Goal: Task Accomplishment & Management: Manage account settings

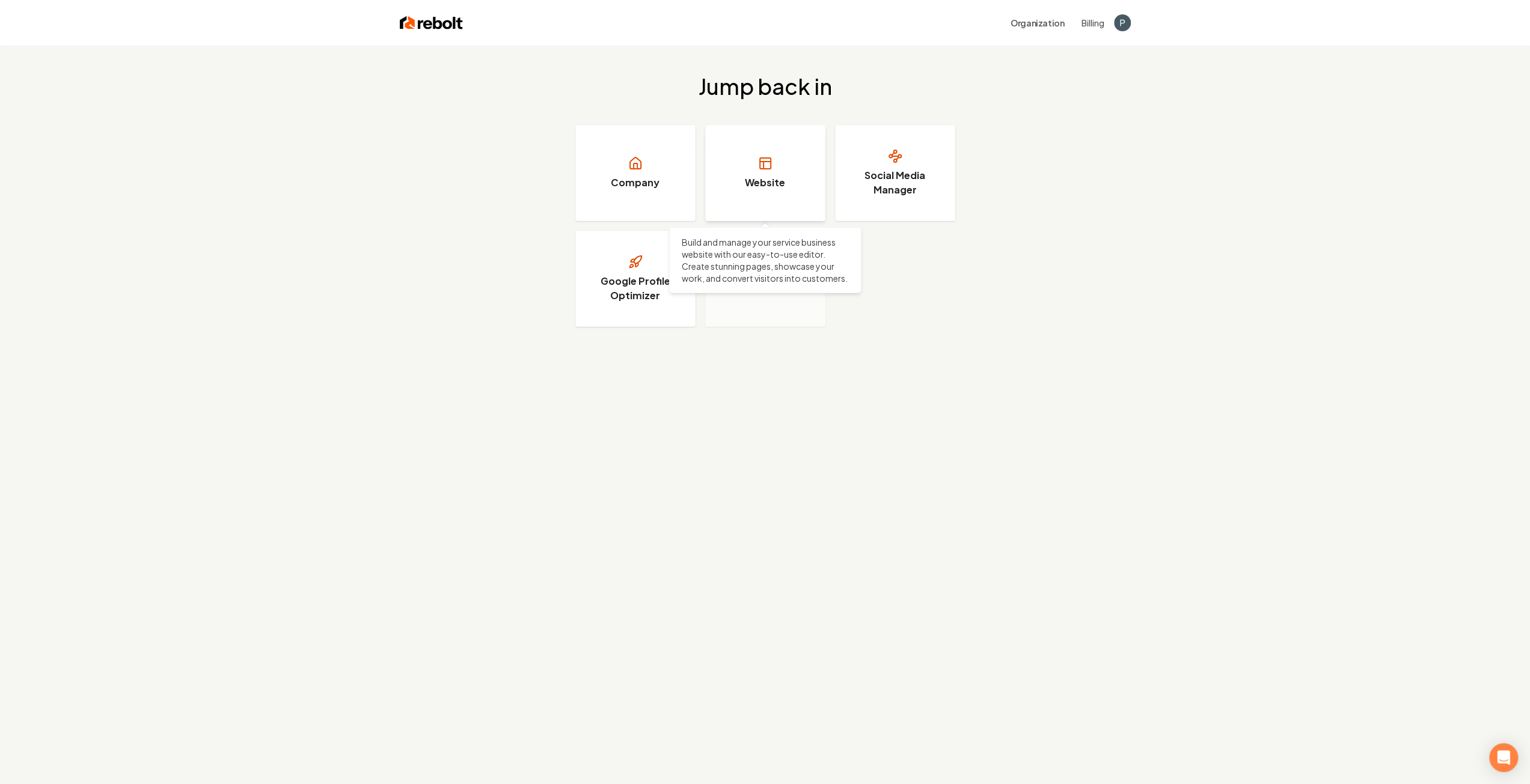
click at [758, 175] on link "Website" at bounding box center [765, 173] width 120 height 96
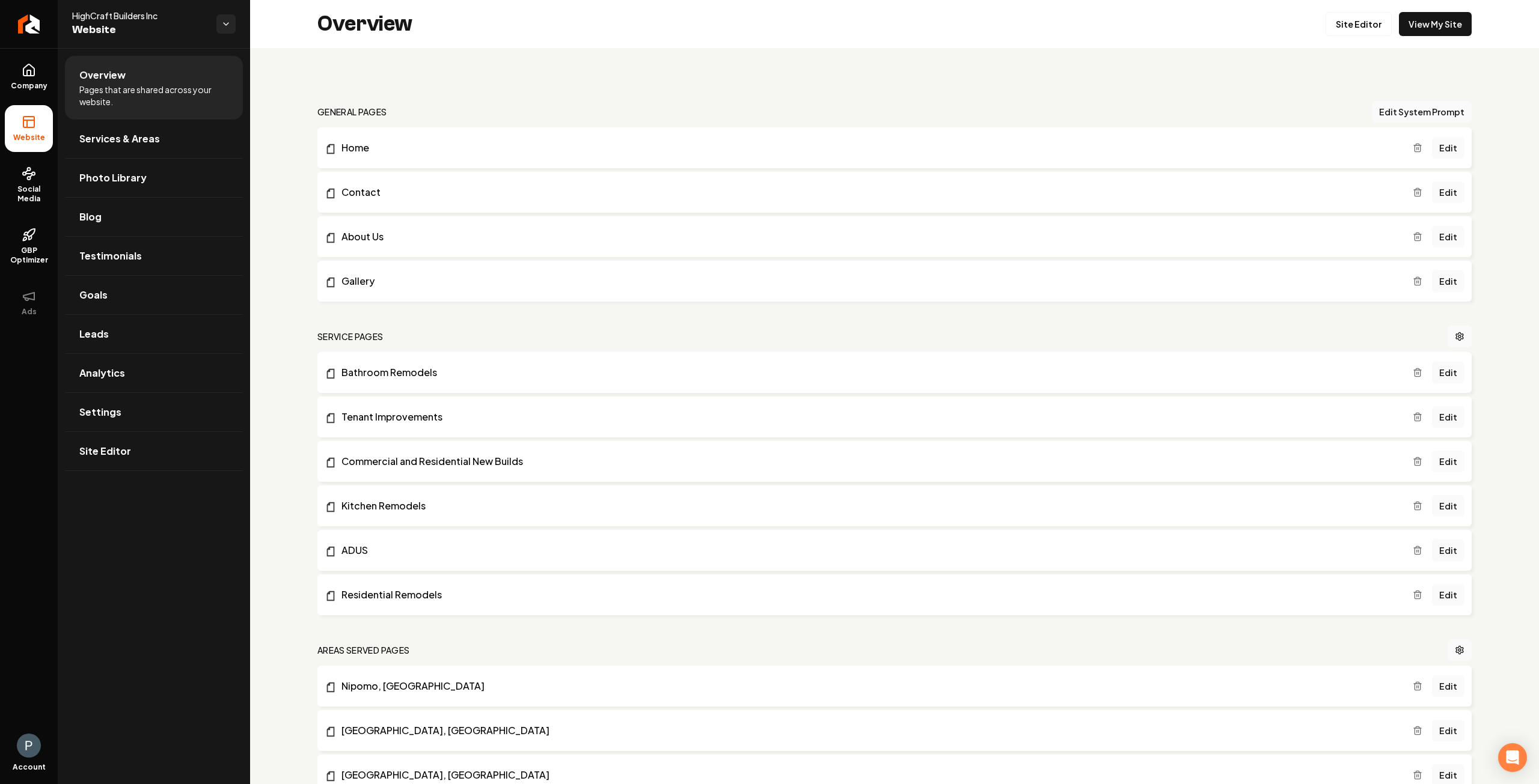
click at [1445, 460] on link "Edit" at bounding box center [1448, 462] width 32 height 22
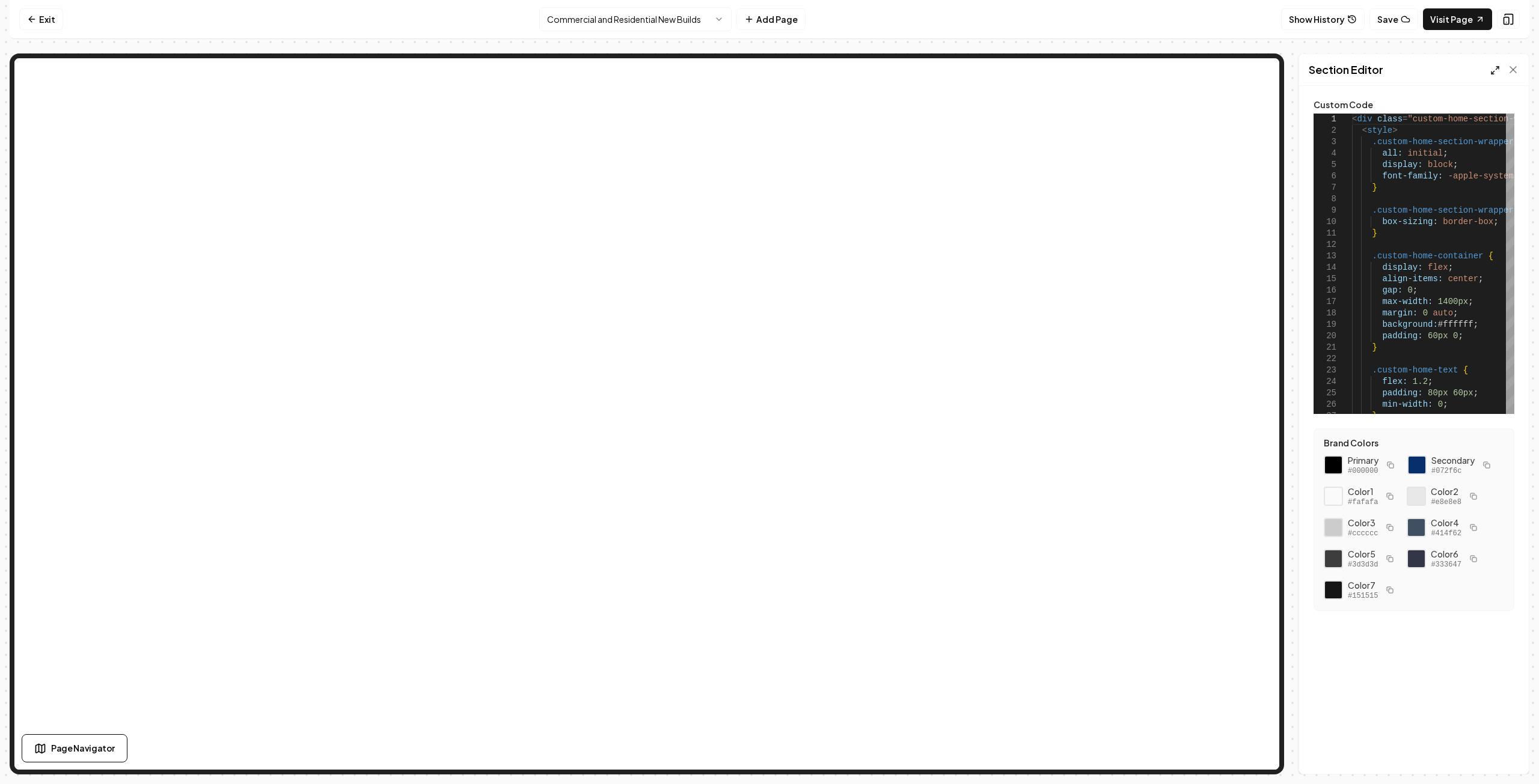
click at [1493, 71] on icon at bounding box center [1496, 70] width 10 height 10
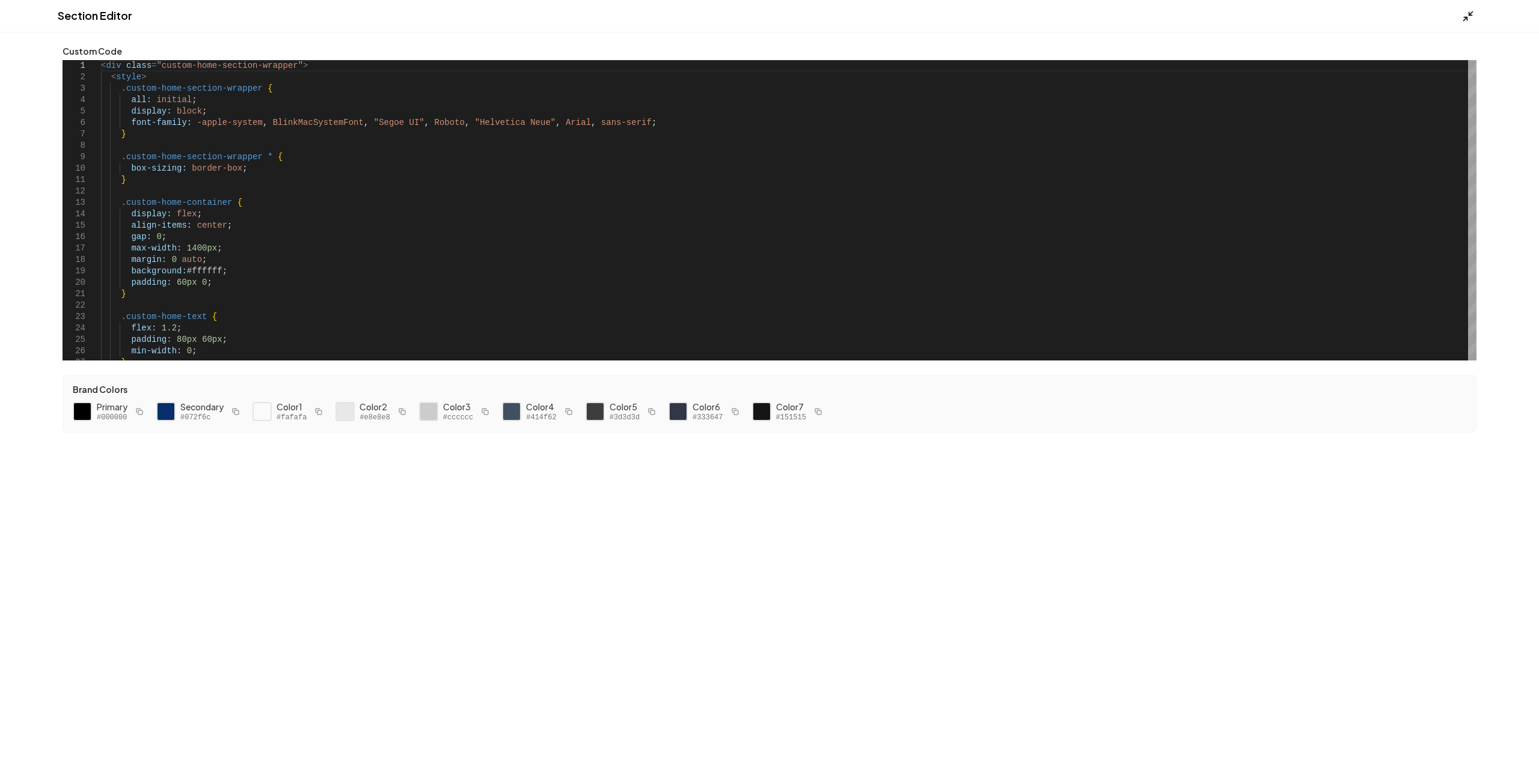
click at [1463, 16] on icon at bounding box center [1469, 16] width 12 height 12
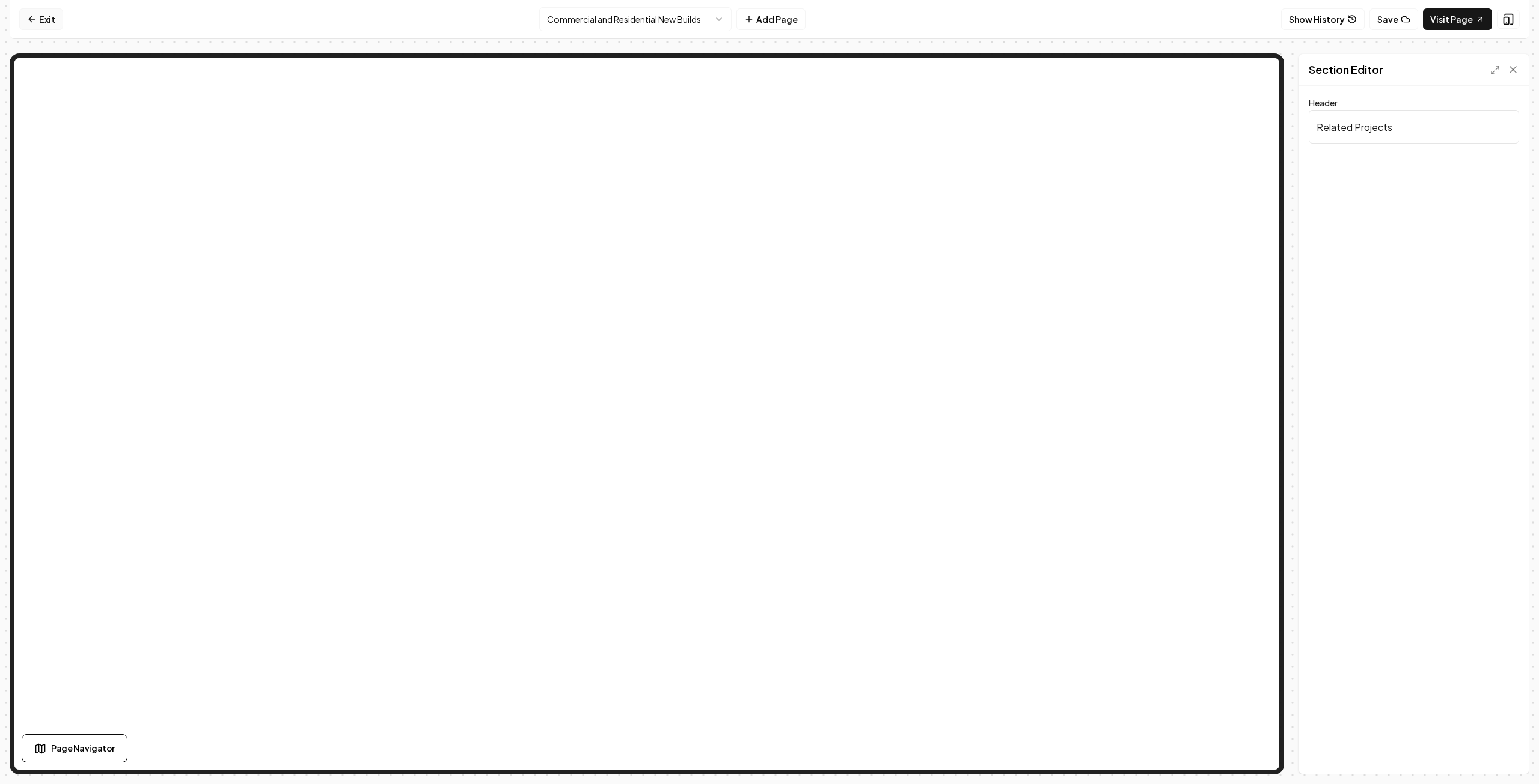
click at [51, 22] on link "Exit" at bounding box center [41, 19] width 44 height 22
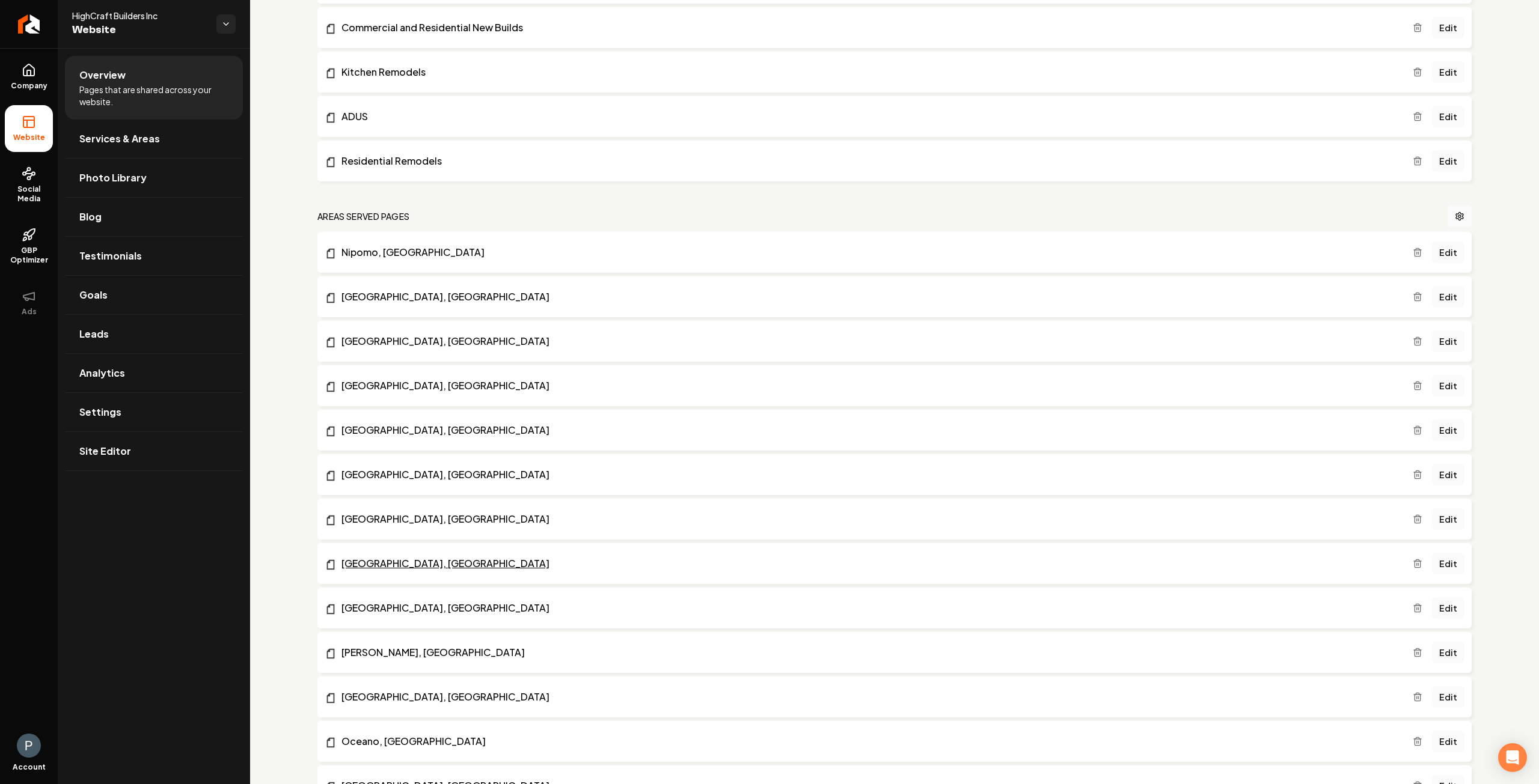
scroll to position [481, 0]
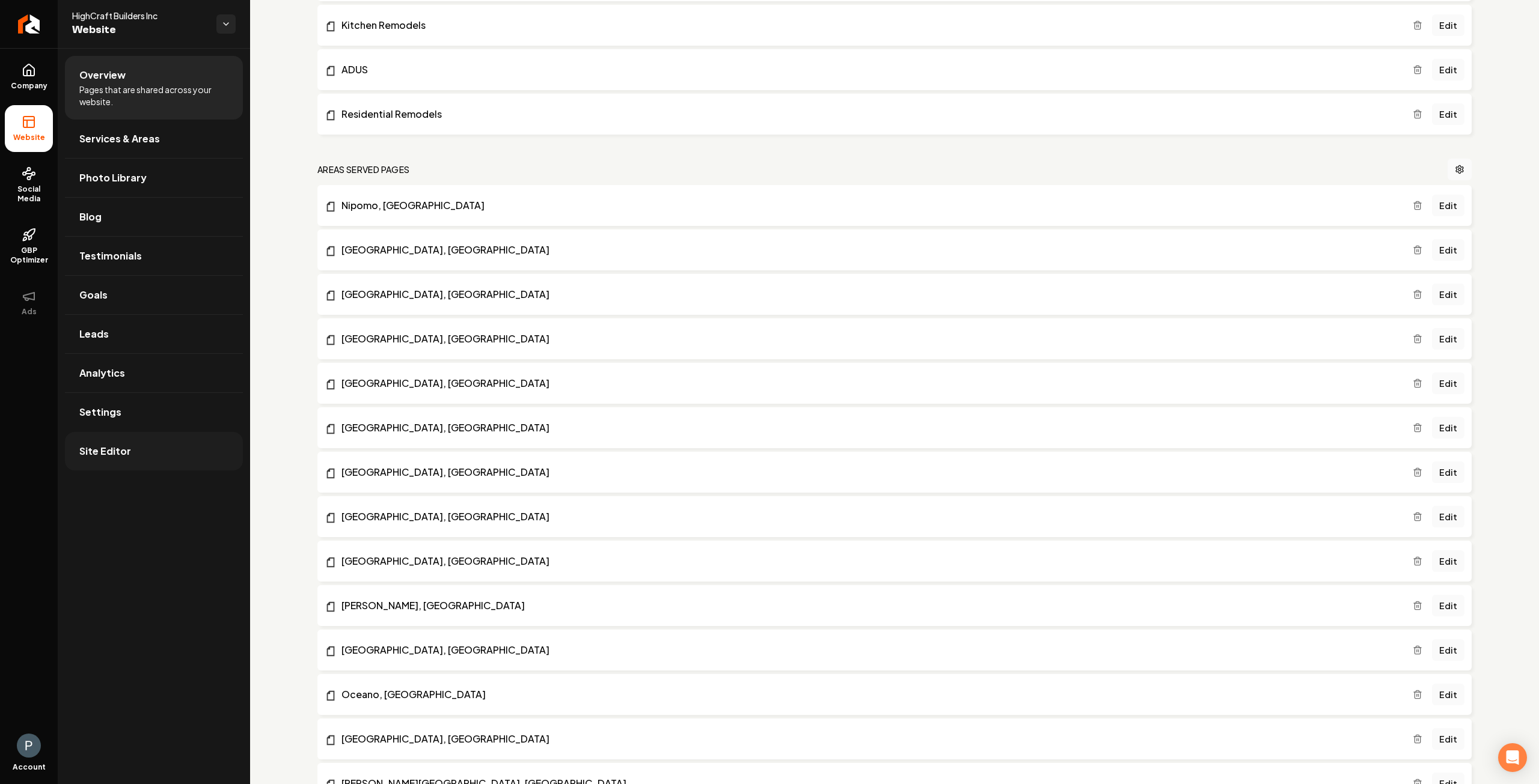
click at [93, 450] on span "Site Editor" at bounding box center [105, 451] width 51 height 14
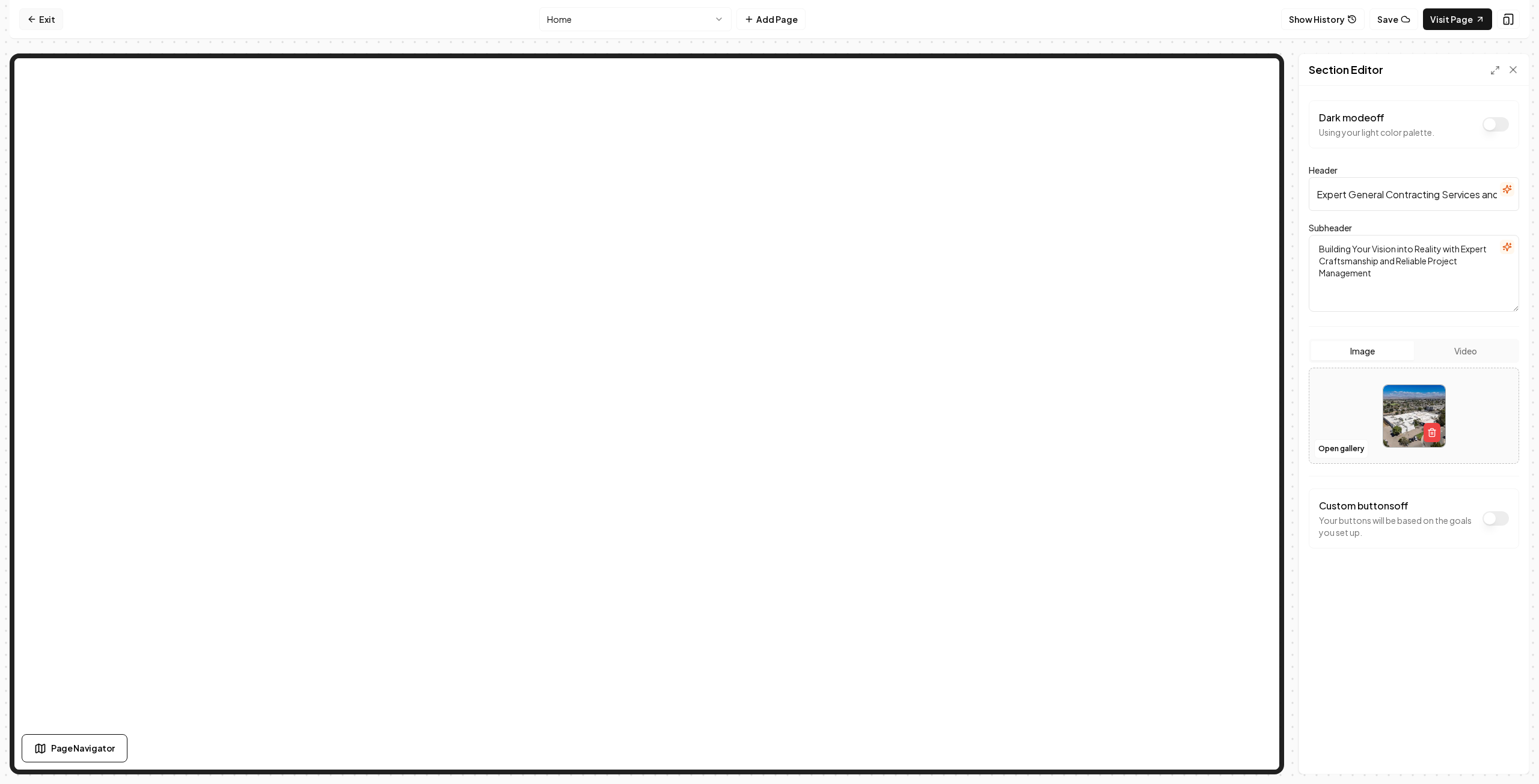
click at [48, 24] on link "Exit" at bounding box center [41, 19] width 44 height 22
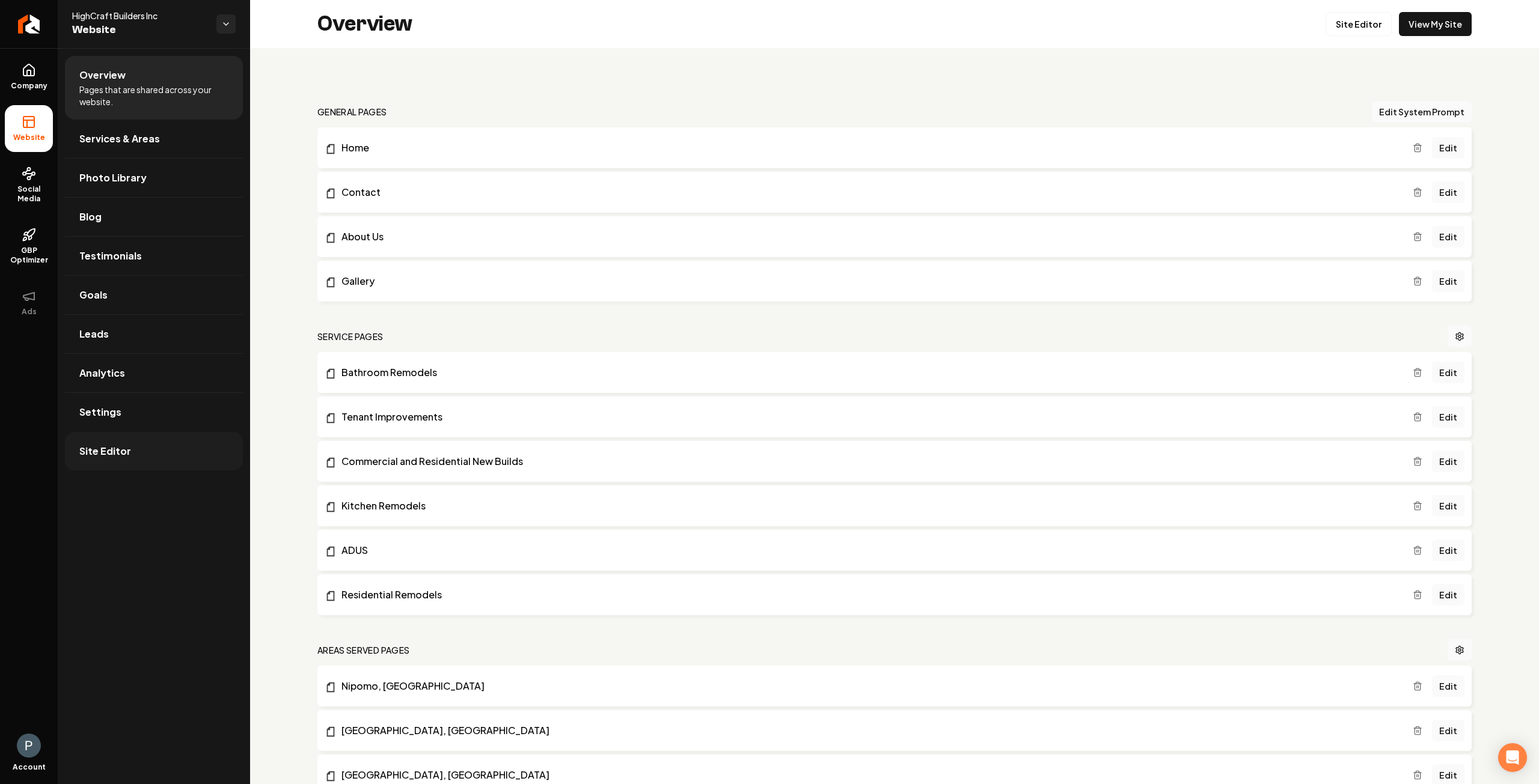
click at [102, 445] on span "Site Editor" at bounding box center [105, 451] width 51 height 14
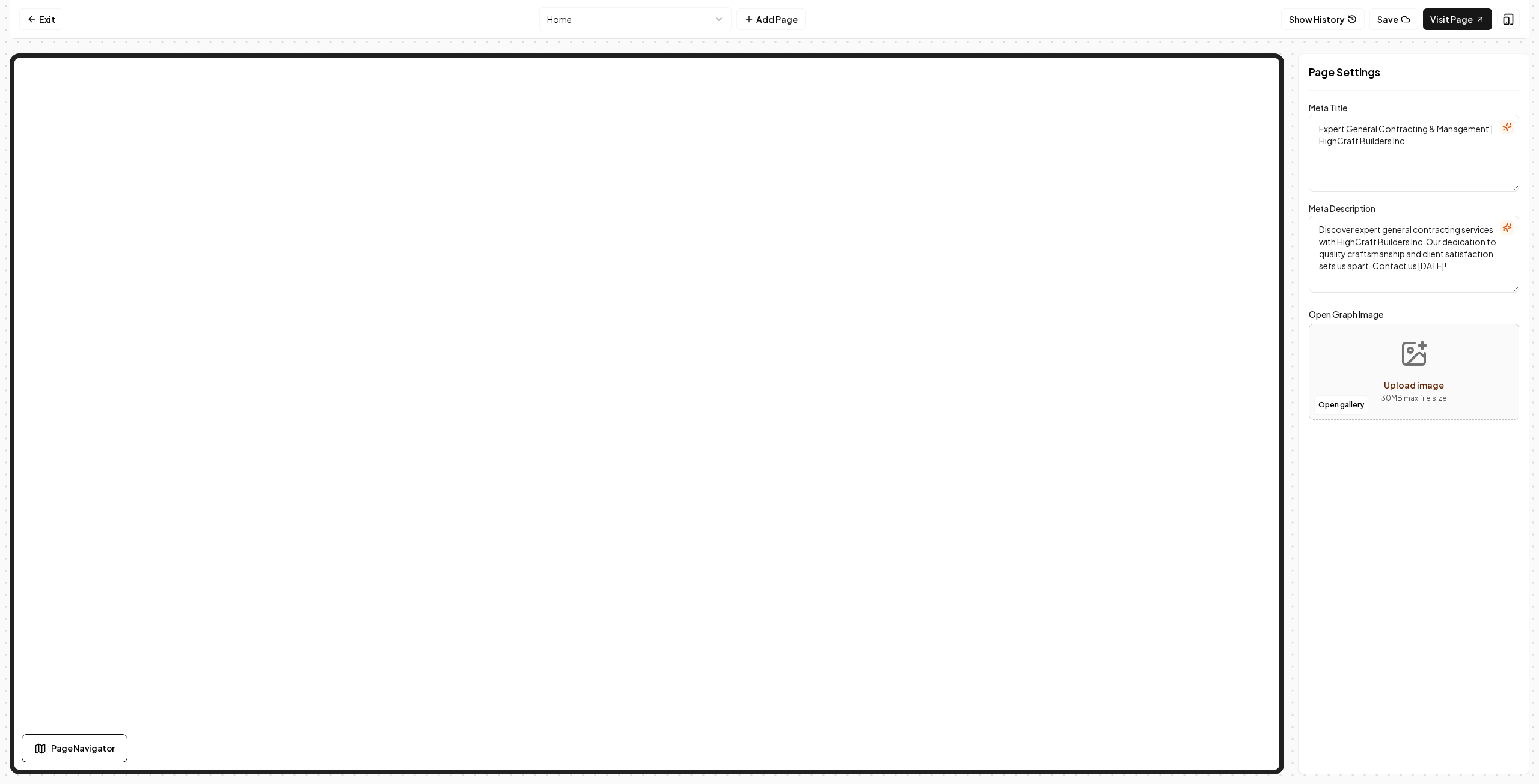
click at [1359, 496] on div "Page Settings Meta Title Expert General Contracting & Management | HighCraft Bu…" at bounding box center [1414, 414] width 231 height 721
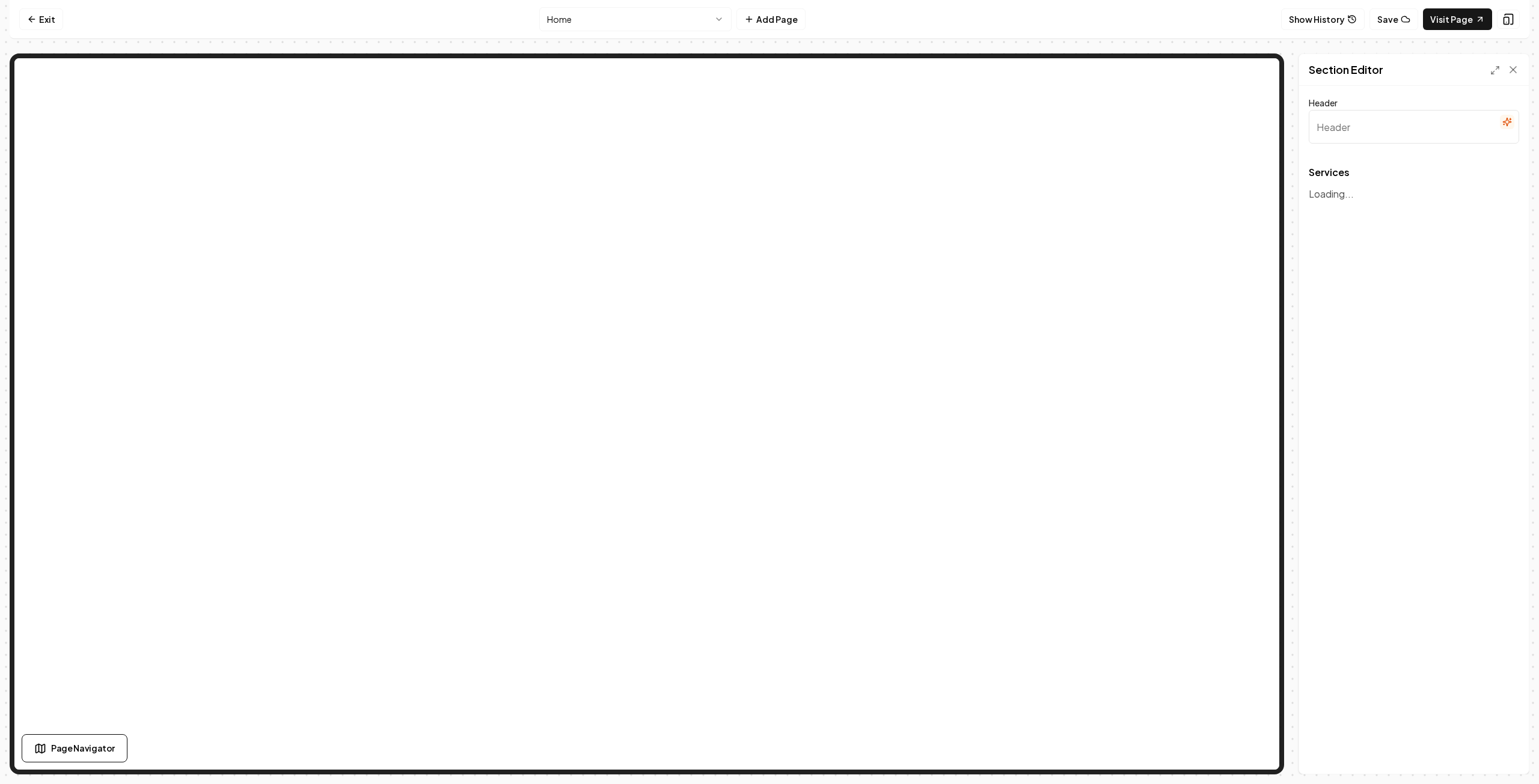
type input "Our Expert Contracting Services and Project Management"
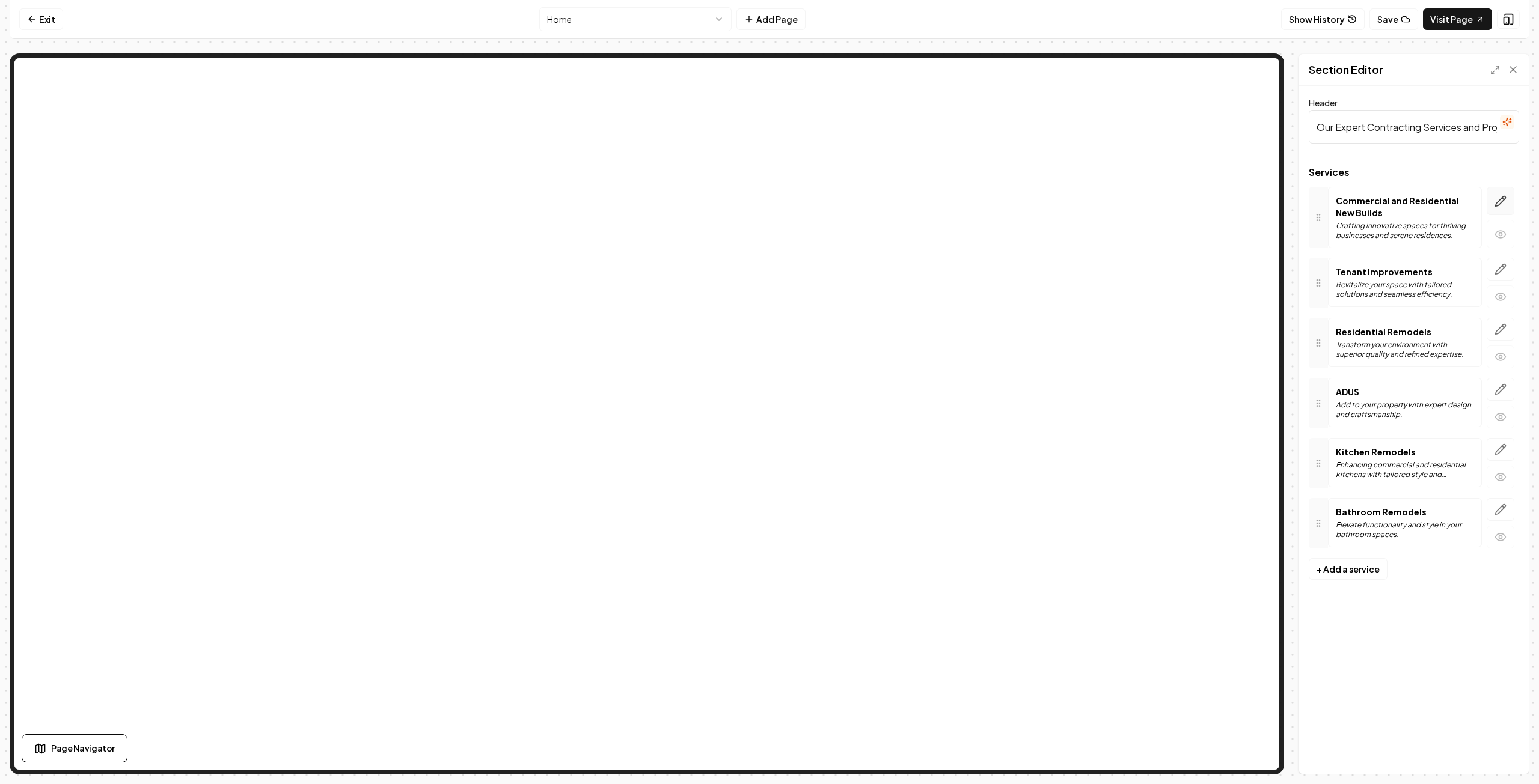
click at [1506, 202] on icon "button" at bounding box center [1501, 201] width 12 height 12
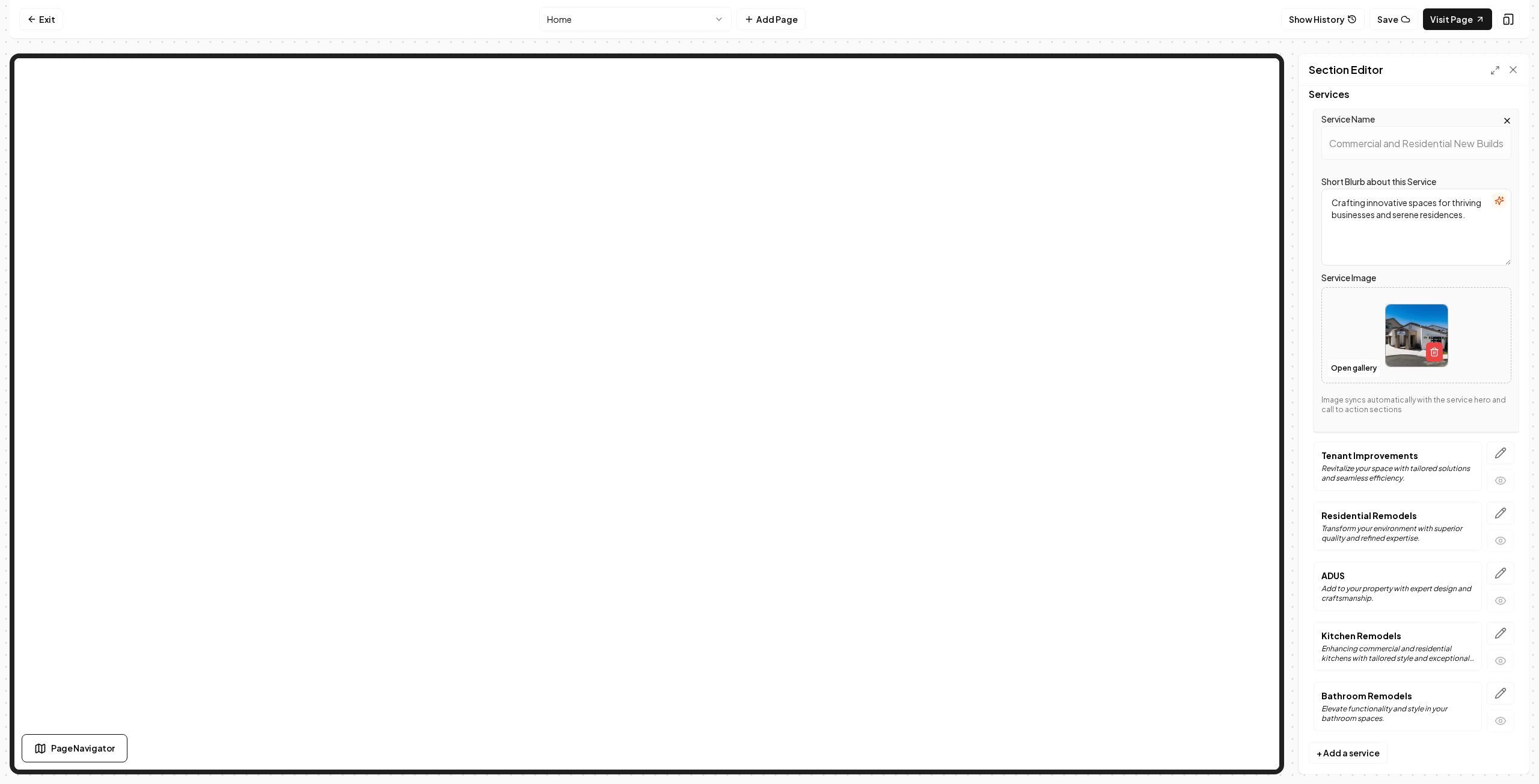
scroll to position [86, 0]
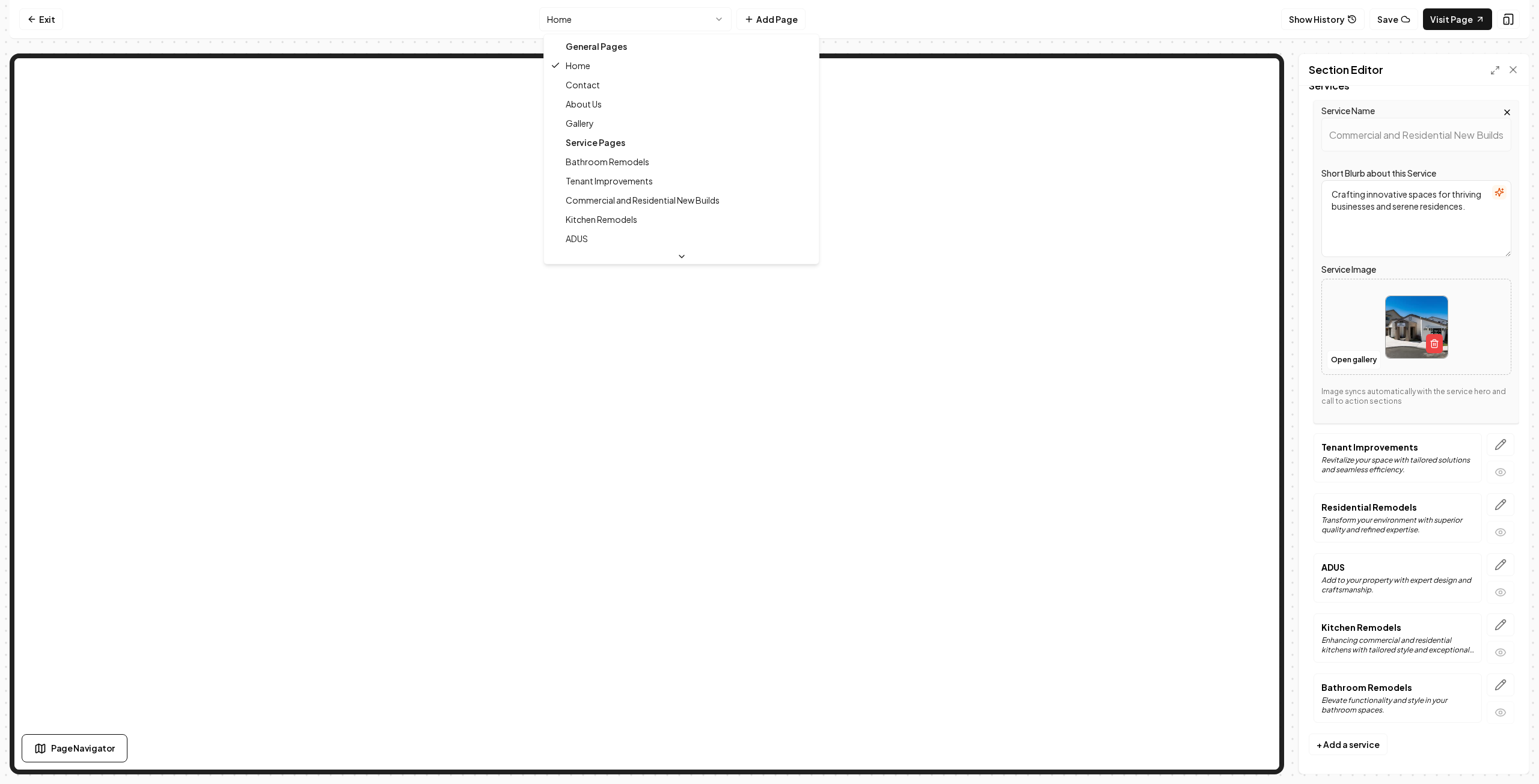
click at [723, 21] on html "Computer Required This feature is only available on a computer. Please switch t…" at bounding box center [770, 392] width 1539 height 784
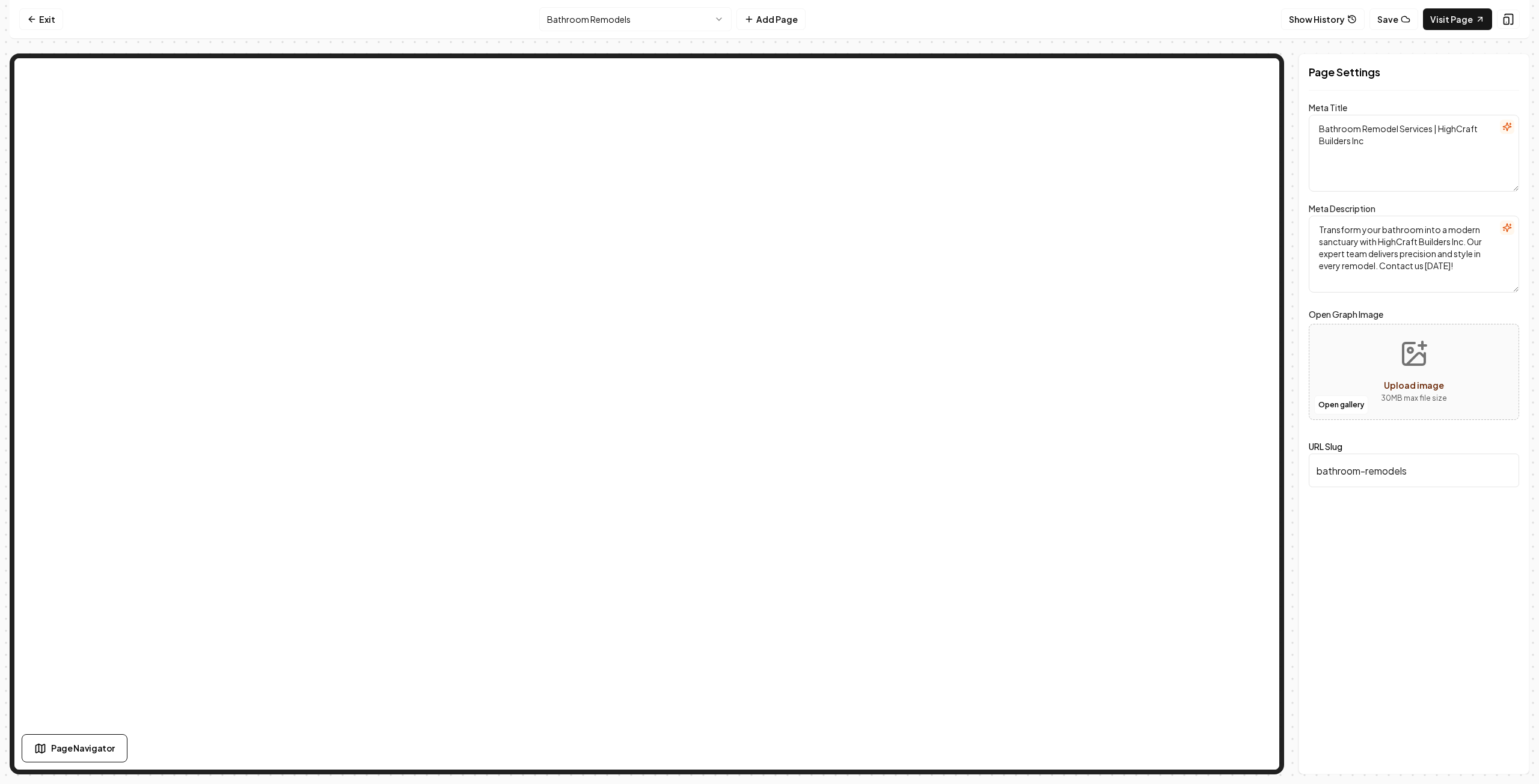
click at [716, 21] on html "Computer Required This feature is only available on a computer. Please switch t…" at bounding box center [770, 392] width 1539 height 784
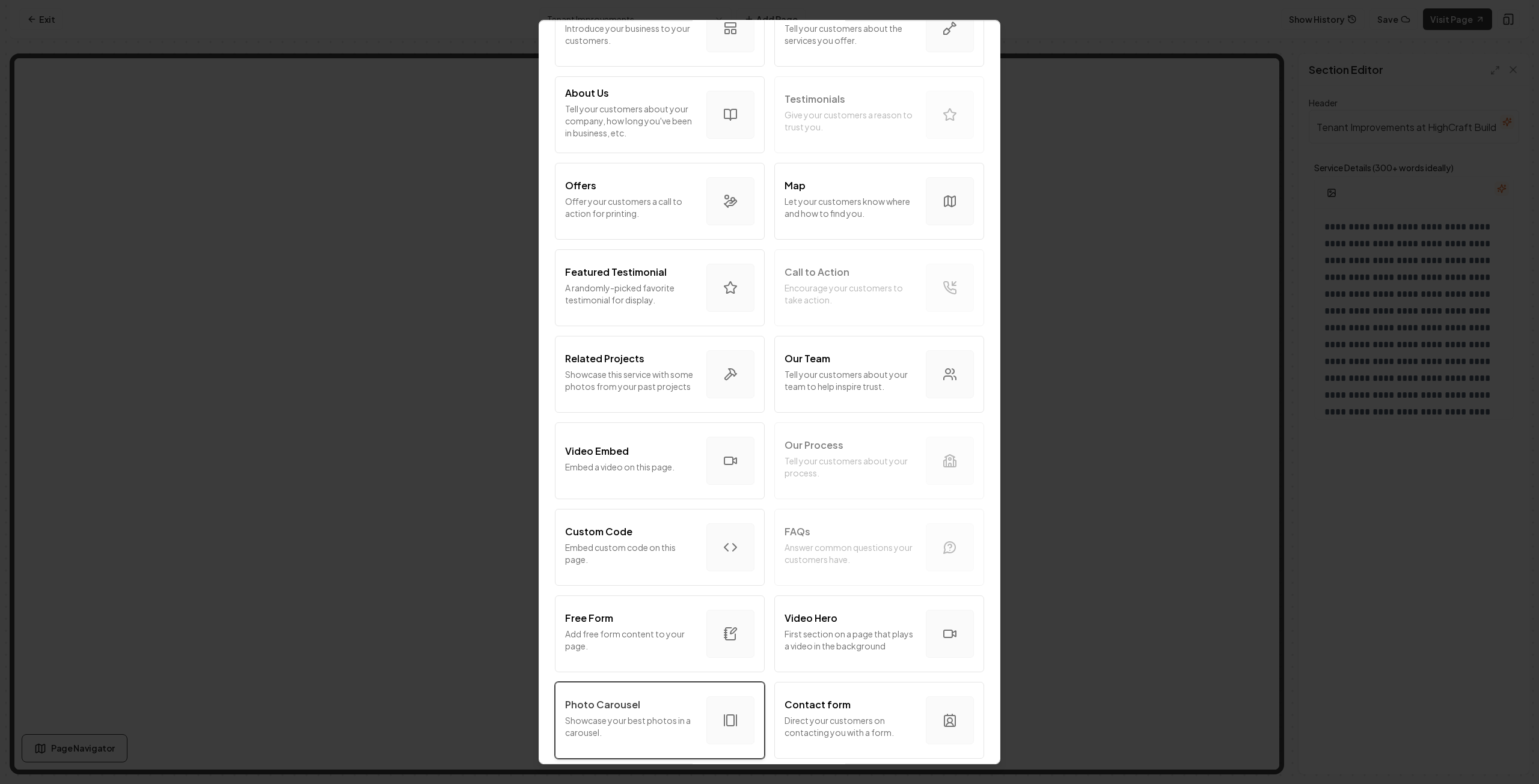
scroll to position [240, 0]
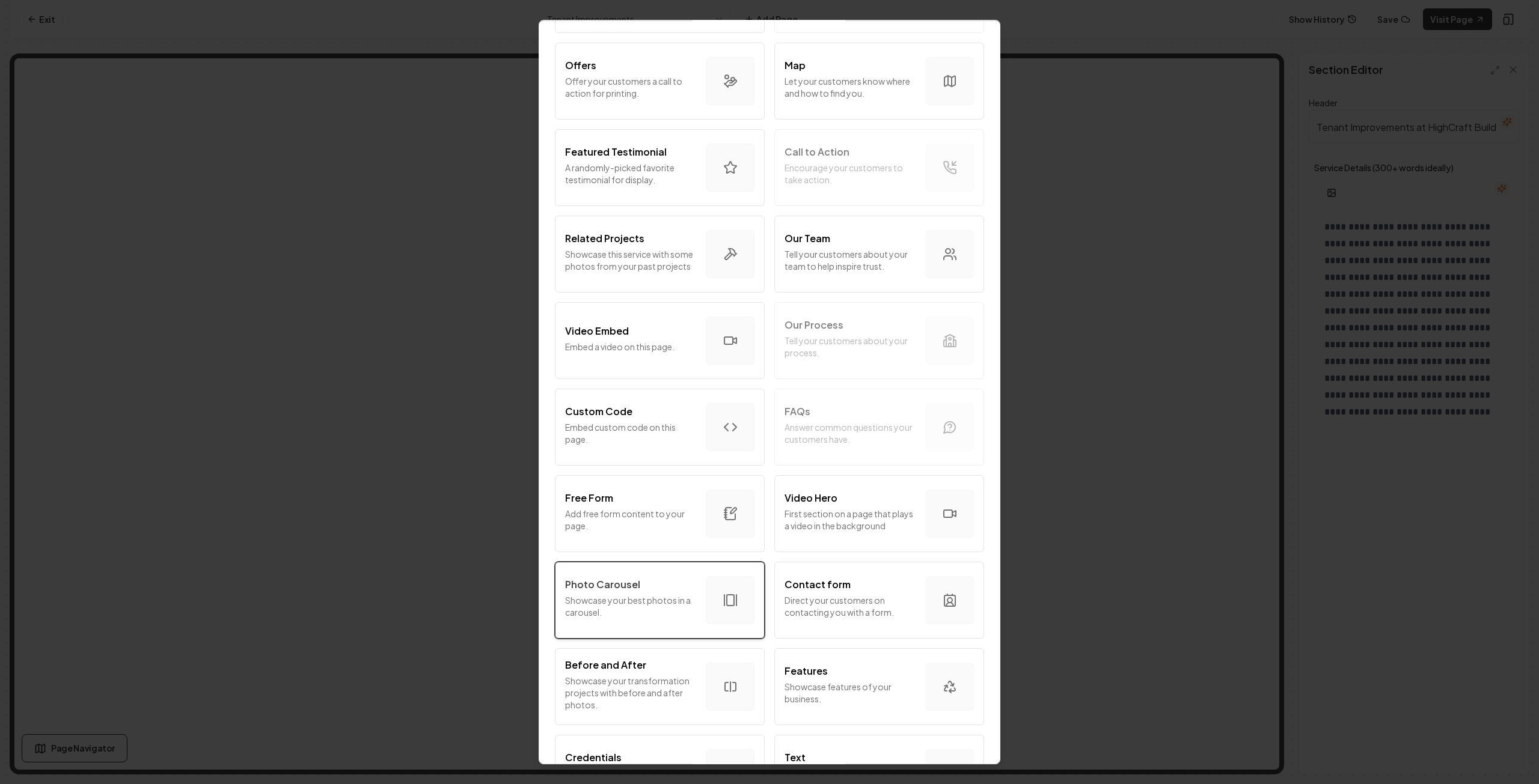
click at [660, 605] on p "Showcase your best photos in a carousel." at bounding box center [631, 606] width 132 height 24
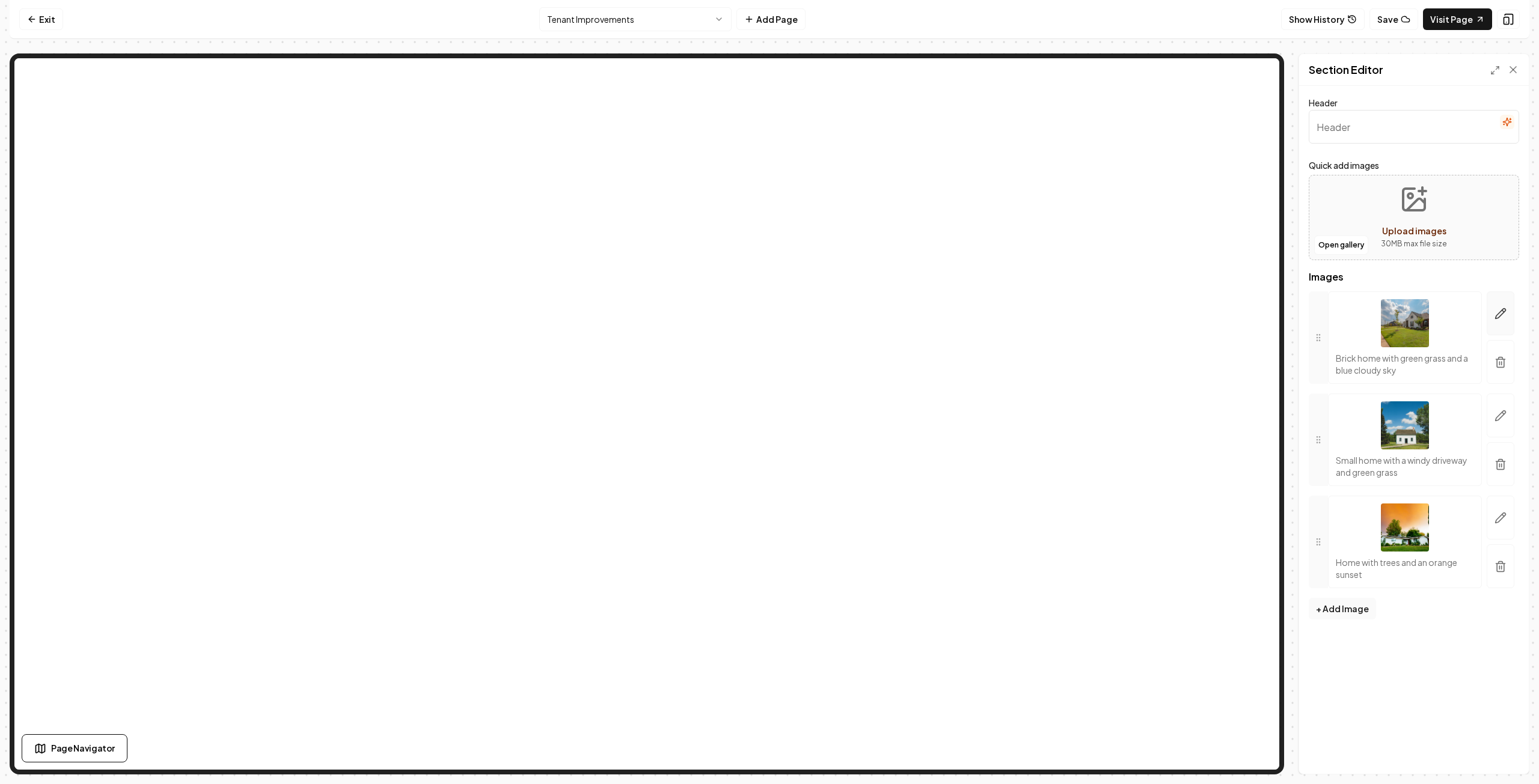
click at [1503, 313] on icon "button" at bounding box center [1501, 313] width 12 height 12
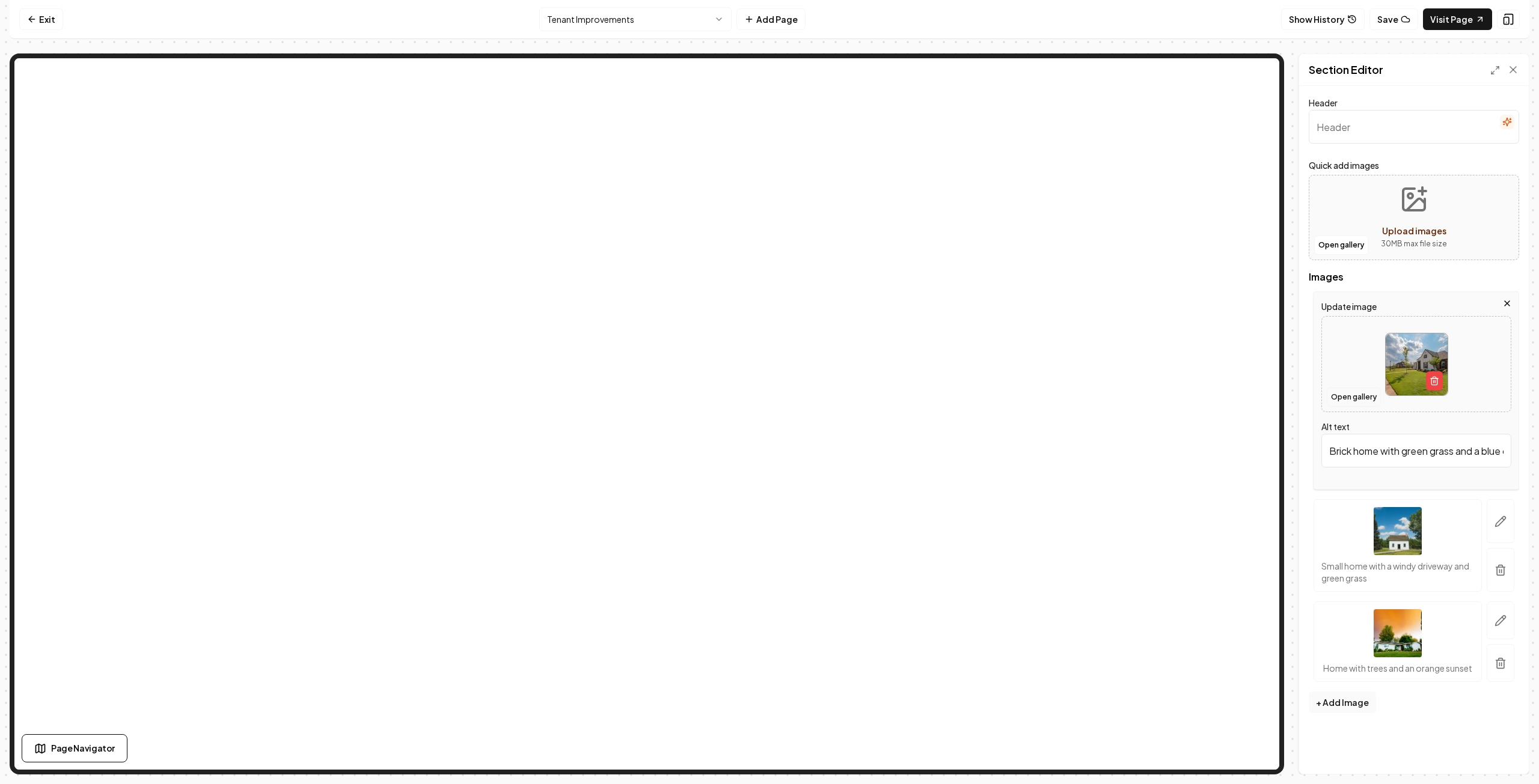
click at [1367, 391] on button "Open gallery" at bounding box center [1353, 397] width 54 height 19
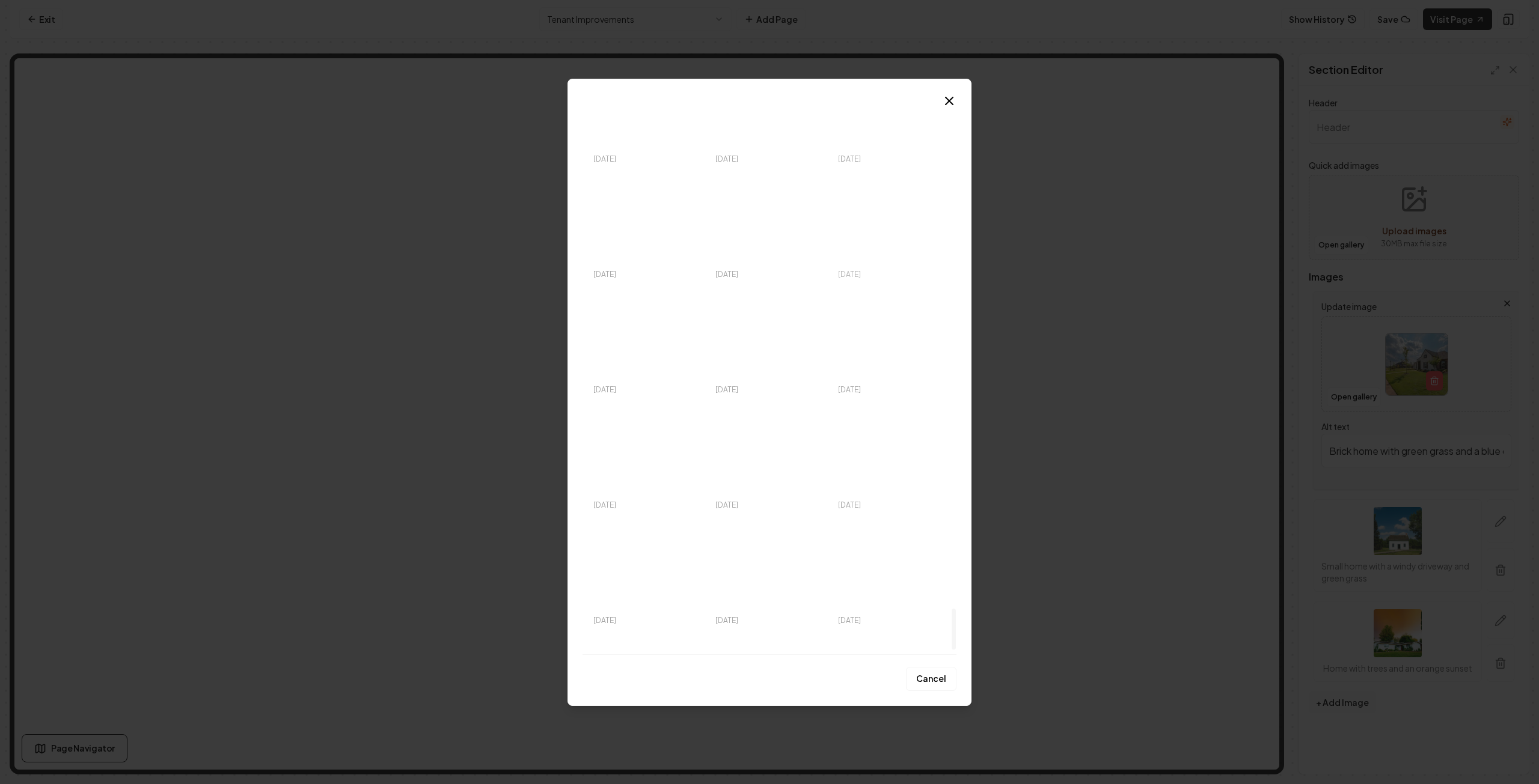
scroll to position [6731, 0]
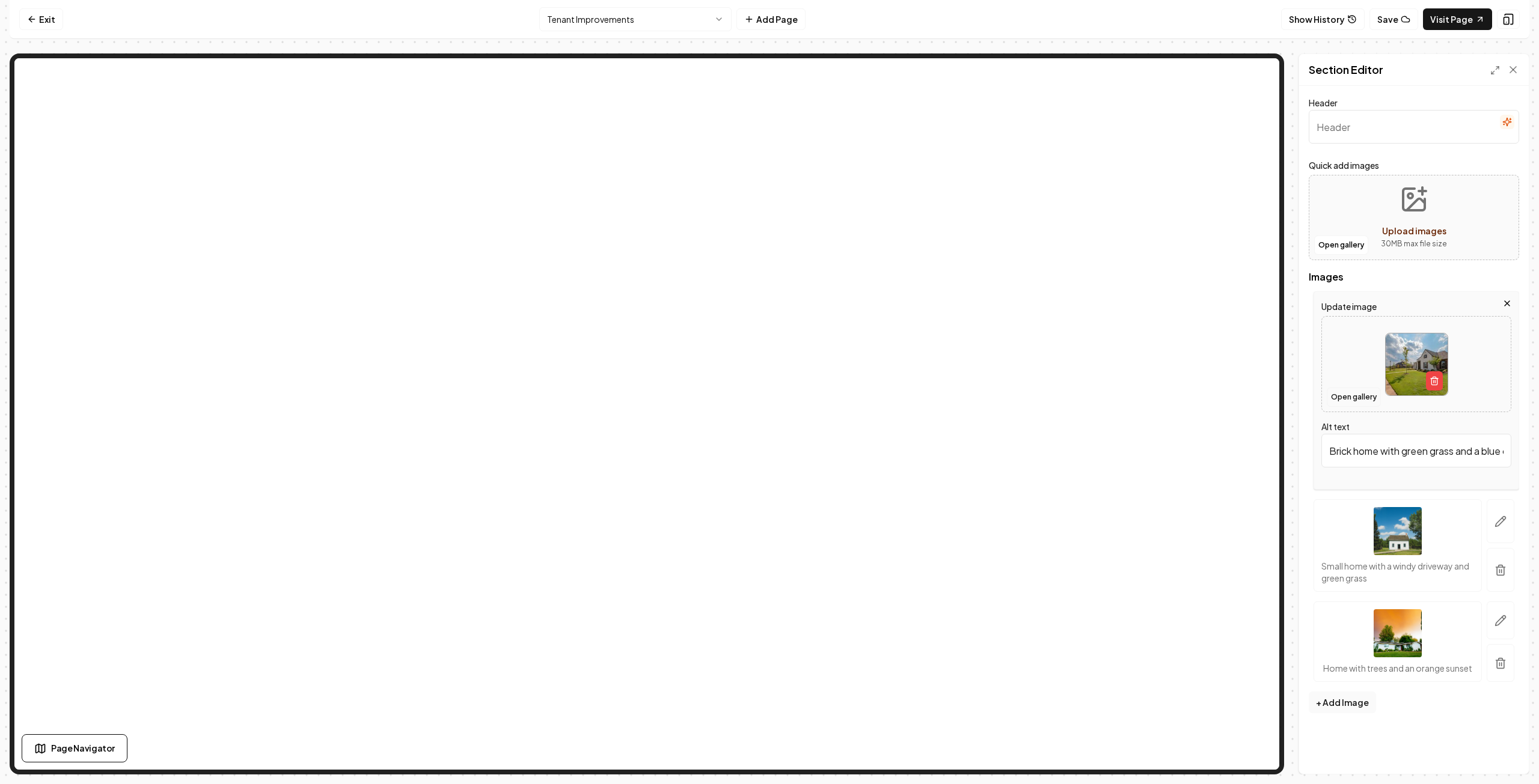
click at [1365, 399] on button "Open gallery" at bounding box center [1353, 397] width 54 height 19
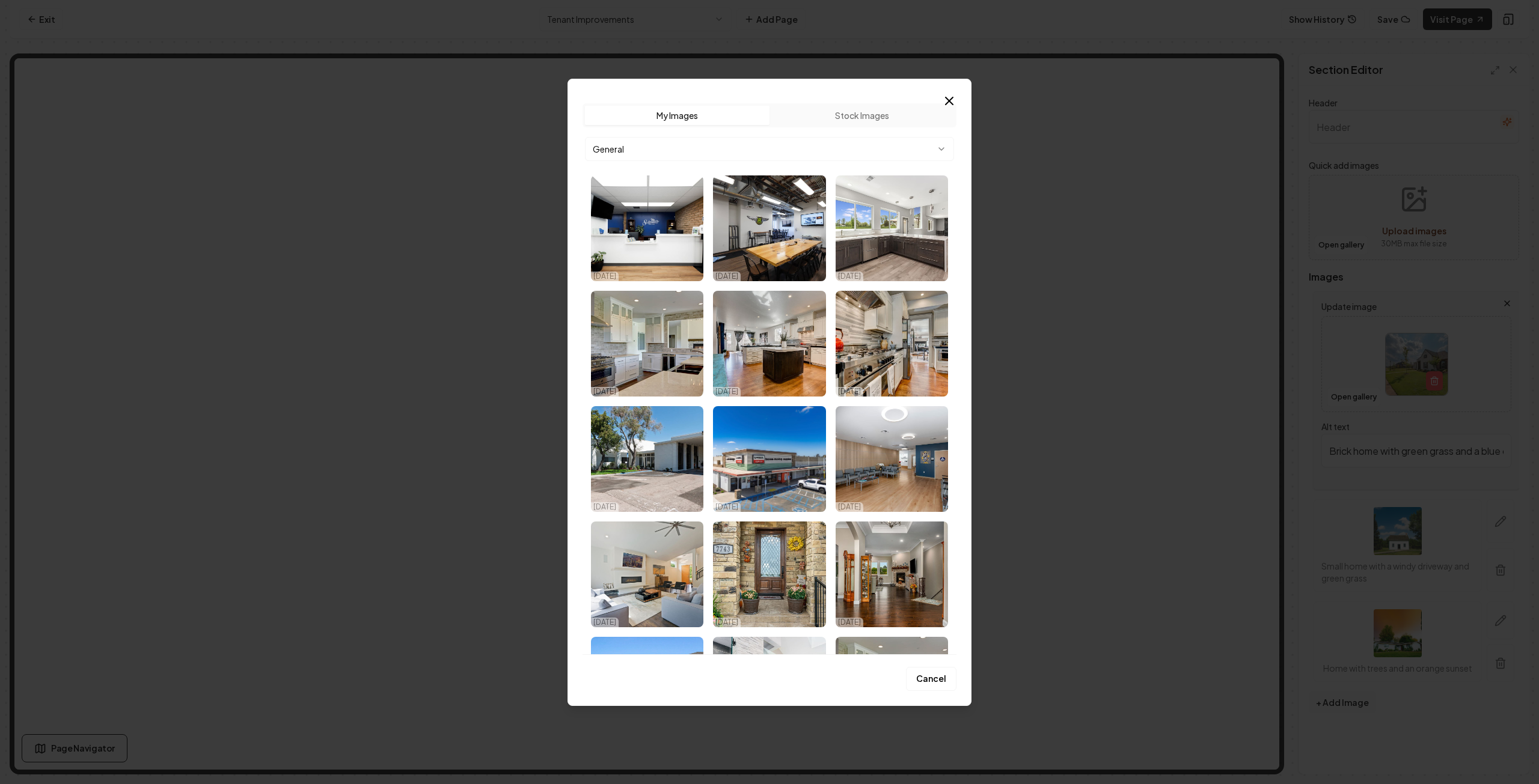
click at [946, 104] on icon "button" at bounding box center [949, 100] width 7 height 7
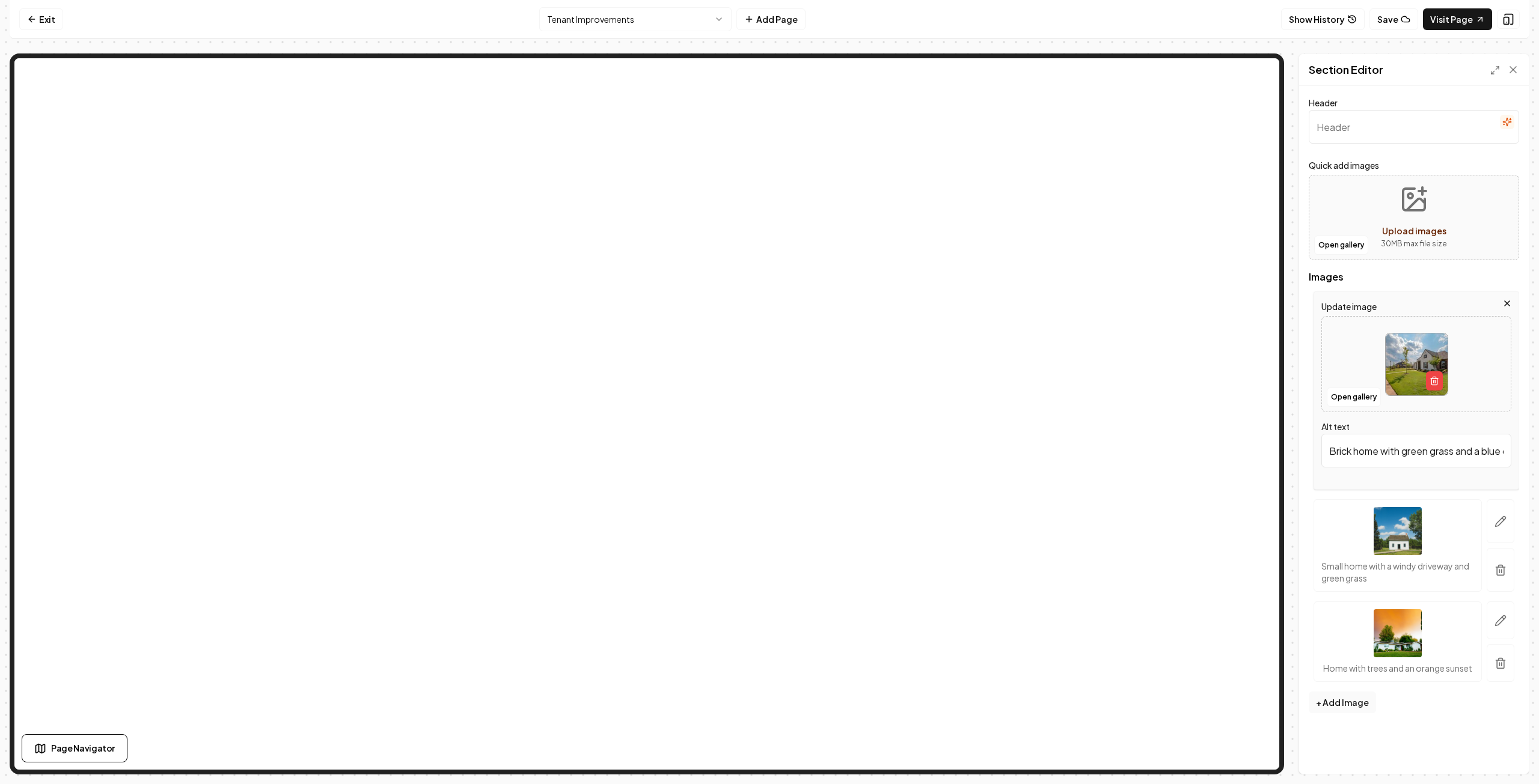
click at [1424, 357] on img at bounding box center [1417, 364] width 62 height 62
type input "**********"
click at [1498, 522] on icon "button" at bounding box center [1501, 521] width 12 height 12
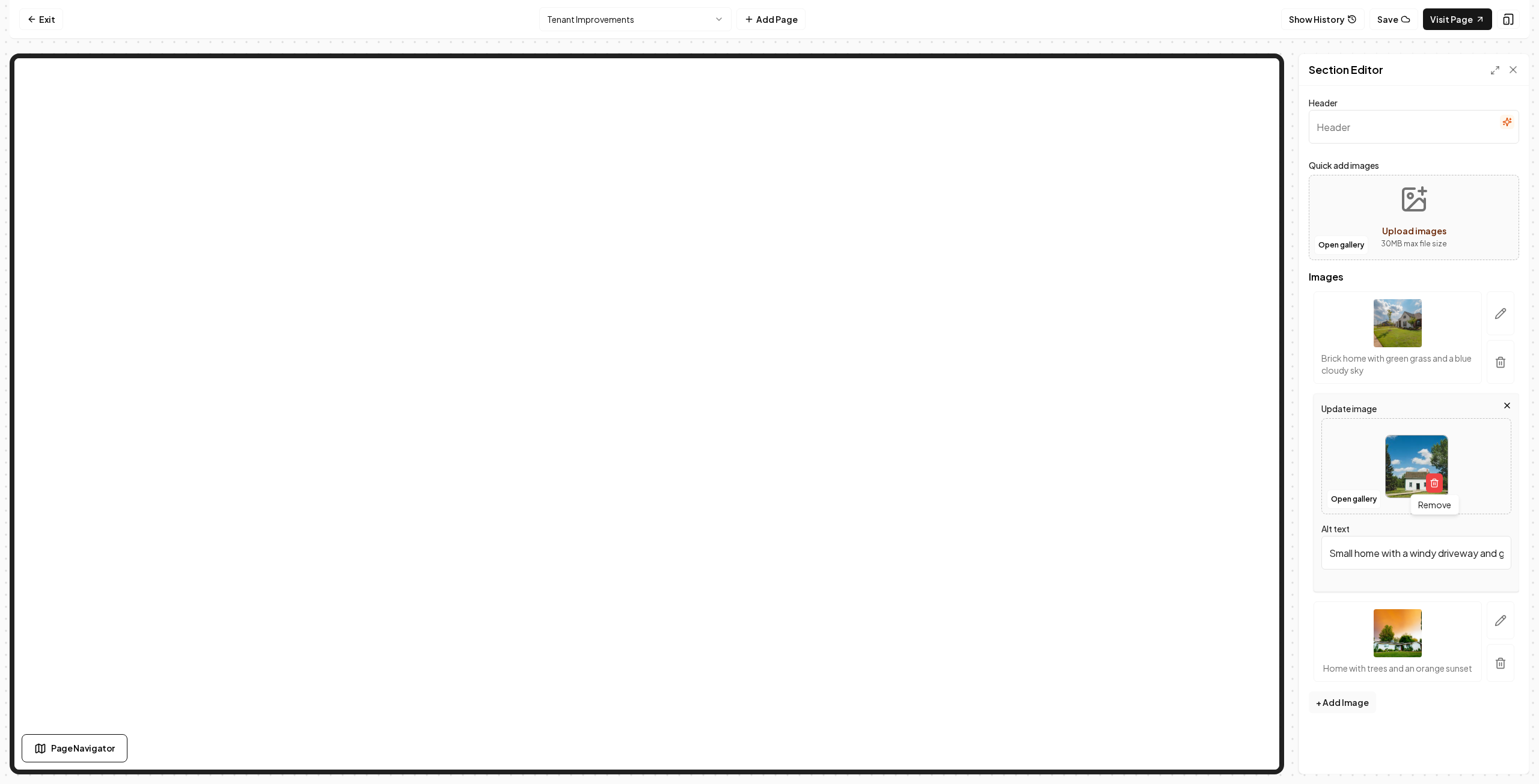
click at [1421, 471] on img at bounding box center [1417, 467] width 62 height 62
click at [1400, 463] on img at bounding box center [1417, 467] width 62 height 62
type input "**********"
click at [1503, 620] on icon "button" at bounding box center [1501, 621] width 10 height 10
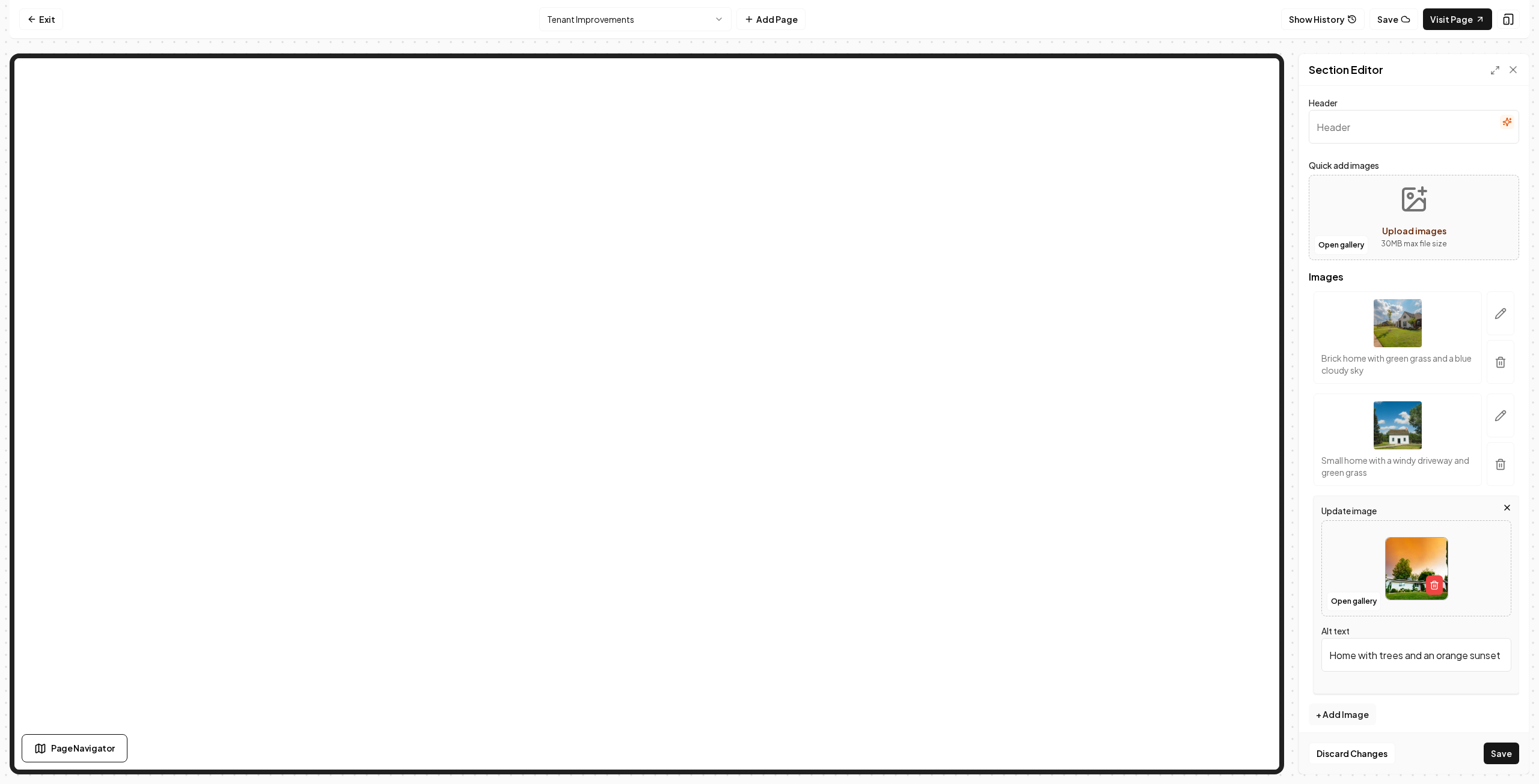
click at [1407, 569] on img at bounding box center [1417, 569] width 62 height 62
type input "**********"
click at [1496, 749] on button "Save" at bounding box center [1502, 753] width 36 height 22
type input "Modern hallway leading to a clinic reception area with neutral decor and artwor…"
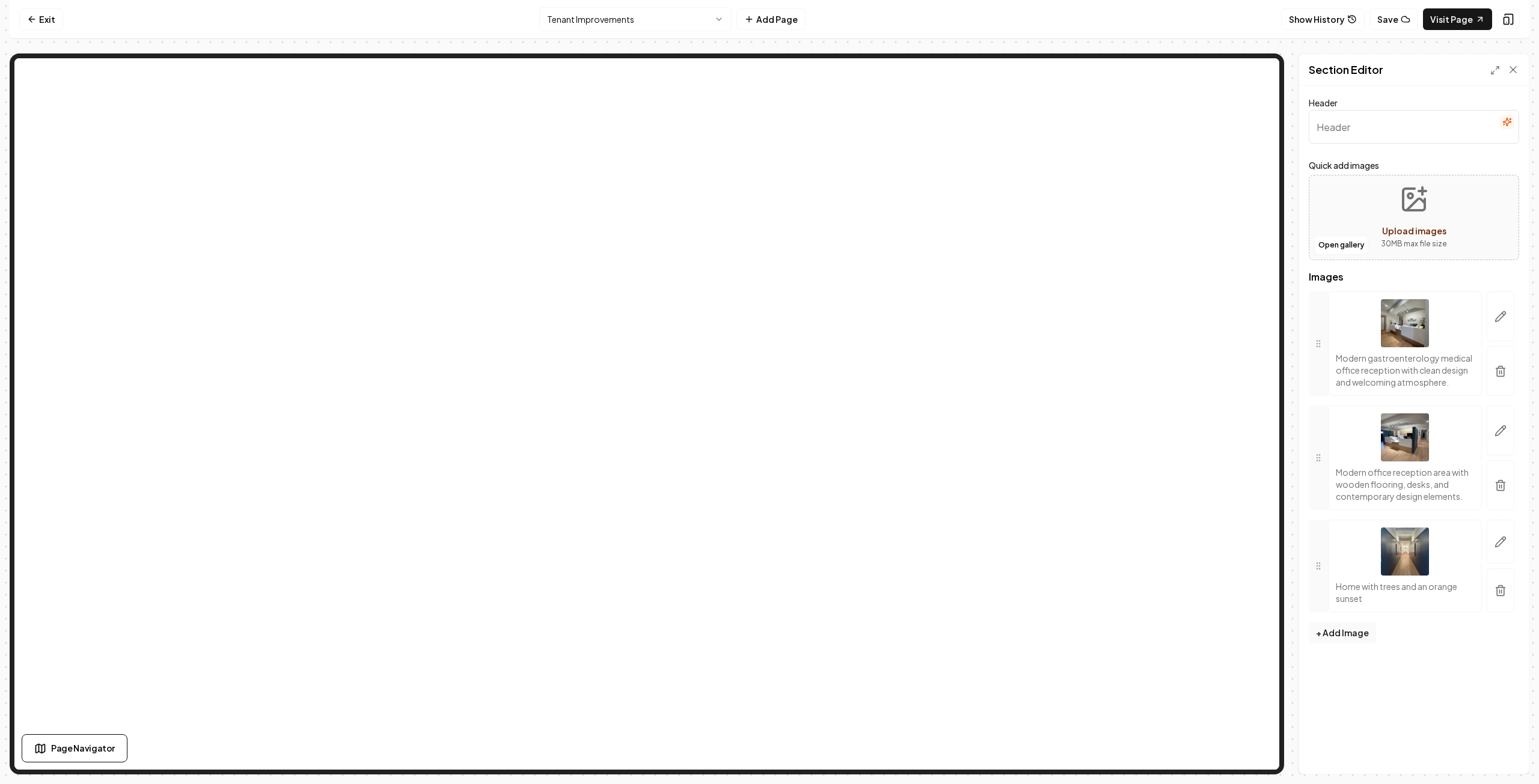
drag, startPoint x: 1395, startPoint y: 21, endPoint x: 1375, endPoint y: 36, distance: 25.0
click at [1394, 21] on button "Save" at bounding box center [1394, 19] width 49 height 22
click at [726, 19] on html "Computer Required This feature is only available on a computer. Please switch t…" at bounding box center [770, 392] width 1539 height 784
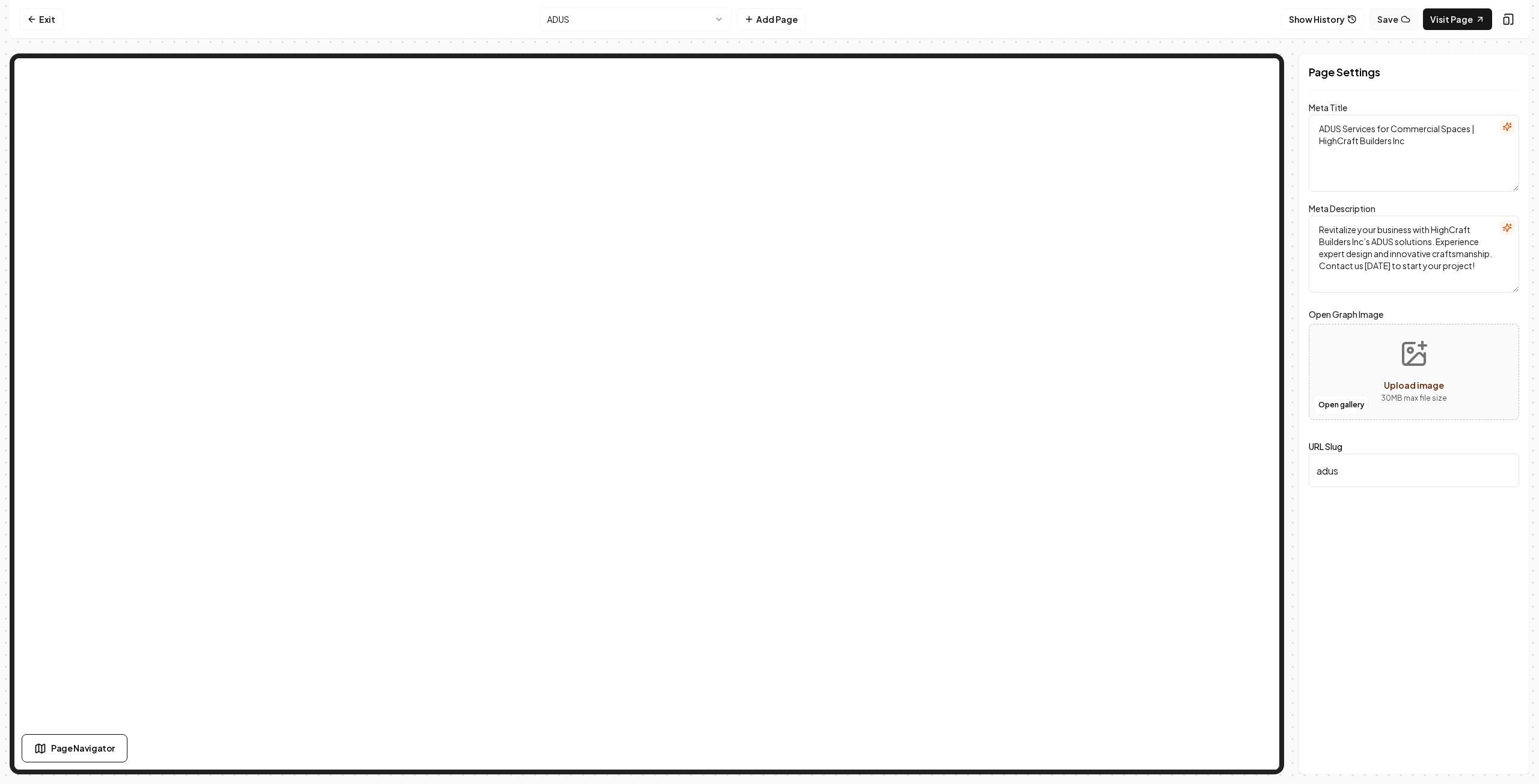
drag, startPoint x: 1397, startPoint y: 18, endPoint x: 1280, endPoint y: 71, distance: 128.4
click at [1397, 19] on button "Save" at bounding box center [1394, 19] width 49 height 22
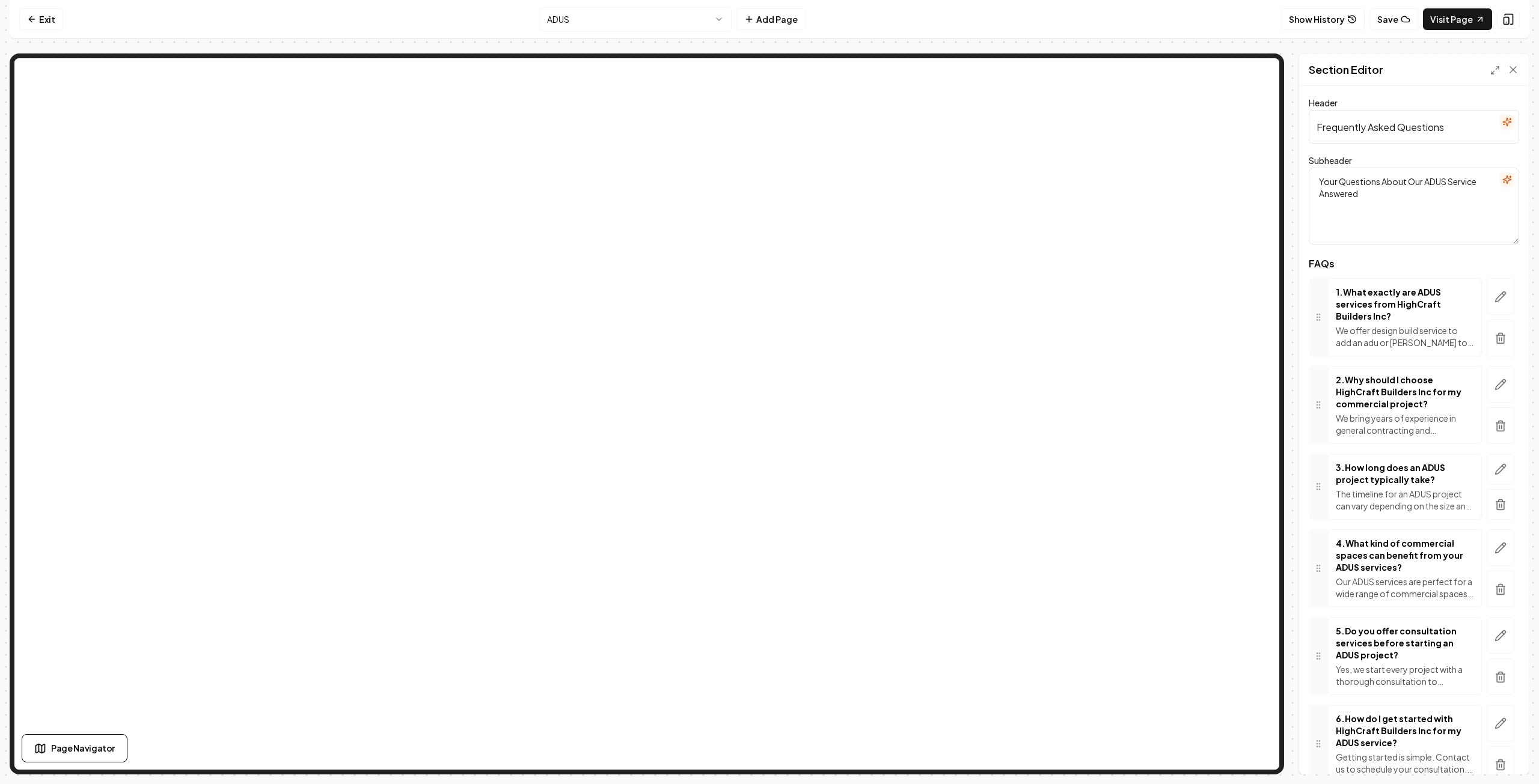
click at [1397, 329] on p "We offer design build service to add an adu or [PERSON_NAME] to your residentia…" at bounding box center [1405, 336] width 138 height 24
click at [1381, 341] on p "We offer design build service to add an adu or [PERSON_NAME] to your residentia…" at bounding box center [1405, 336] width 138 height 24
click at [1495, 302] on icon "button" at bounding box center [1501, 297] width 12 height 12
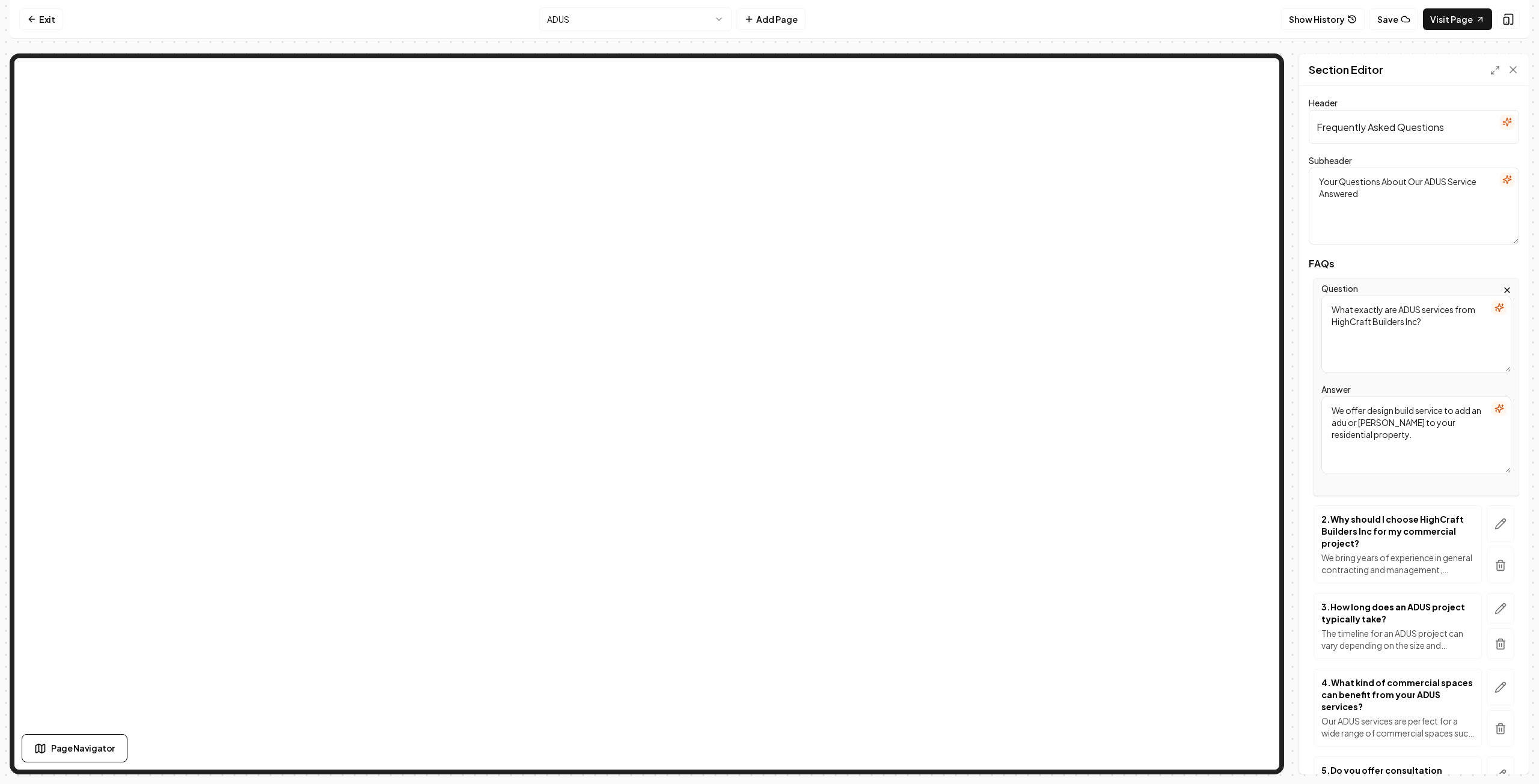
click at [1359, 424] on textarea "We offer design build service to add an adu or [PERSON_NAME] to your residentia…" at bounding box center [1416, 435] width 190 height 77
click at [1411, 423] on textarea "We offer design build service to add an ADU or [PERSON_NAME] to your residentia…" at bounding box center [1416, 435] width 190 height 77
type textarea "We offer design build service to add an ADU or [PERSON_NAME] to your residentia…"
click at [1511, 751] on button "Save" at bounding box center [1502, 753] width 36 height 22
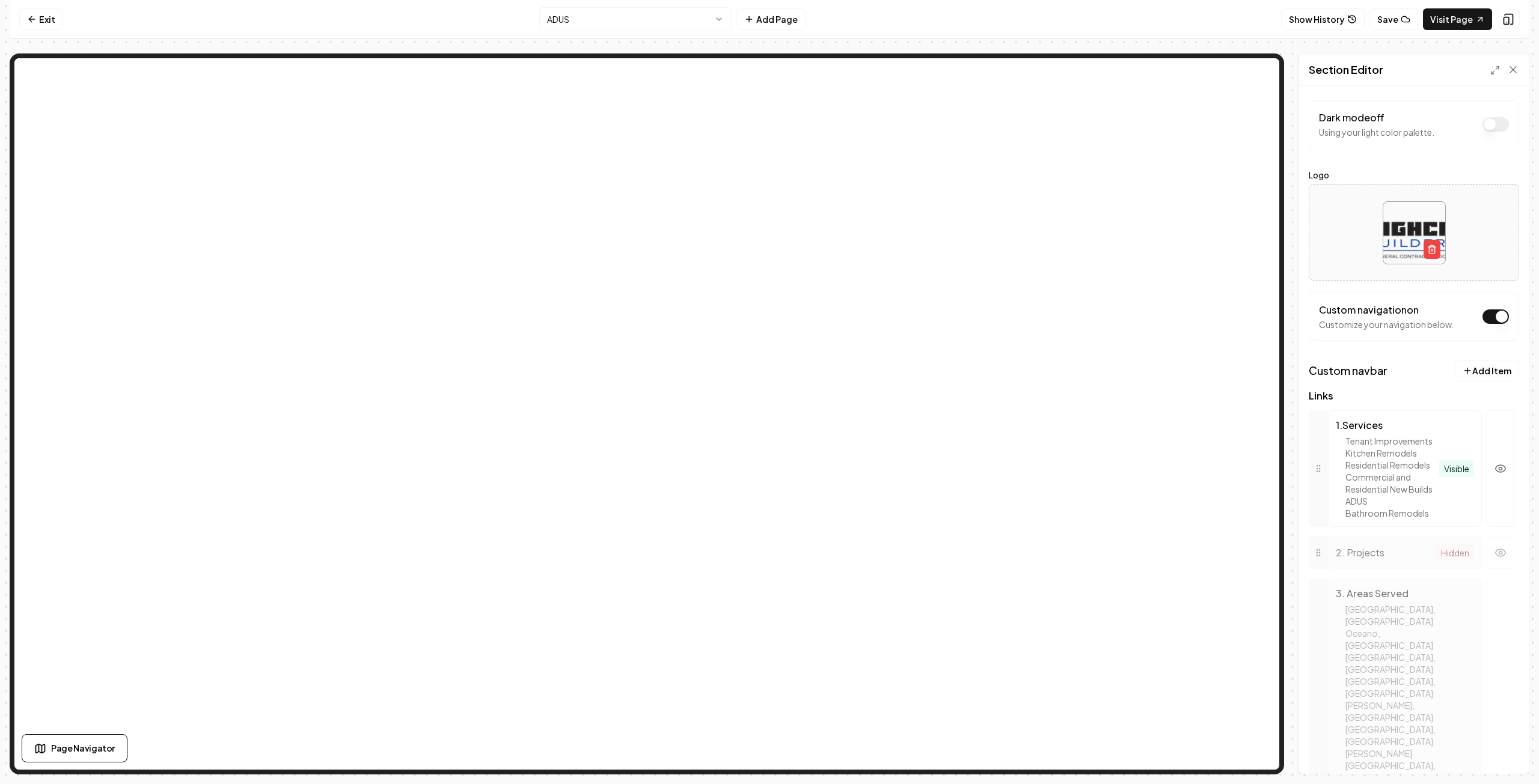
click at [700, 21] on html "Computer Required This feature is only available on a computer. Please switch t…" at bounding box center [770, 392] width 1539 height 784
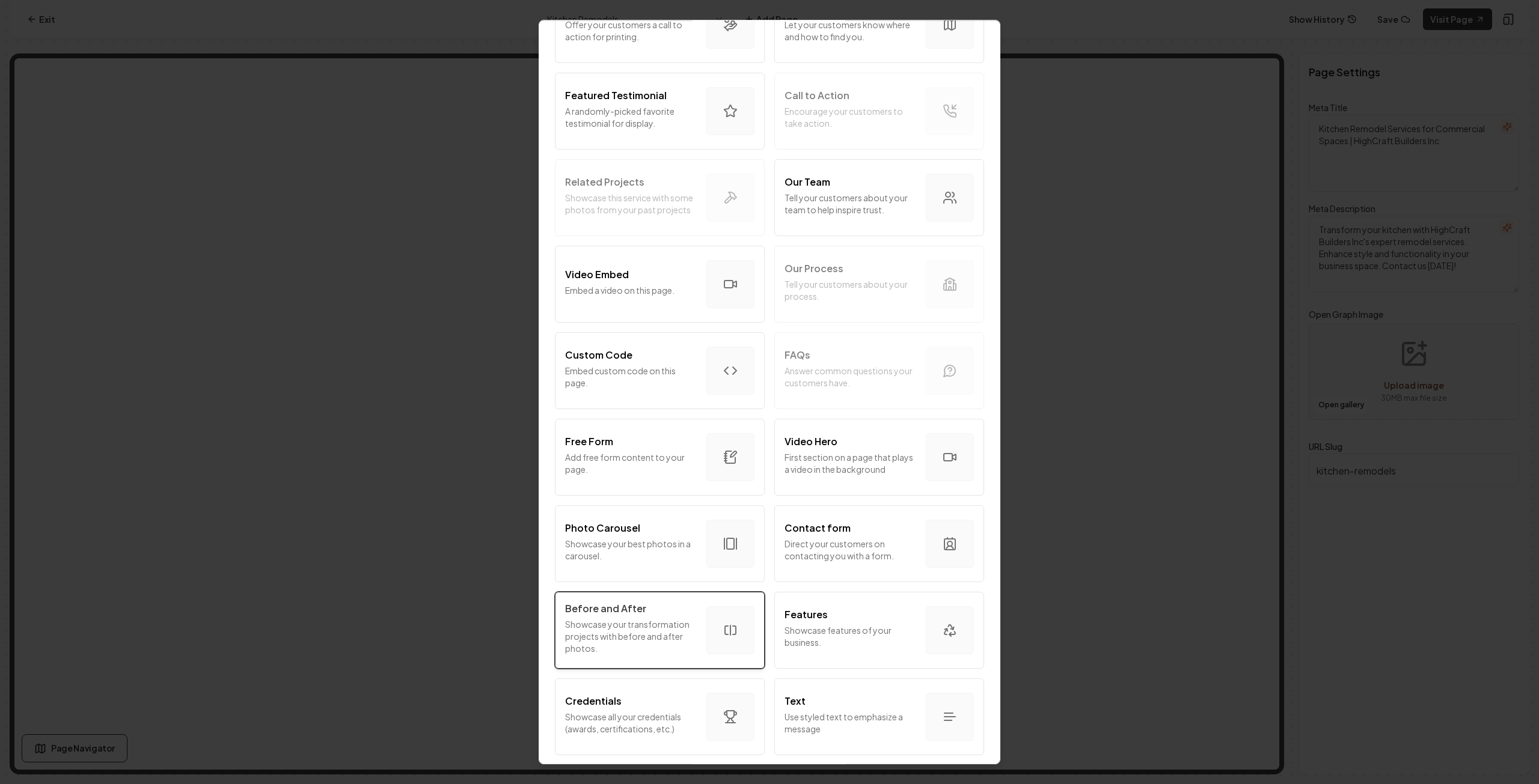
scroll to position [301, 0]
click at [663, 538] on p "Showcase your best photos in a carousel." at bounding box center [631, 546] width 132 height 24
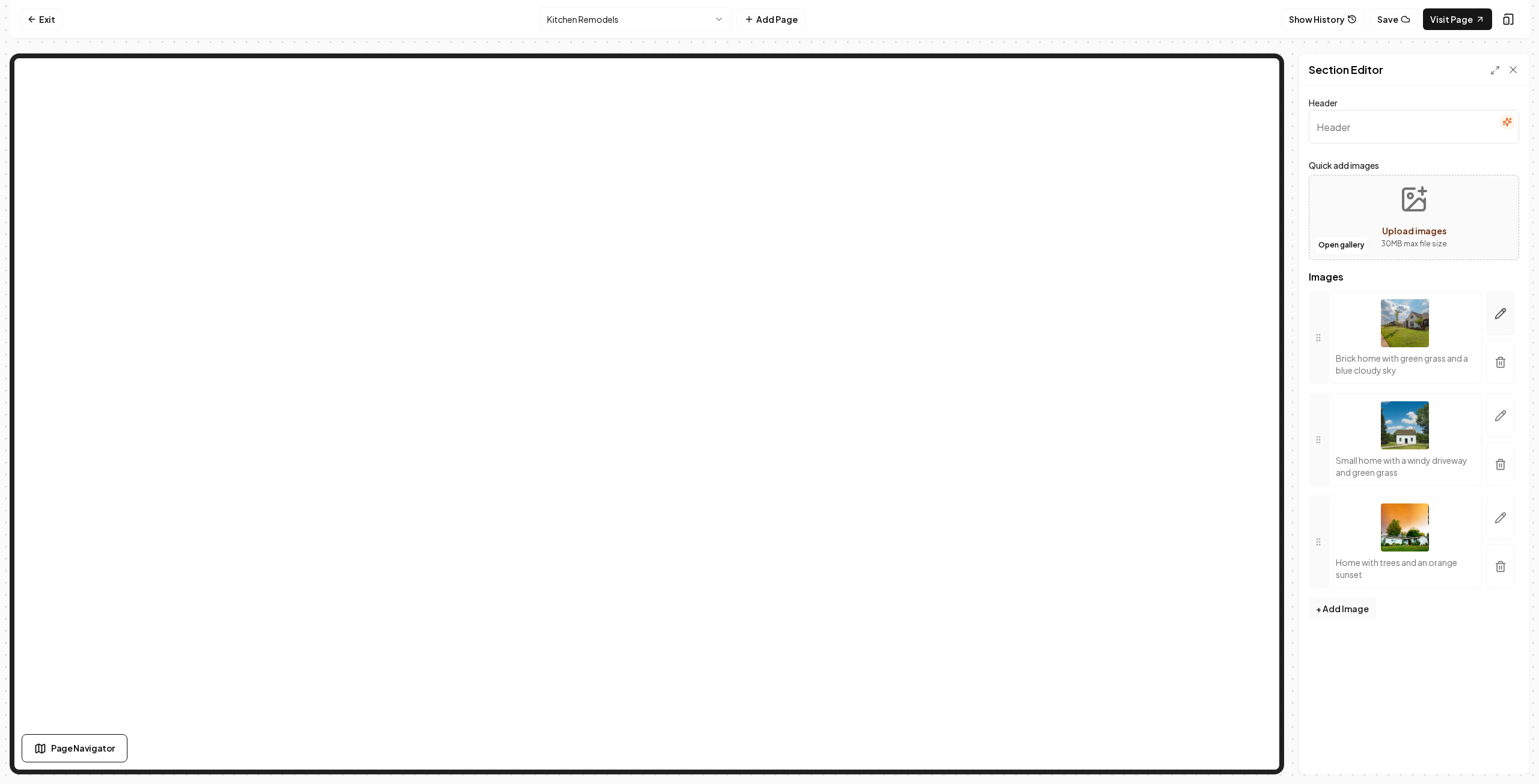
click at [1503, 314] on icon "button" at bounding box center [1501, 314] width 10 height 10
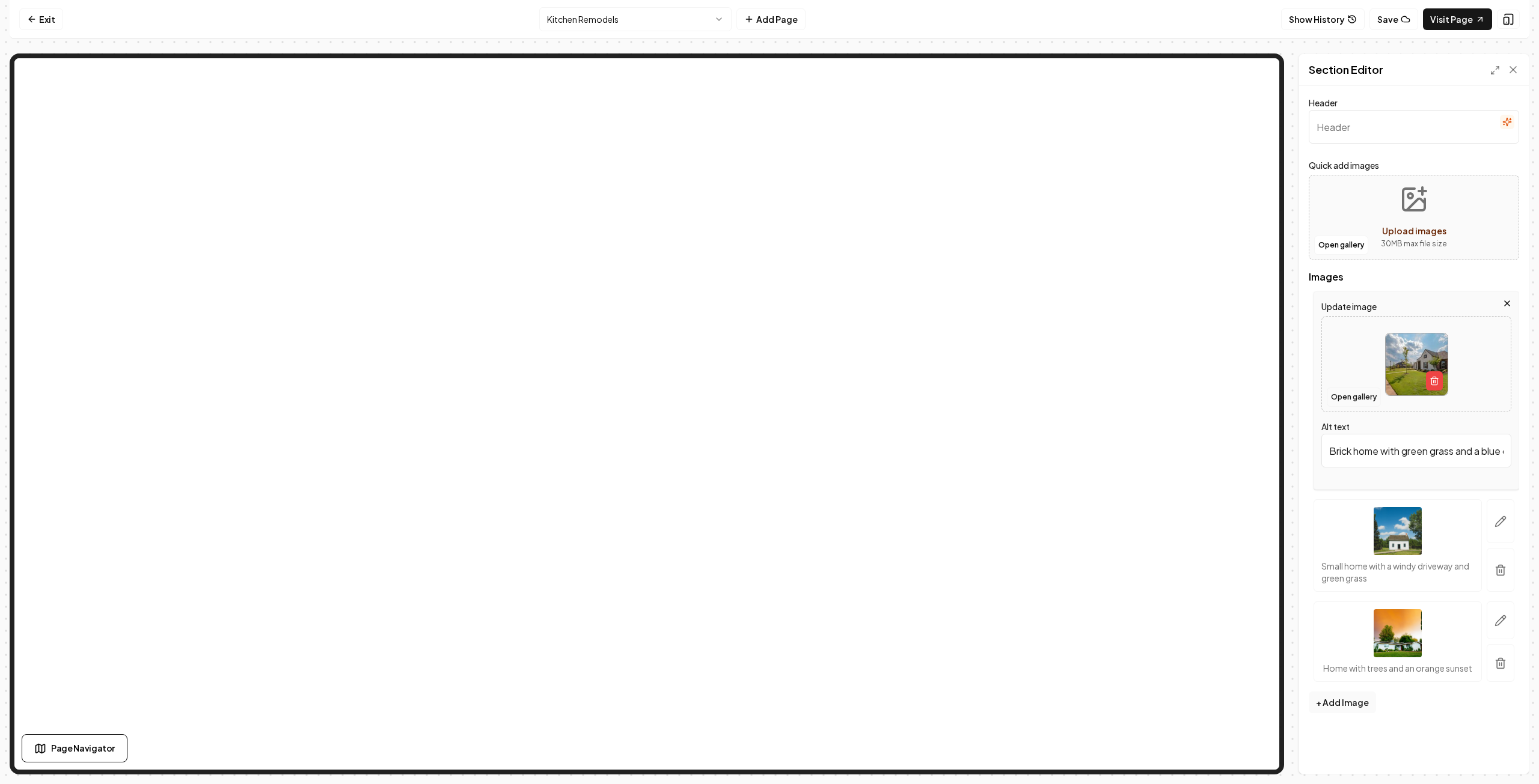
click at [1360, 396] on button "Open gallery" at bounding box center [1353, 397] width 54 height 19
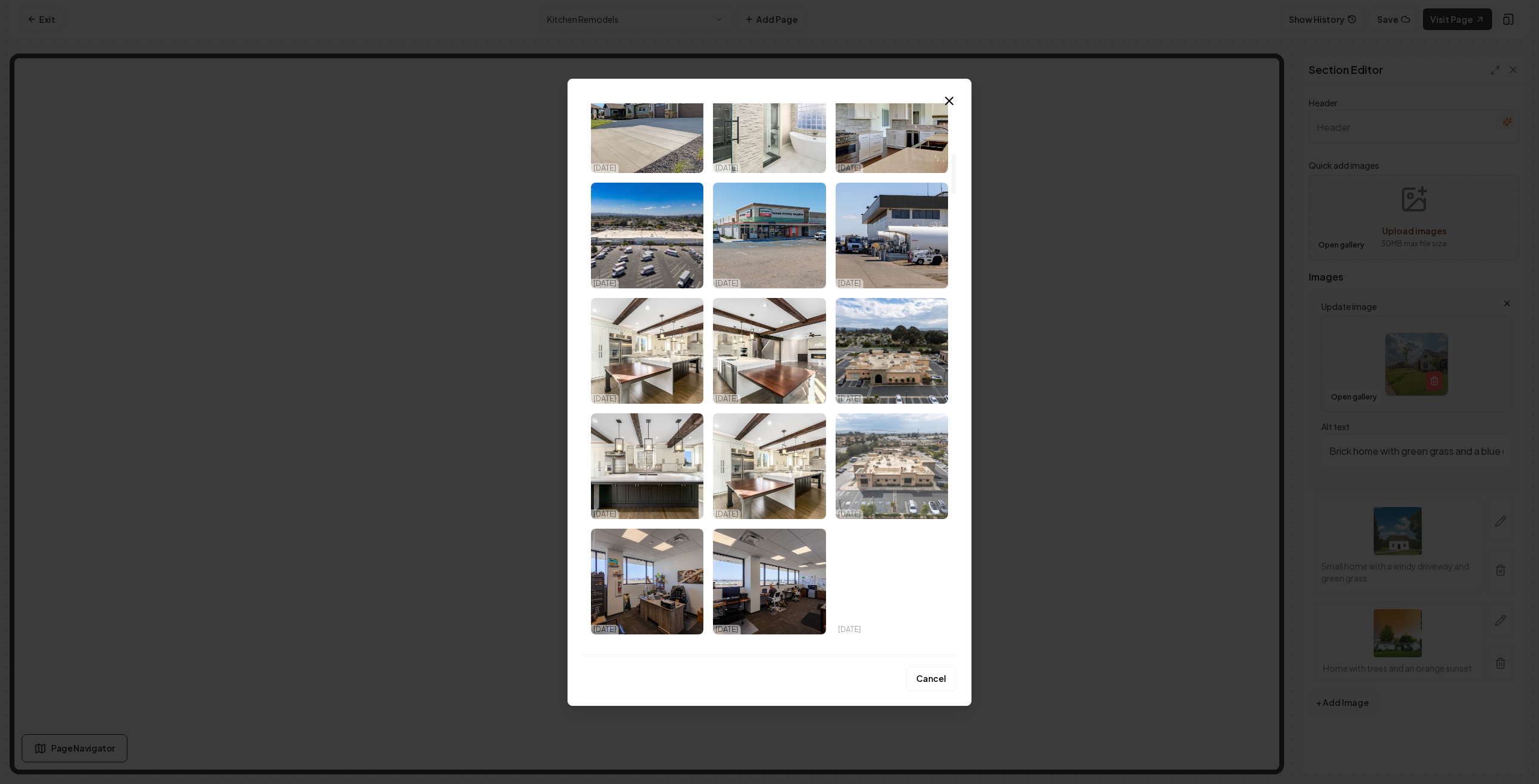
scroll to position [721, 0]
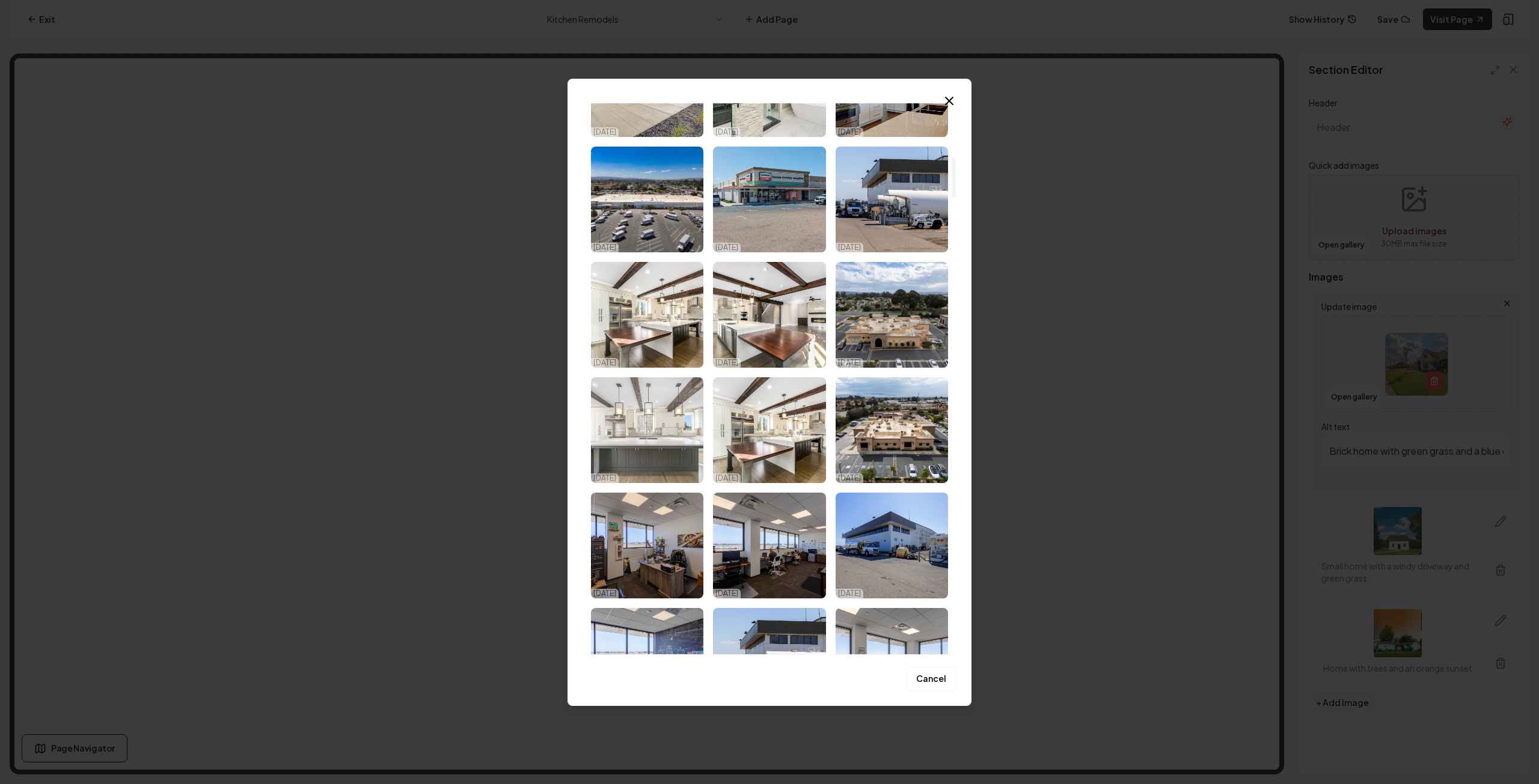
click at [638, 443] on img "Select image image_68eb25a65c7cd75eb836d124.jpg" at bounding box center [648, 430] width 113 height 106
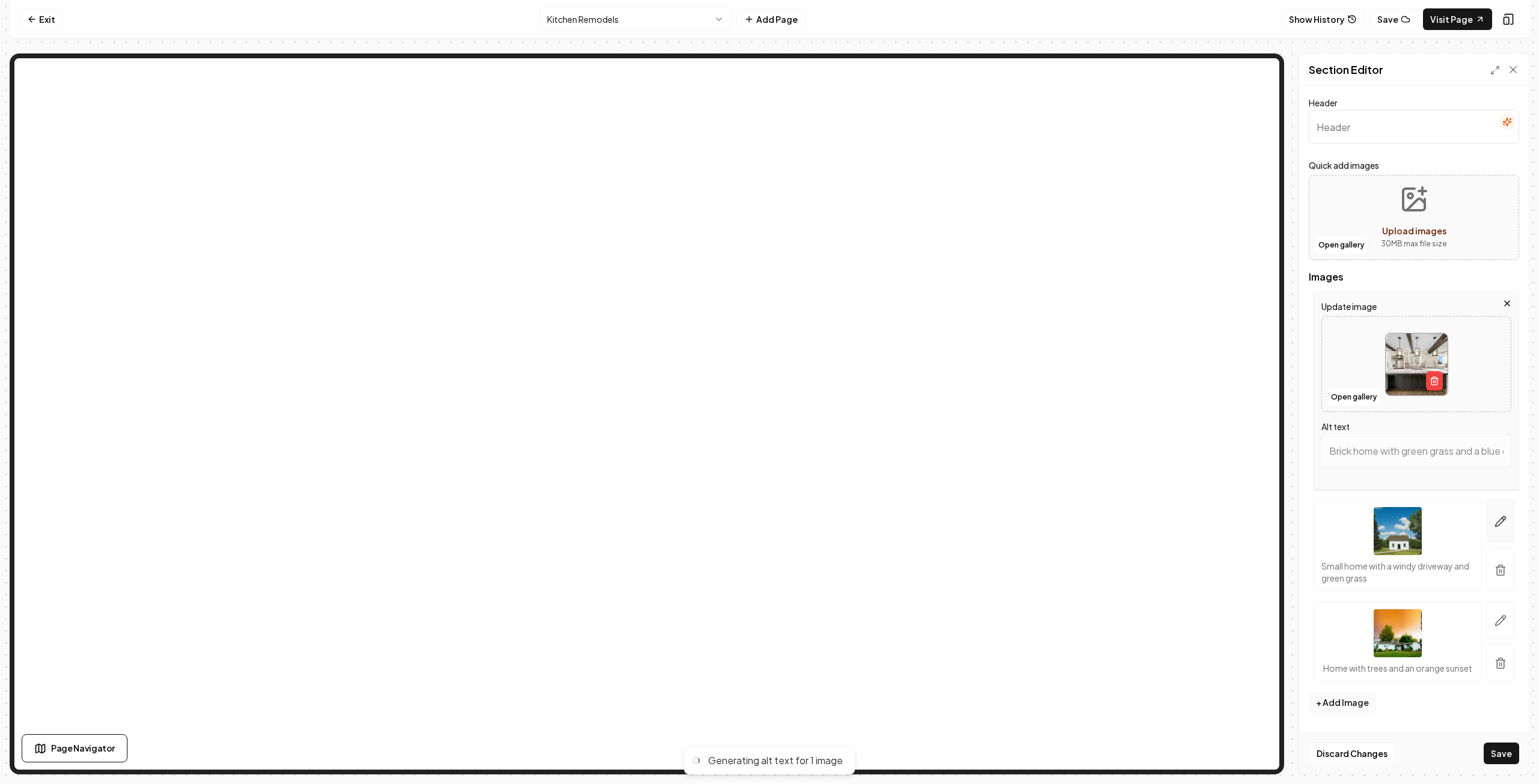
type input "Modern kitchen with white cabinets, wooden beams, and a large dark island with …"
click at [1498, 520] on icon "button" at bounding box center [1501, 521] width 12 height 12
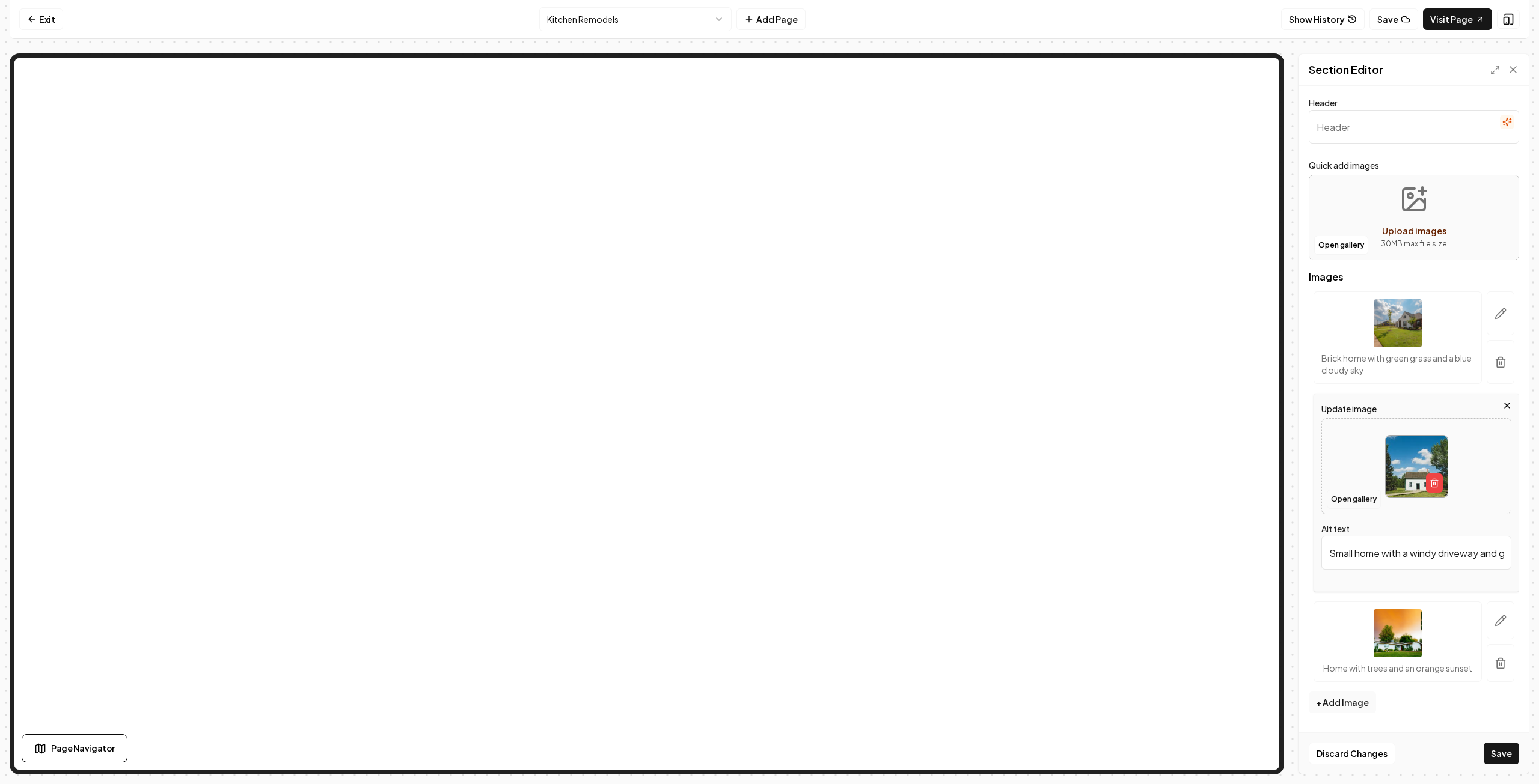
click at [1352, 500] on button "Open gallery" at bounding box center [1353, 499] width 54 height 19
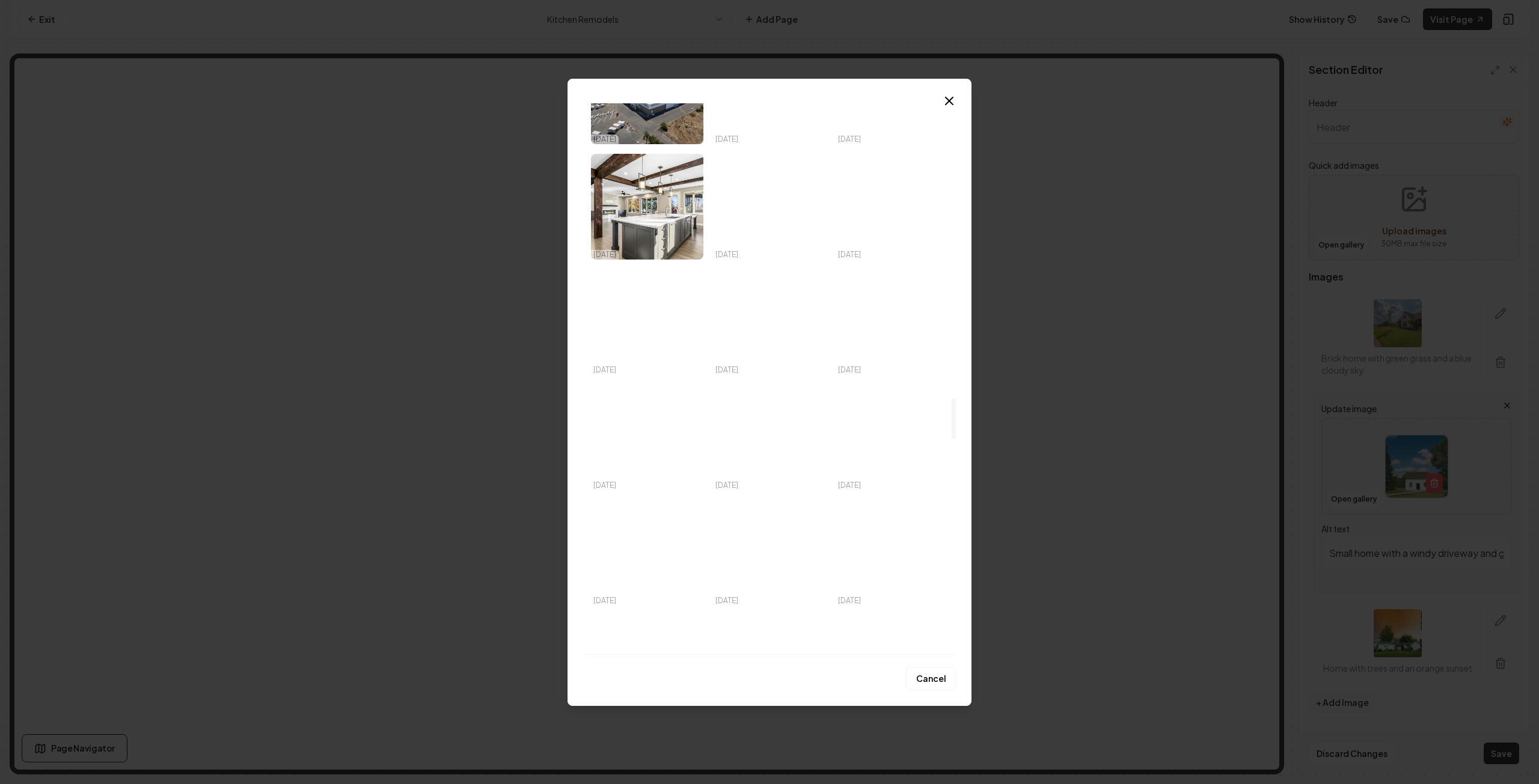
scroll to position [4027, 0]
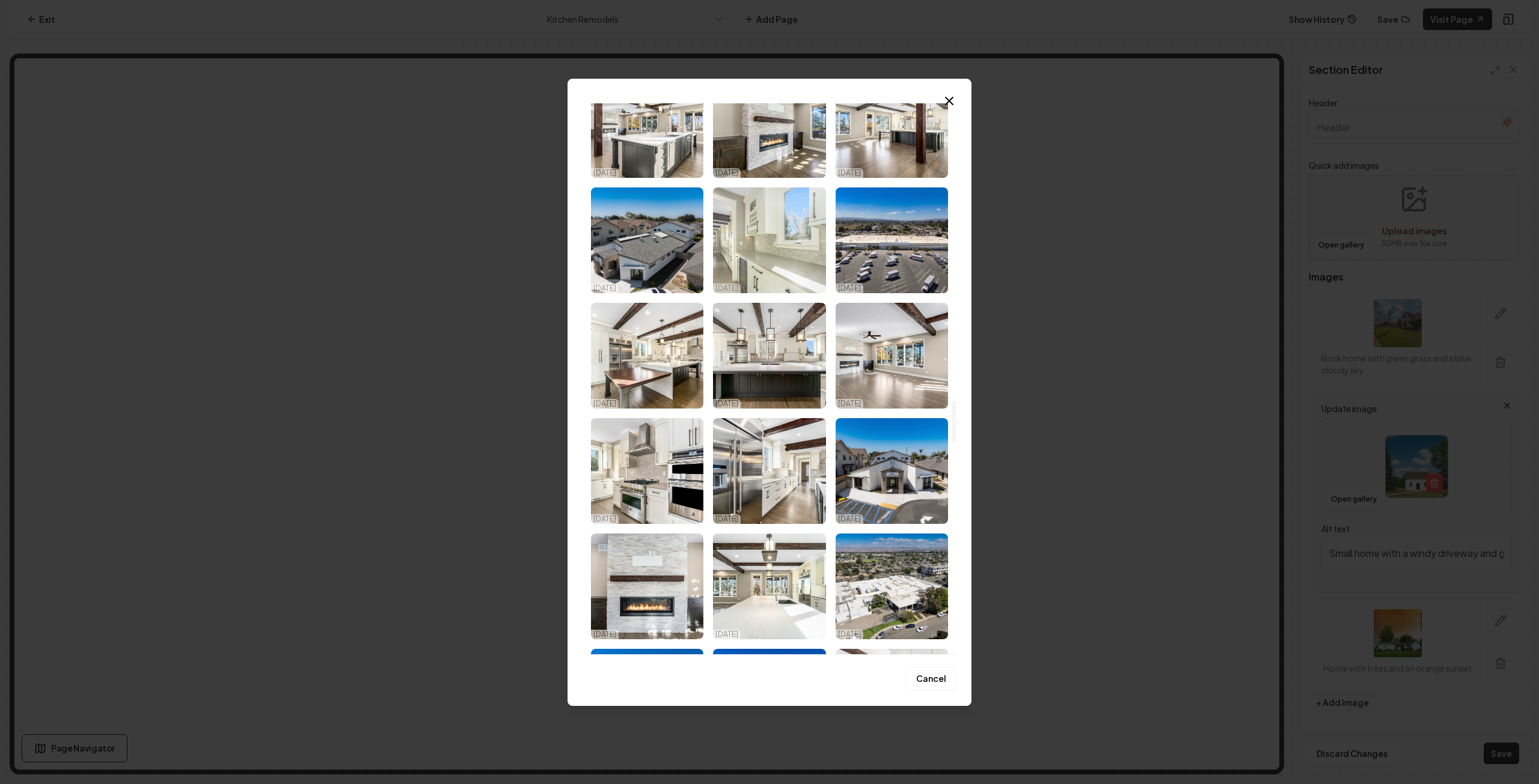
click at [753, 228] on img "Select image image_68d180c75c7cd75eb88b59ad.jpg" at bounding box center [770, 240] width 113 height 106
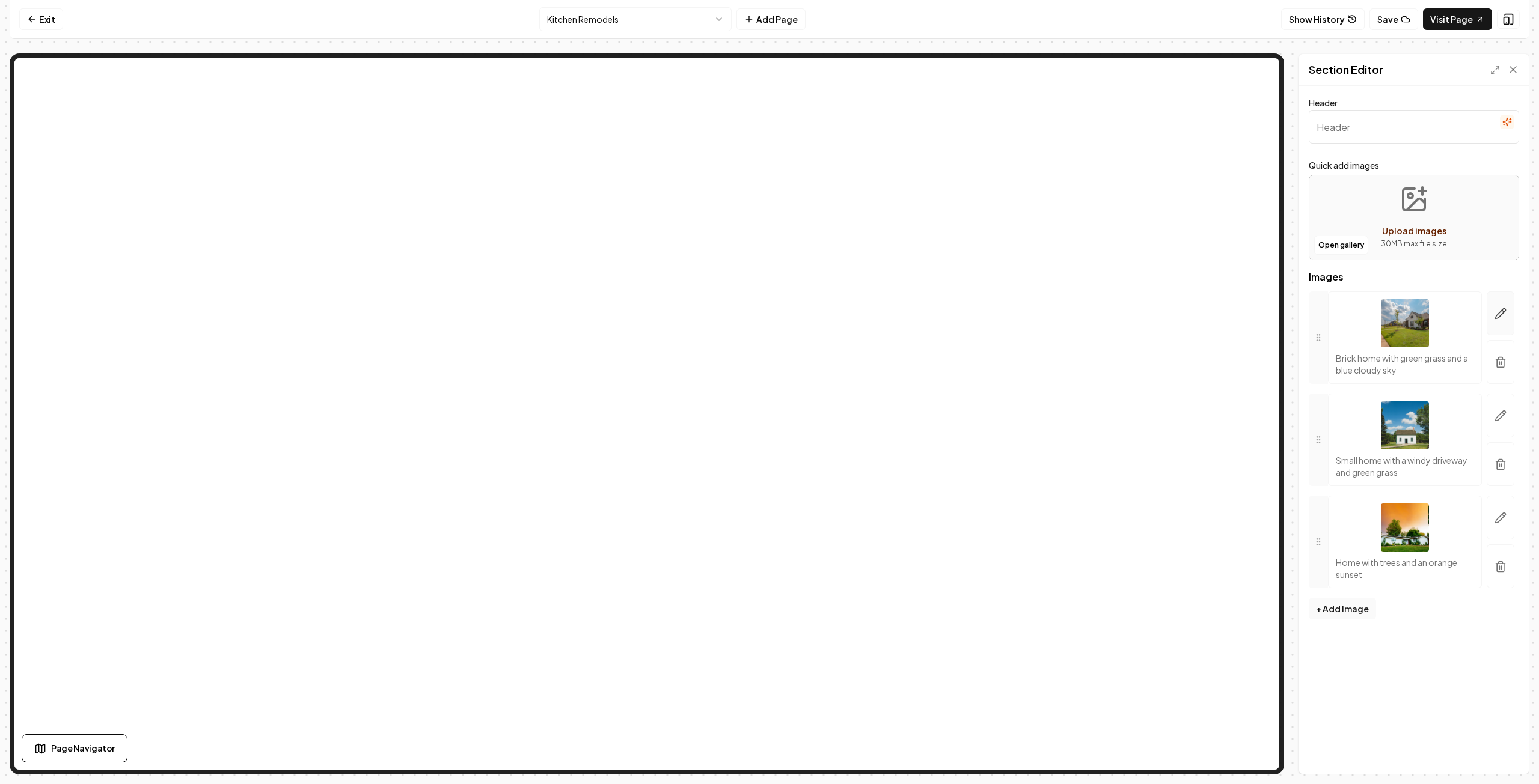
click at [1500, 312] on icon "button" at bounding box center [1501, 314] width 10 height 10
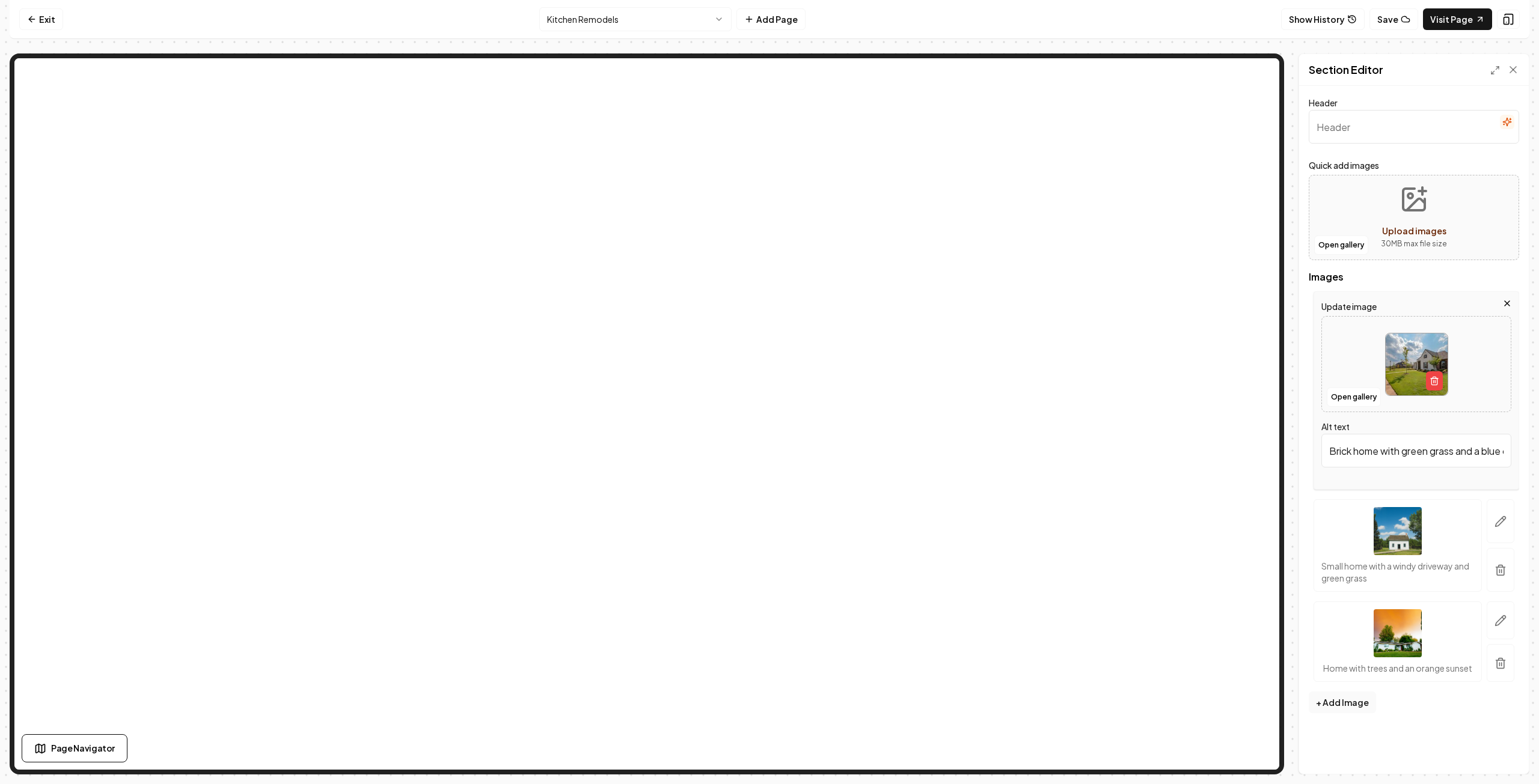
click at [1397, 368] on img at bounding box center [1417, 364] width 62 height 62
click at [1352, 394] on button "Open gallery" at bounding box center [1353, 397] width 54 height 19
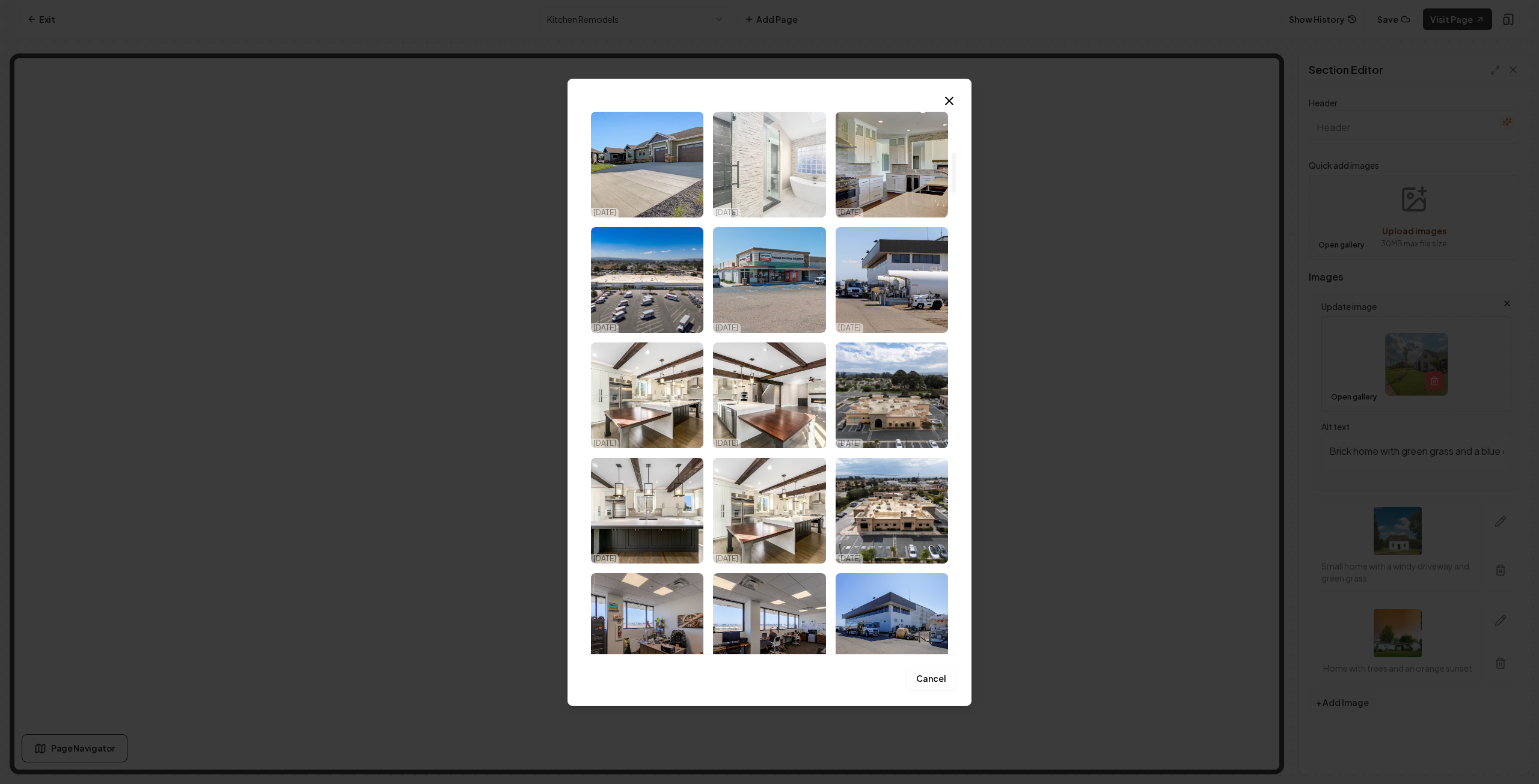
scroll to position [661, 0]
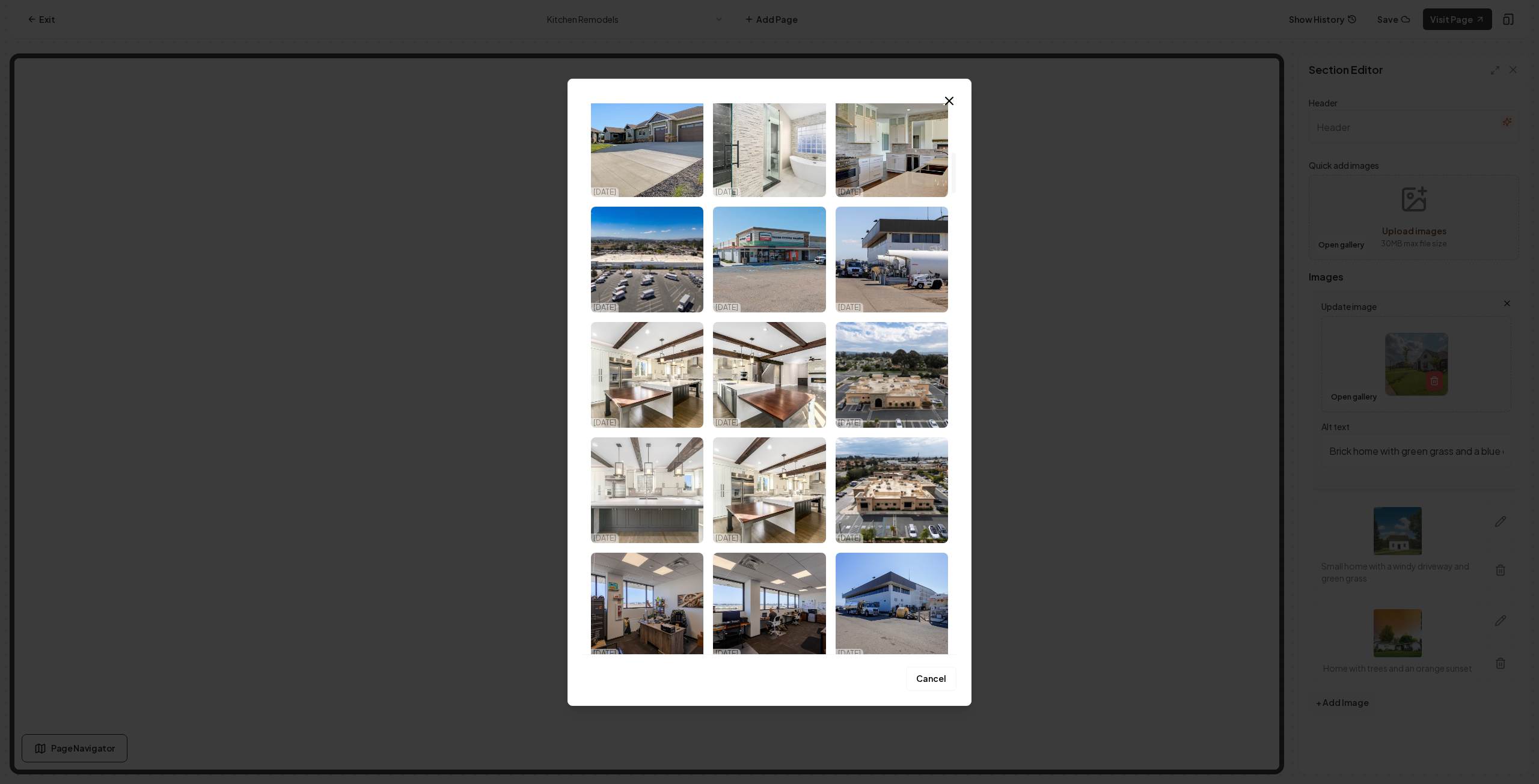
click at [670, 489] on img "Select image image_68eb25a65c7cd75eb836d124.jpg" at bounding box center [648, 491] width 113 height 106
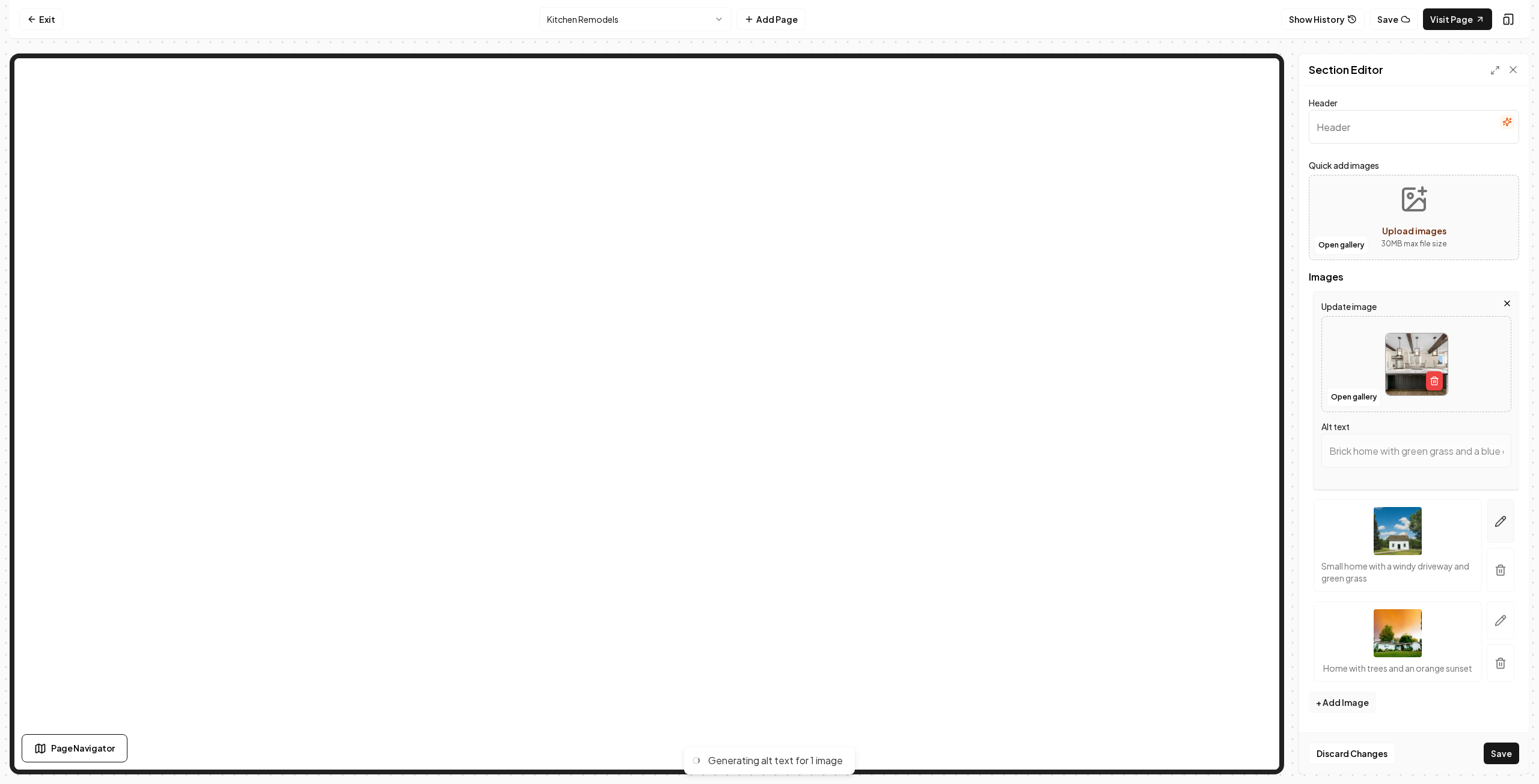
click at [1495, 515] on button "button" at bounding box center [1500, 521] width 27 height 44
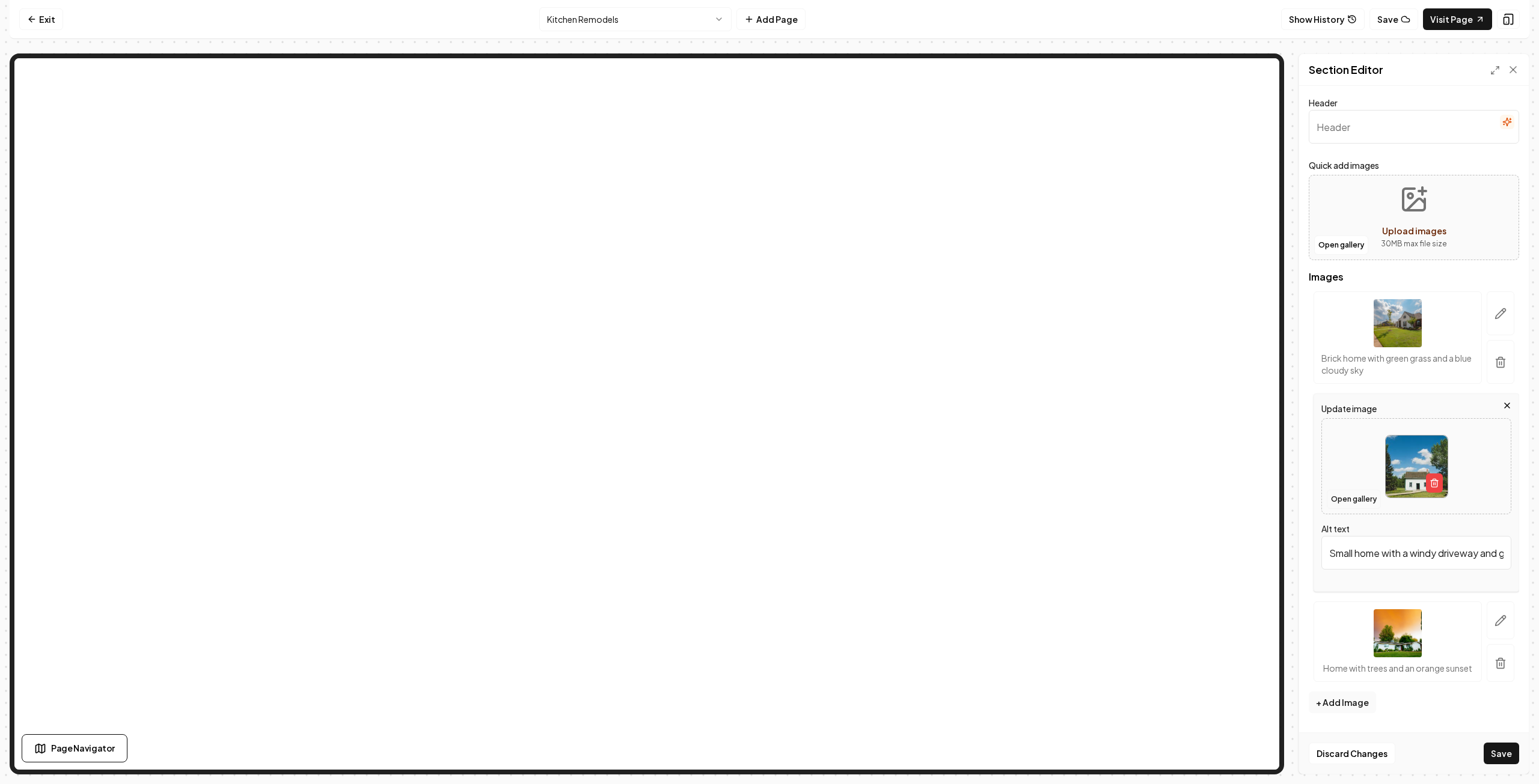
click at [1357, 496] on button "Open gallery" at bounding box center [1353, 499] width 54 height 19
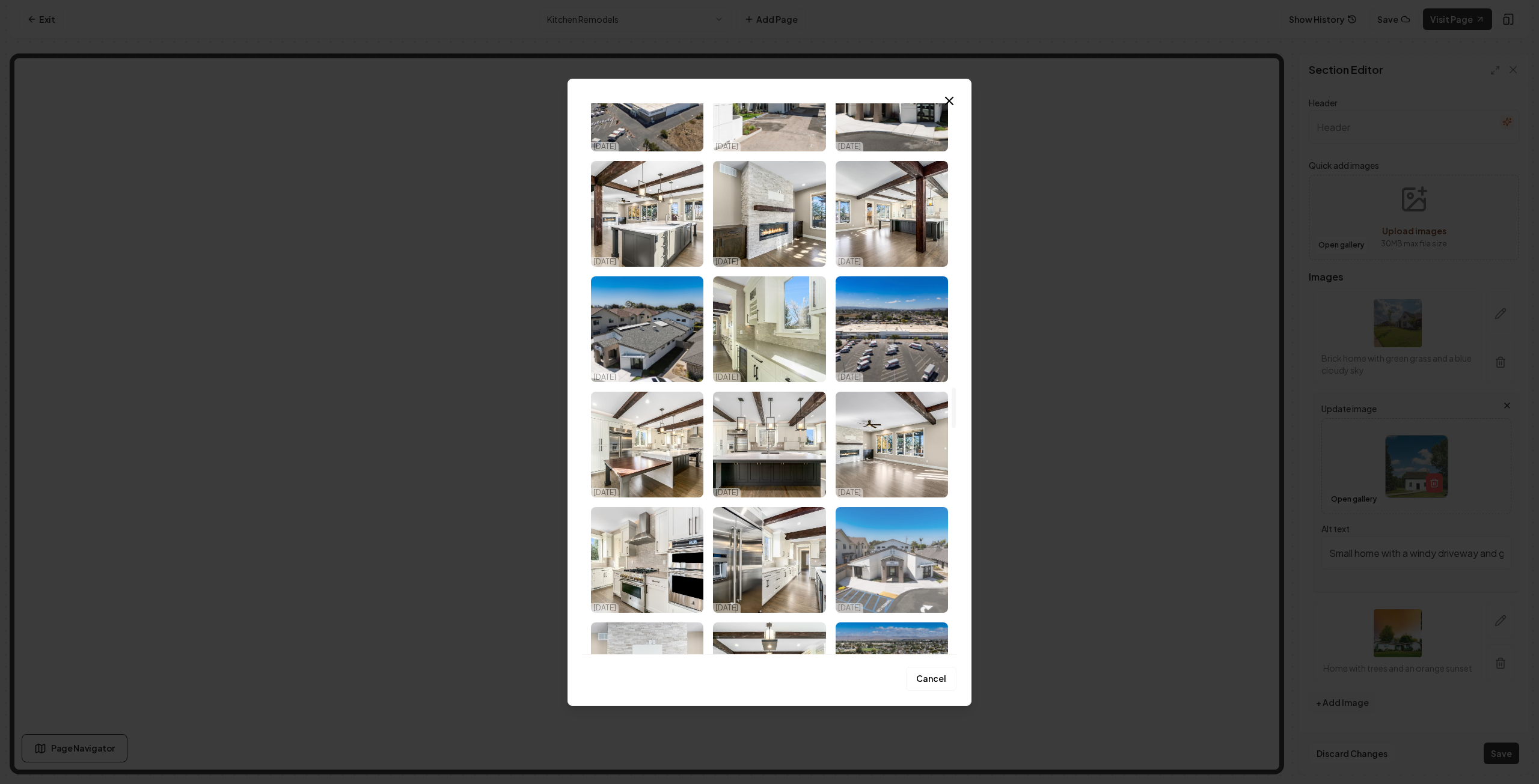
scroll to position [3966, 0]
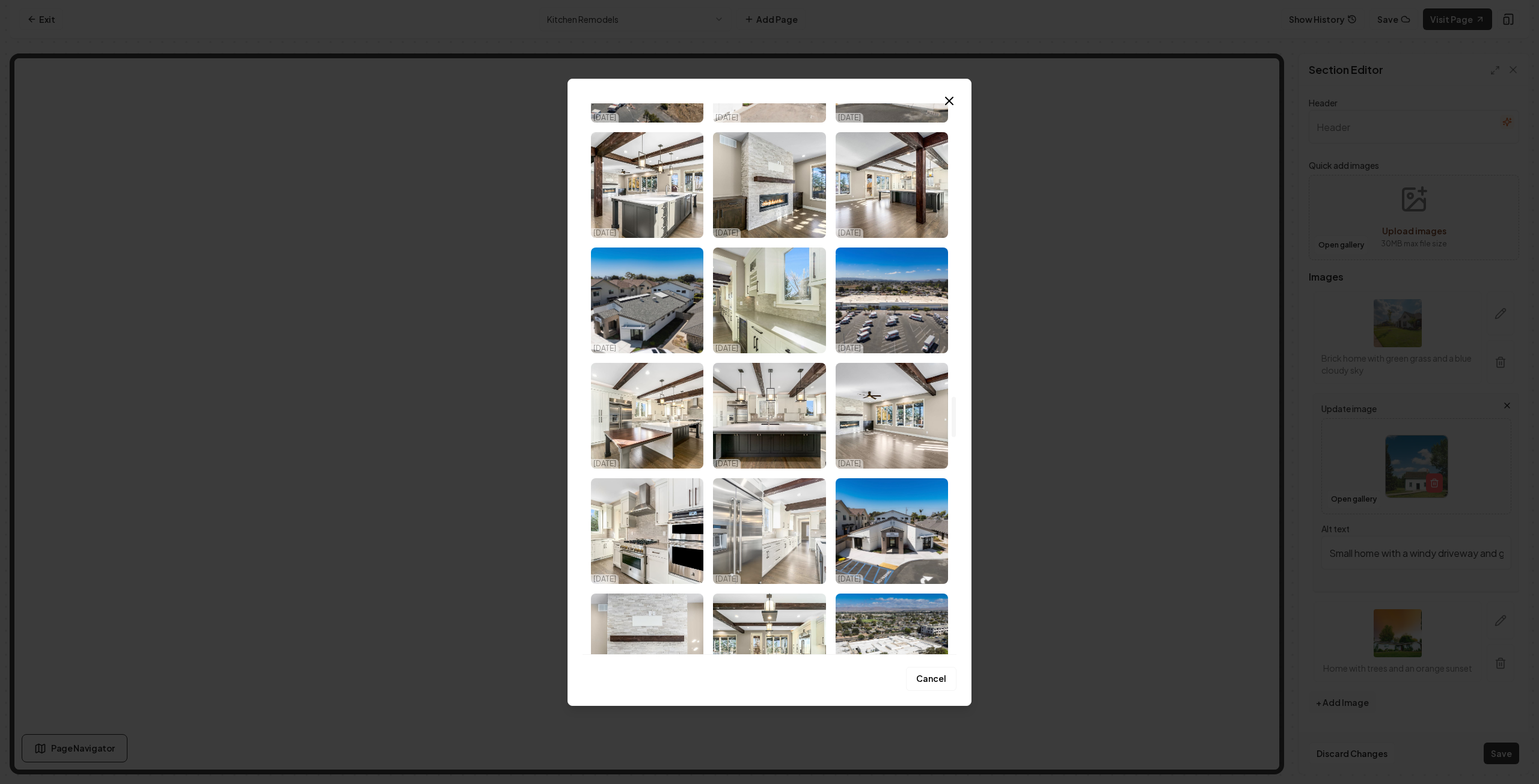
click at [806, 535] on img "Select image image_68d180c75c7cd75eb88b587b.jpg" at bounding box center [770, 531] width 113 height 106
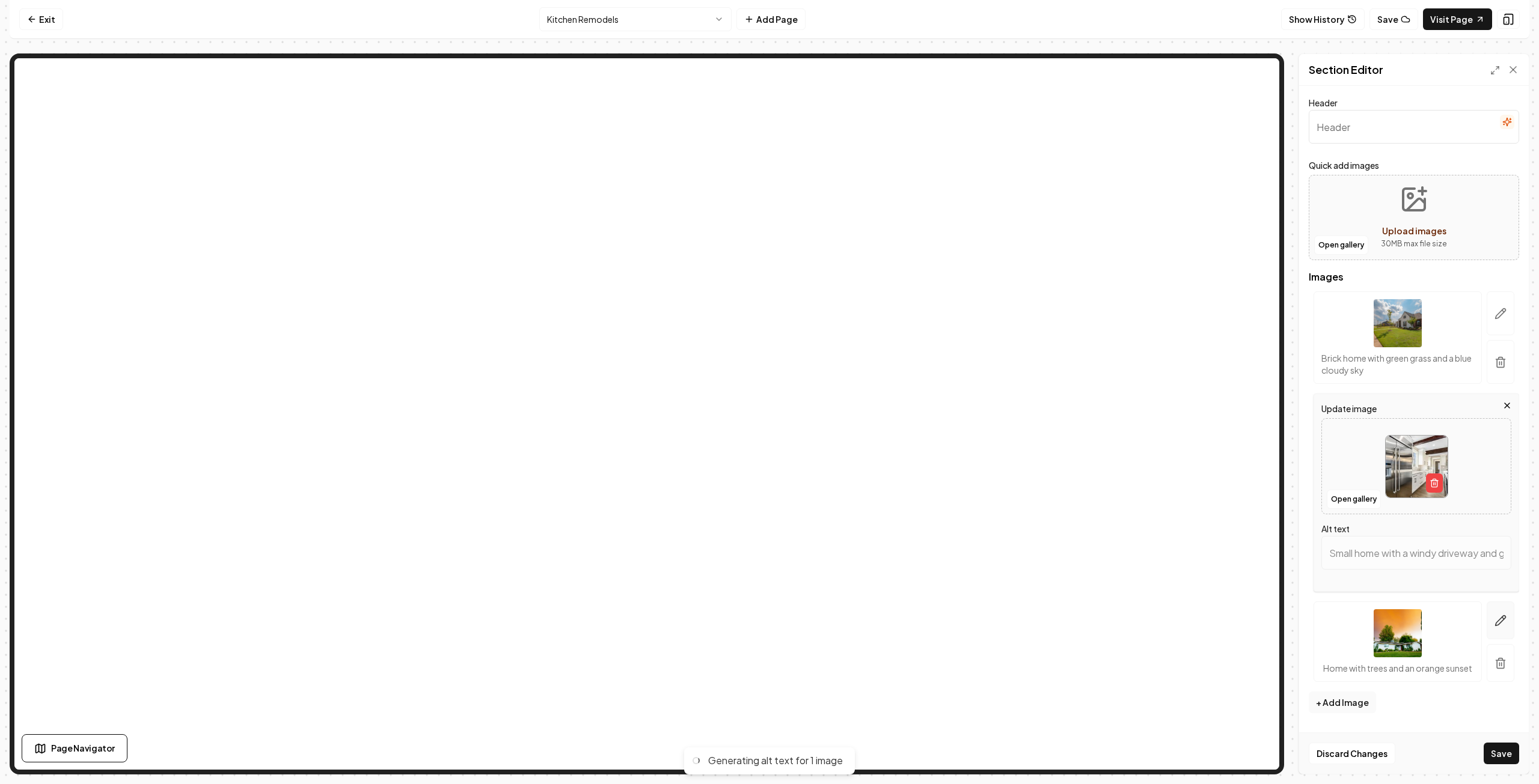
type input "Modern kitchen with stainless steel appliances, marble countertops, and wooden …"
click at [1503, 622] on icon "button" at bounding box center [1501, 621] width 12 height 12
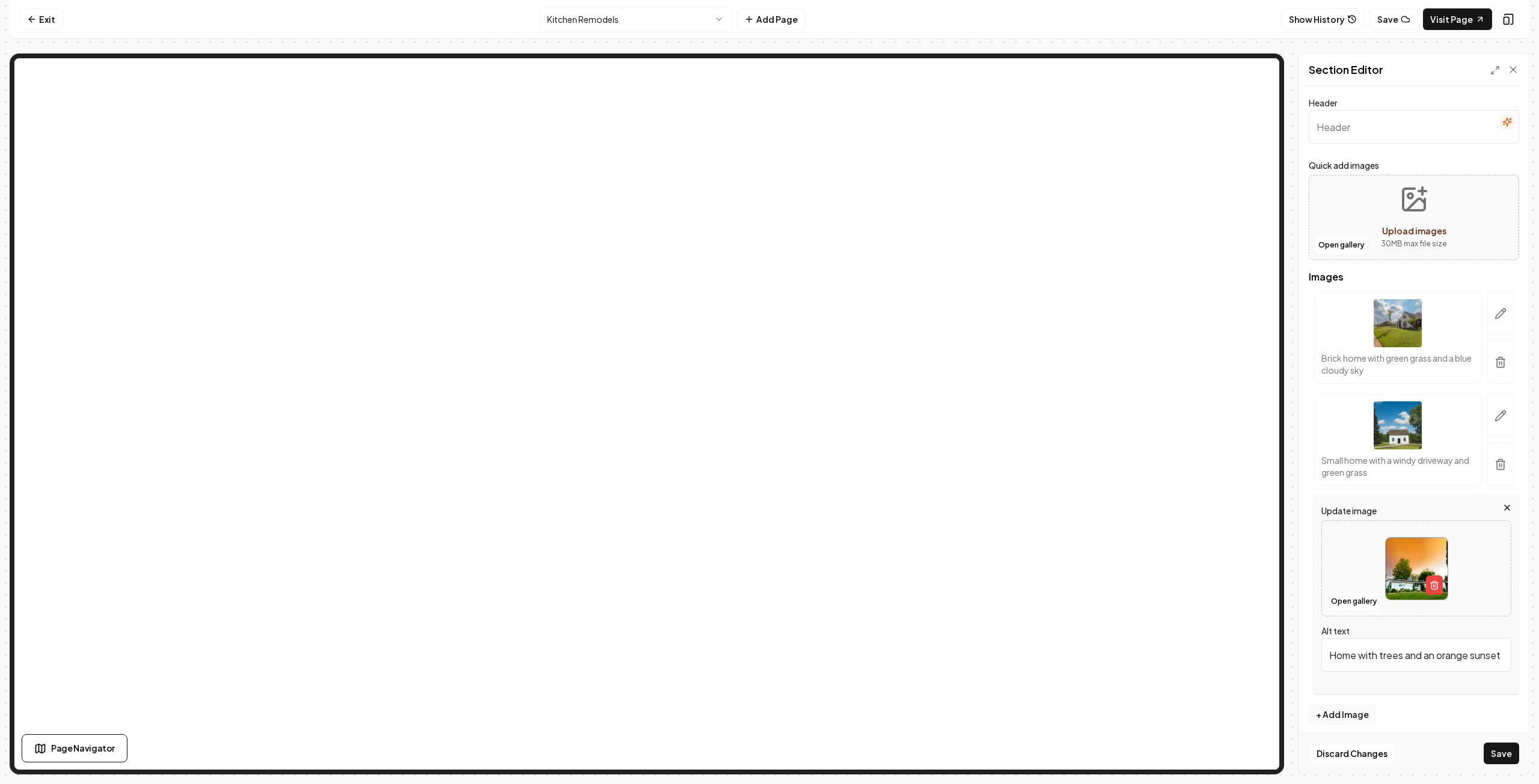
click at [1395, 564] on img at bounding box center [1417, 569] width 62 height 62
click at [1353, 603] on button "Open gallery" at bounding box center [1353, 601] width 54 height 19
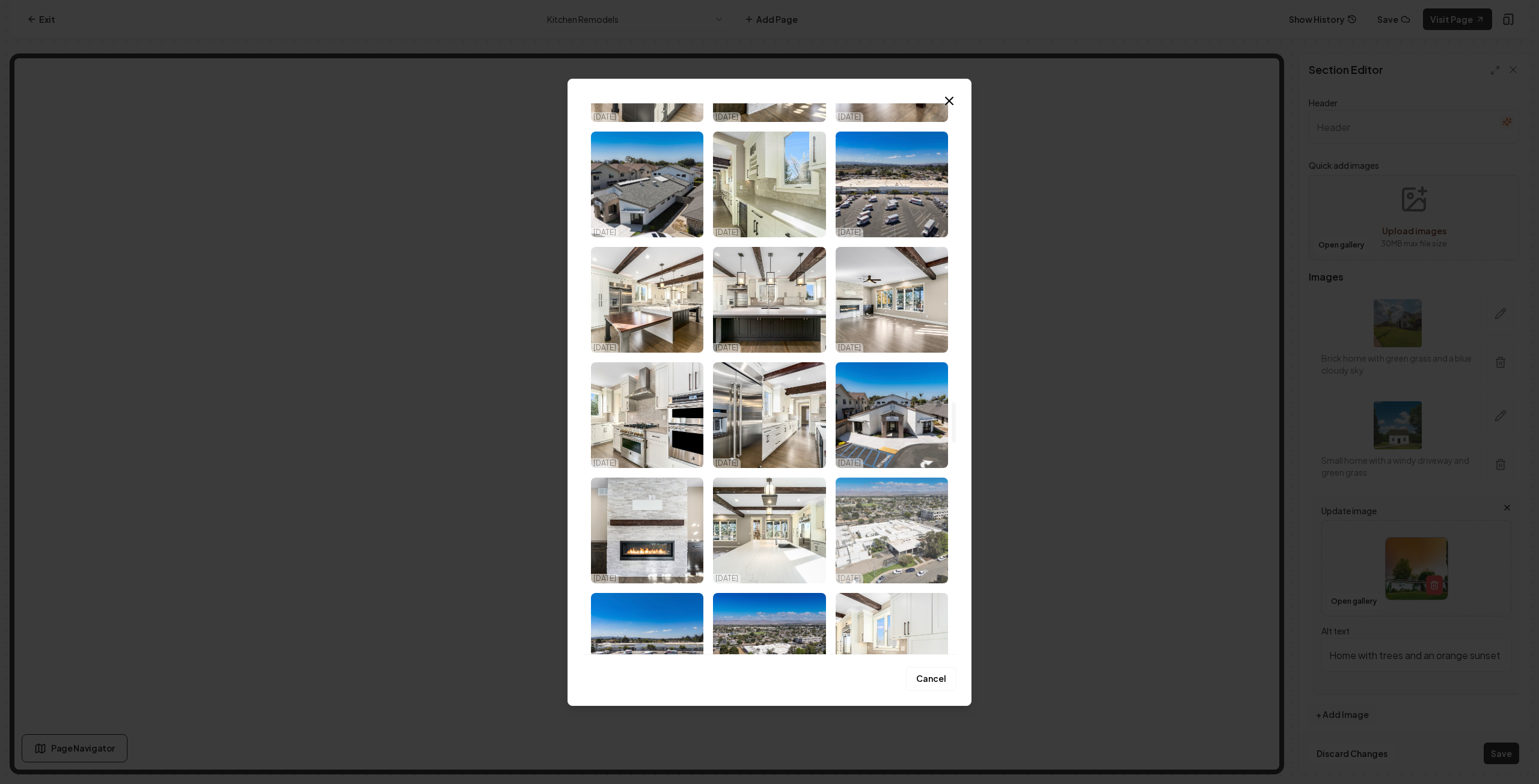
scroll to position [4087, 0]
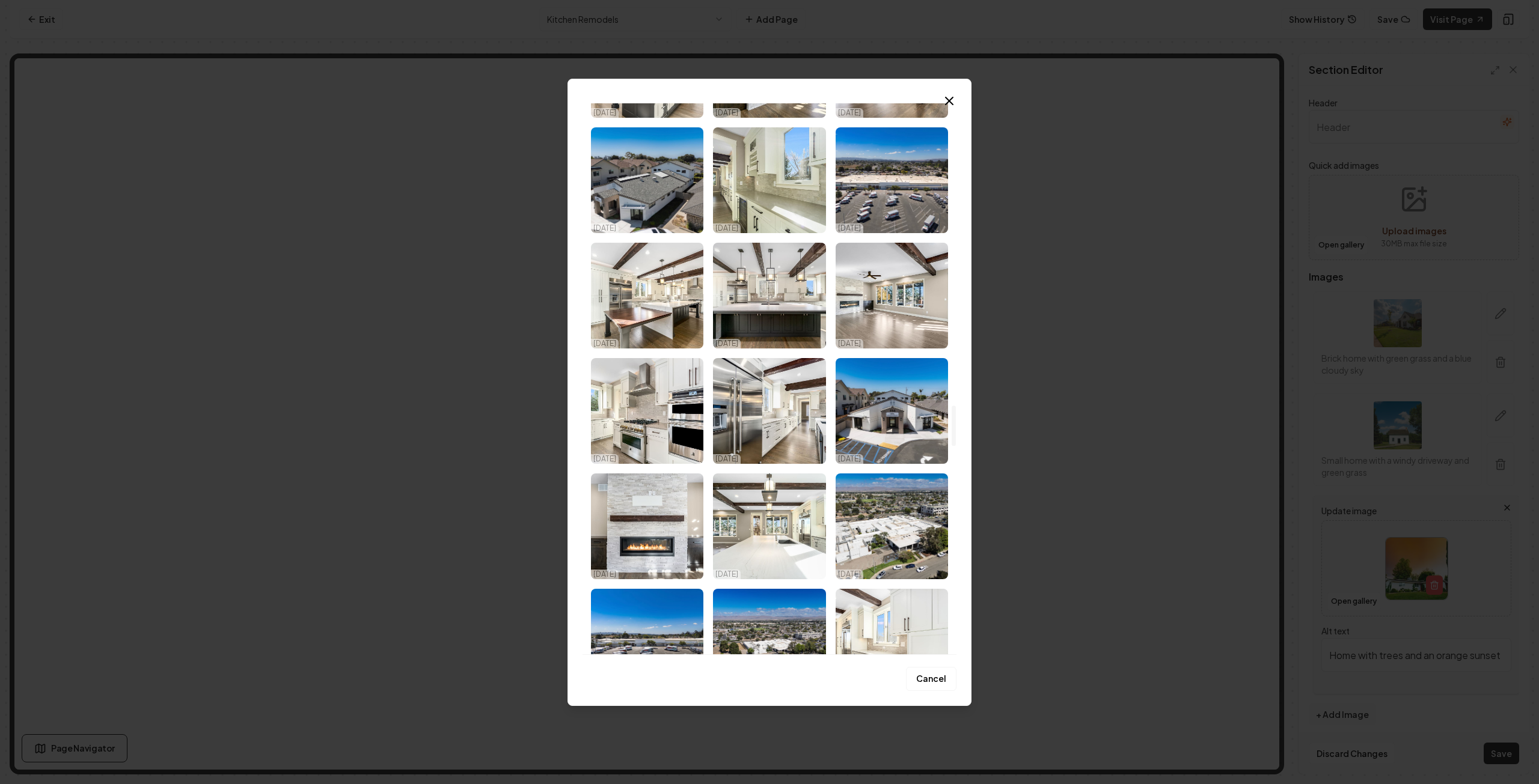
click at [647, 399] on img "Select image image_68d180c75c7cd75eb88b531e.jpg" at bounding box center [648, 411] width 113 height 106
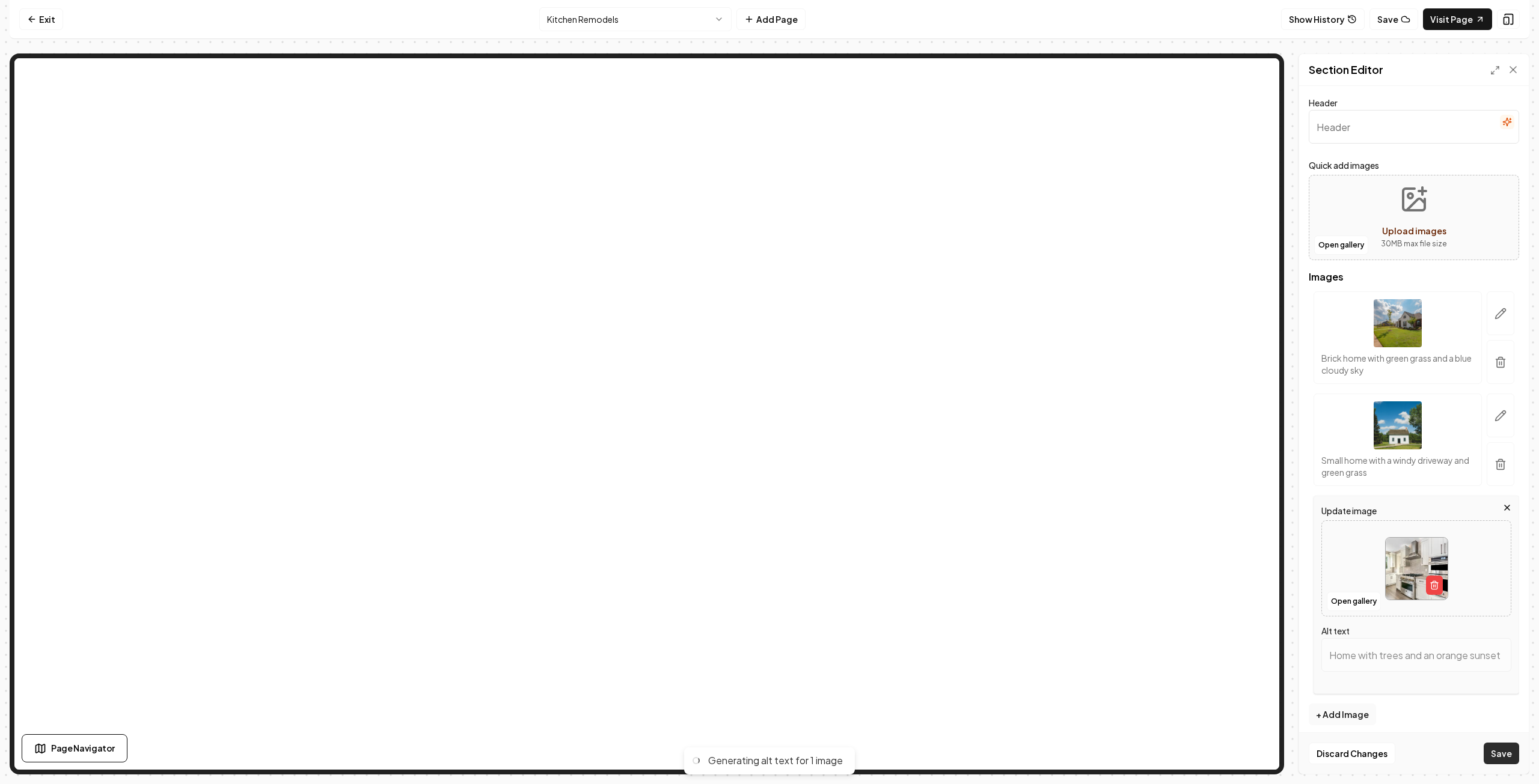
type input "Modern kitchen with stainless steel appliances, white cabinetry, and sleek ston…"
click at [1503, 752] on button "Save" at bounding box center [1502, 753] width 36 height 22
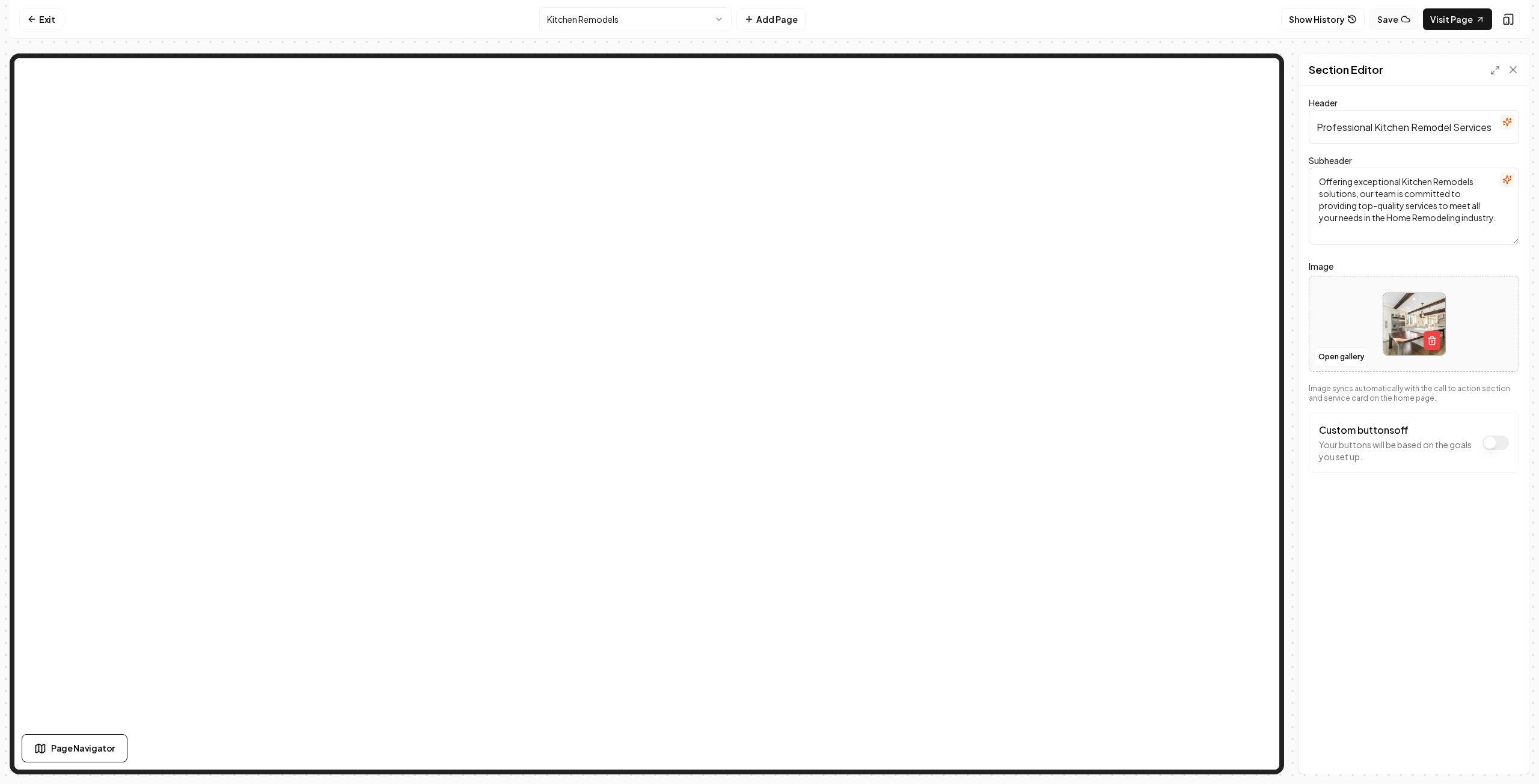
click at [1390, 19] on button "Save" at bounding box center [1394, 19] width 49 height 22
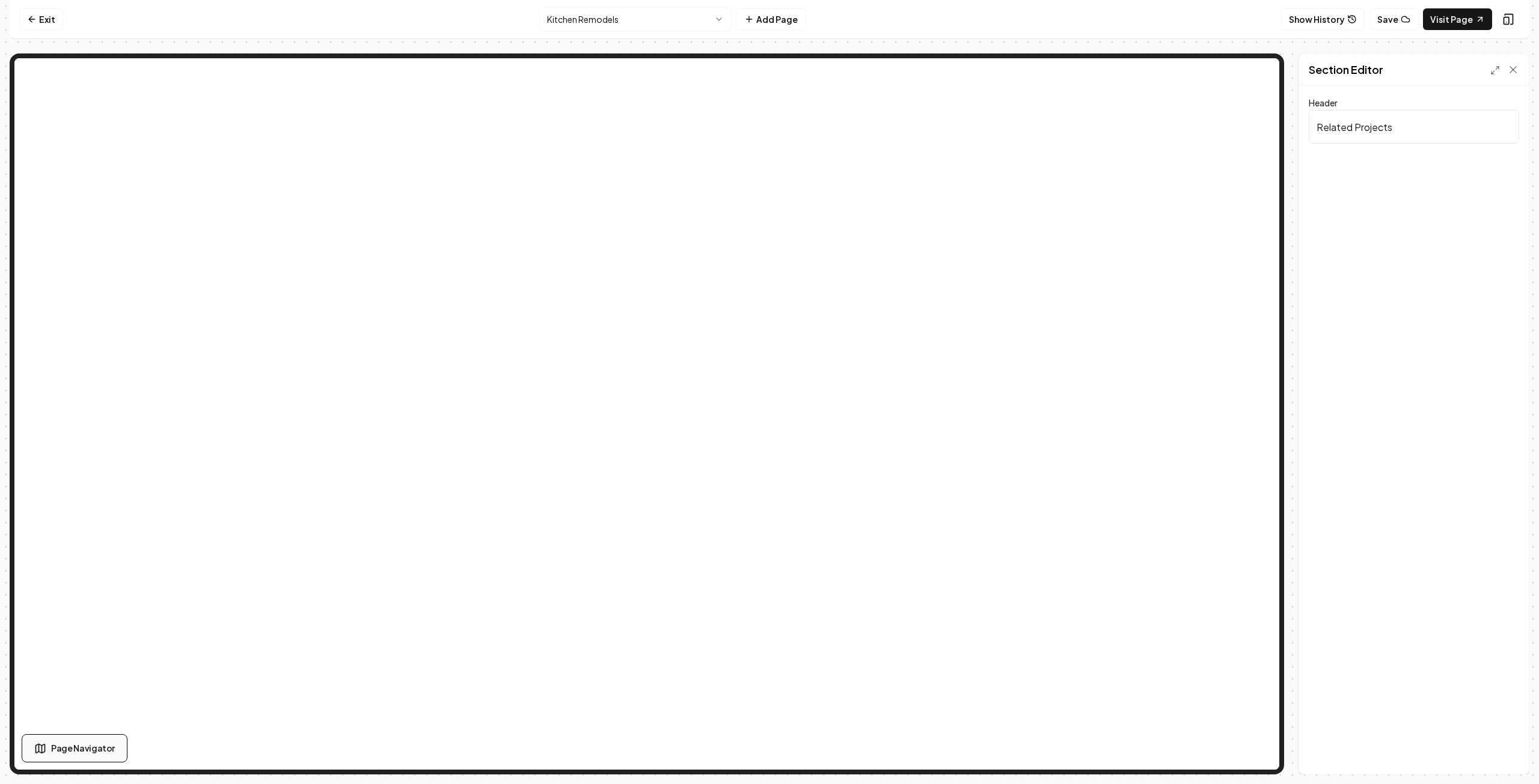
click at [95, 753] on span "Page Navigator" at bounding box center [83, 748] width 64 height 12
click at [77, 590] on span "Our Process Section" at bounding box center [87, 595] width 72 height 10
click at [352, 381] on icon at bounding box center [353, 383] width 5 height 5
click at [665, 18] on html "Computer Required This feature is only available on a computer. Please switch t…" at bounding box center [770, 392] width 1539 height 784
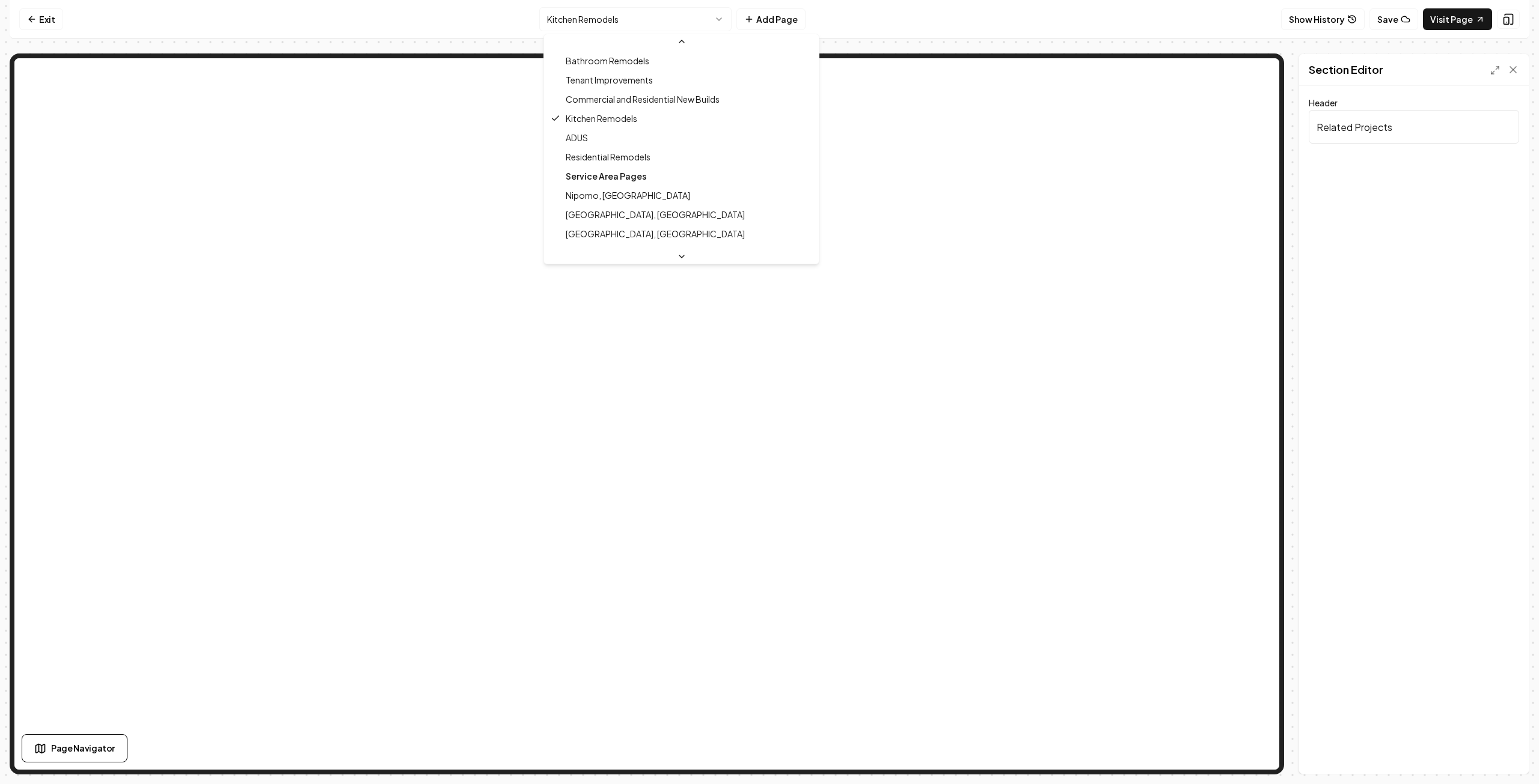
click at [677, 253] on icon at bounding box center [682, 257] width 10 height 10
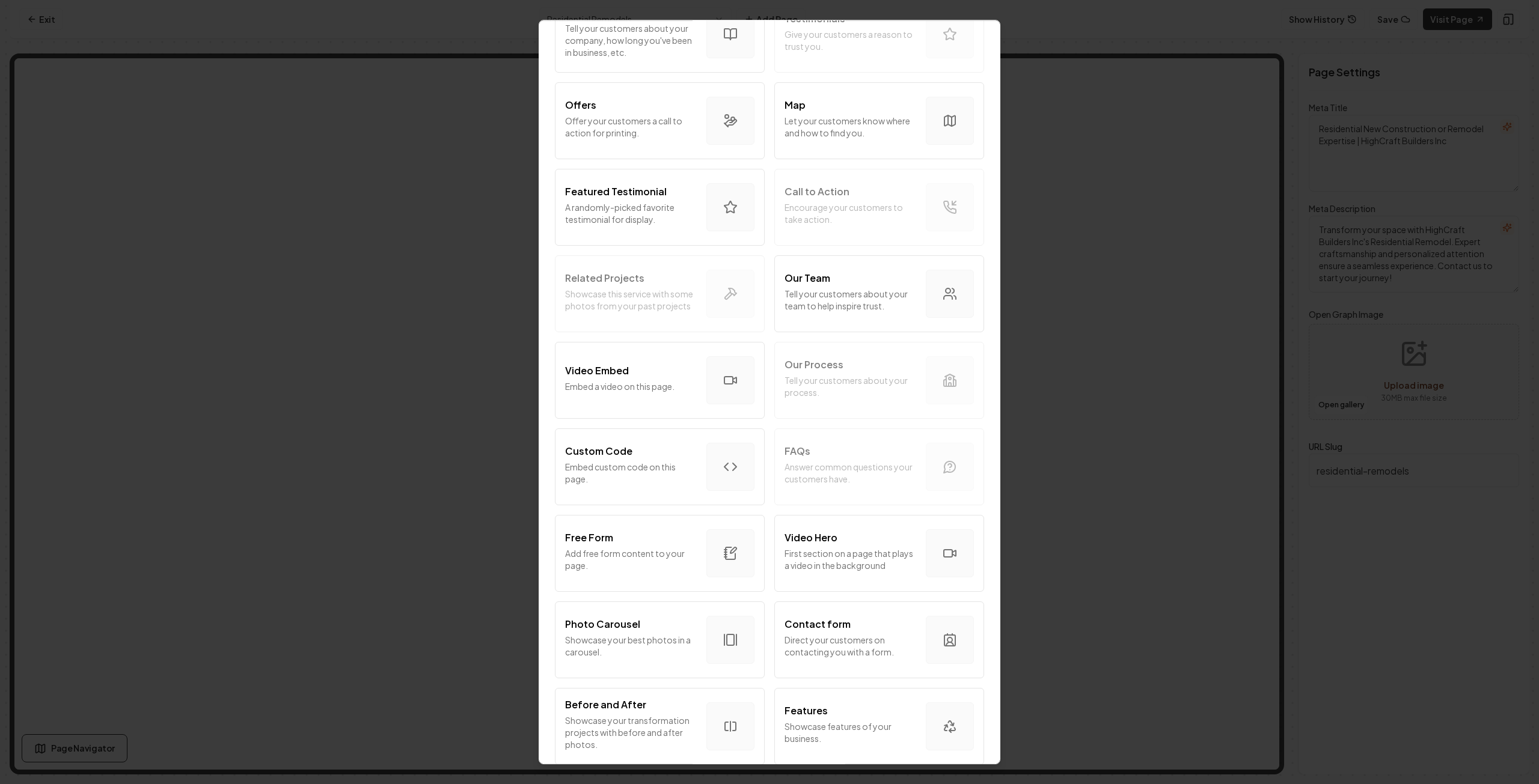
scroll to position [207, 0]
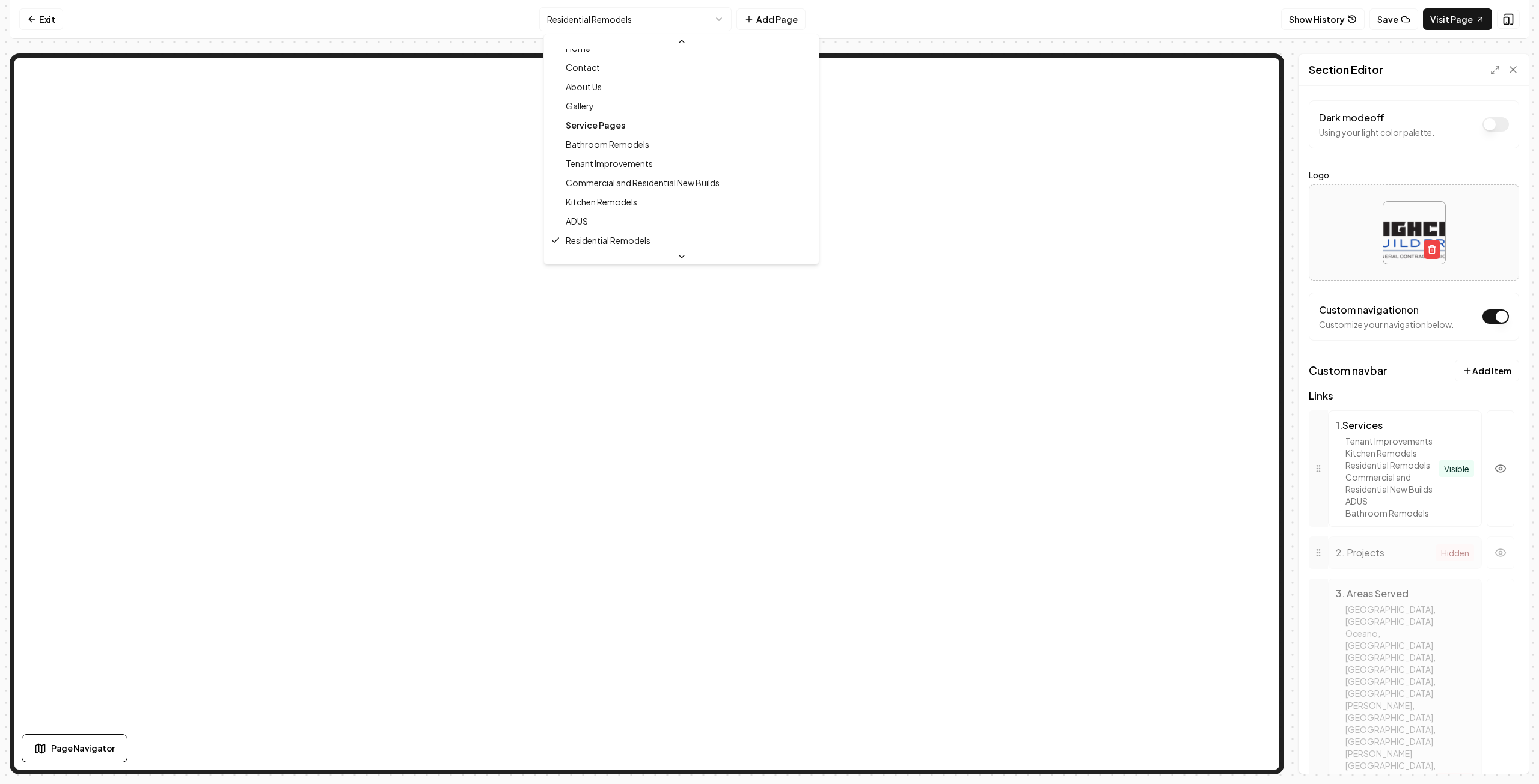
click at [663, 17] on html "Computer Required This feature is only available on a computer. Please switch t…" at bounding box center [770, 392] width 1539 height 784
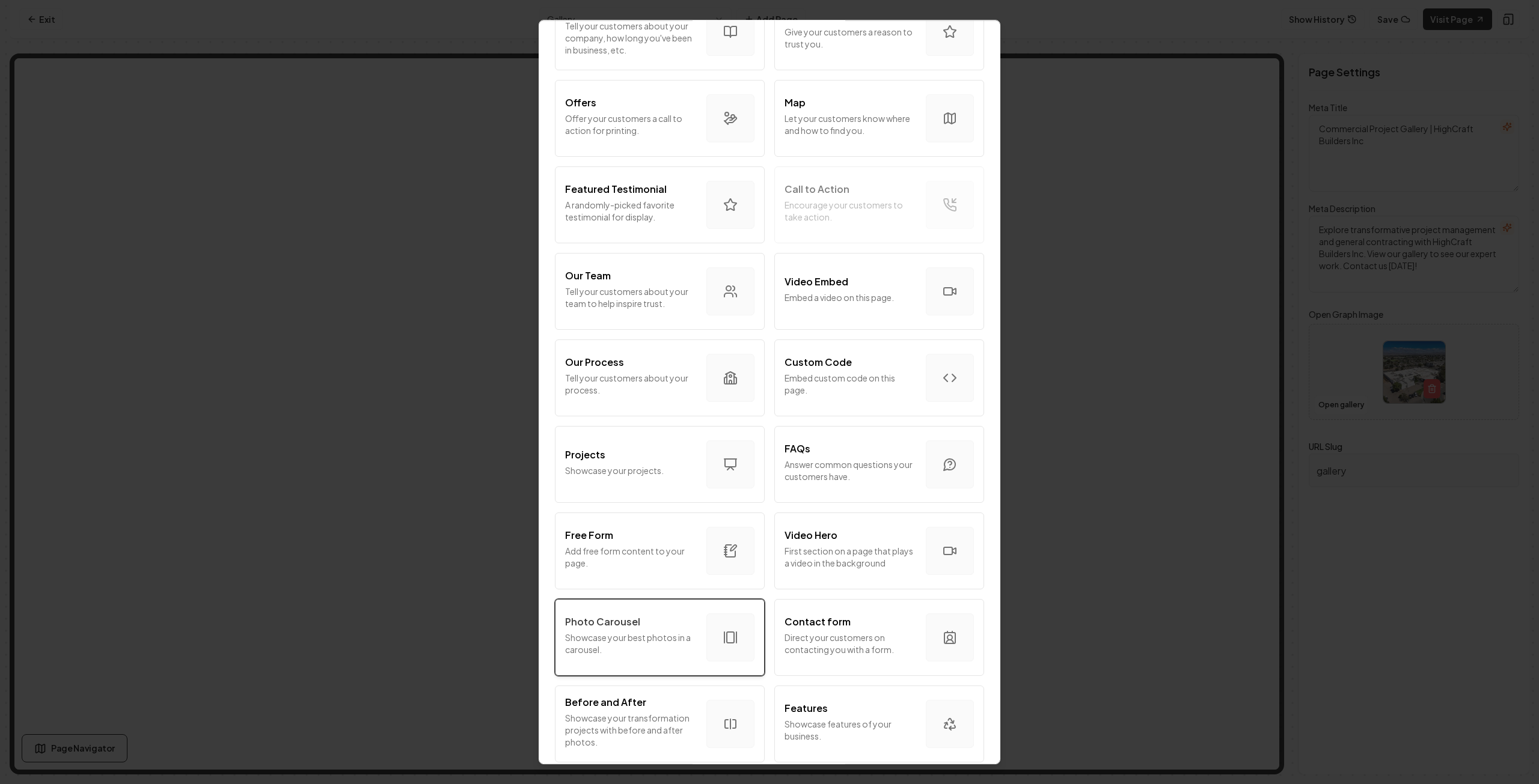
scroll to position [240, 0]
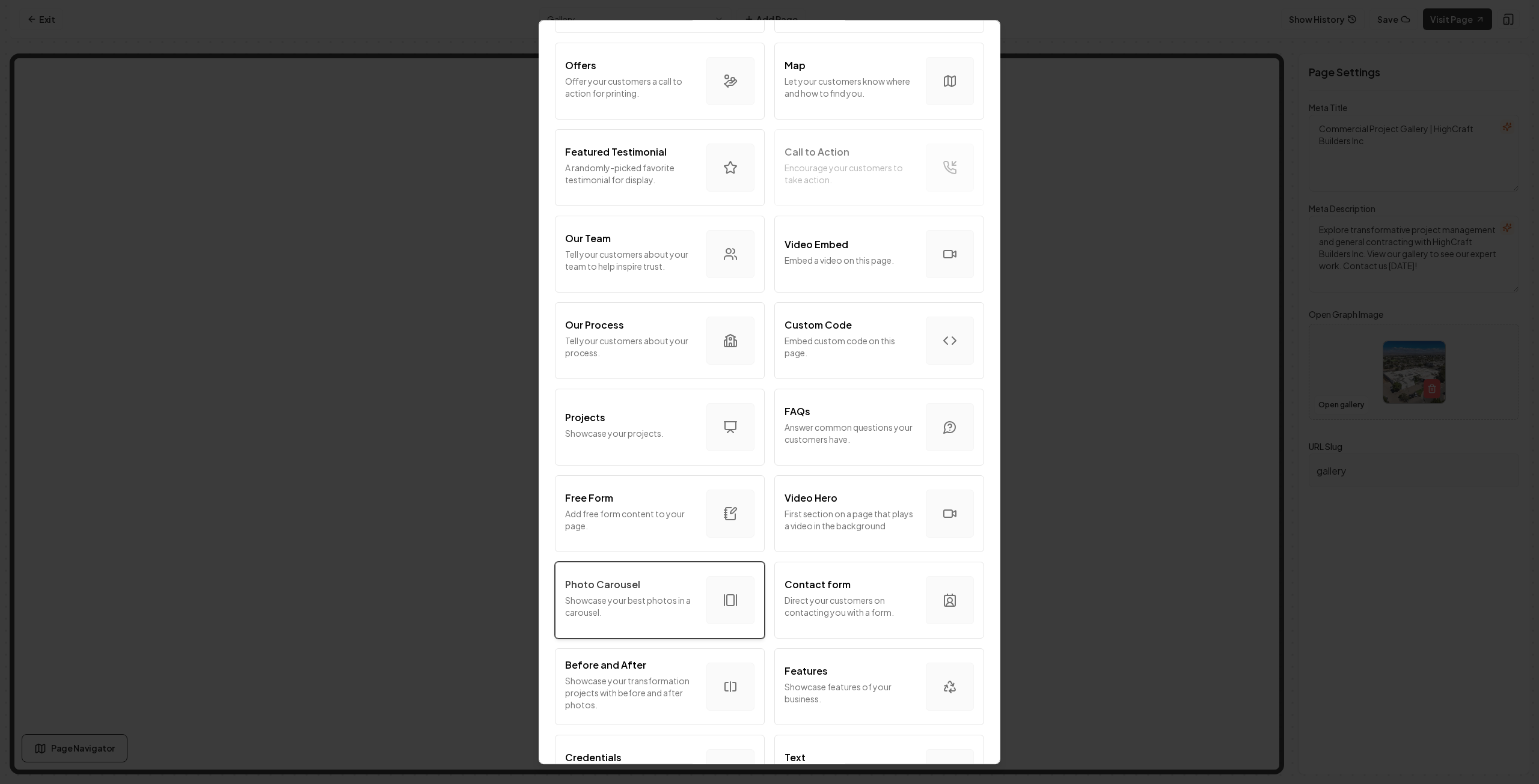
click at [650, 585] on div "Photo Carousel" at bounding box center [631, 584] width 132 height 14
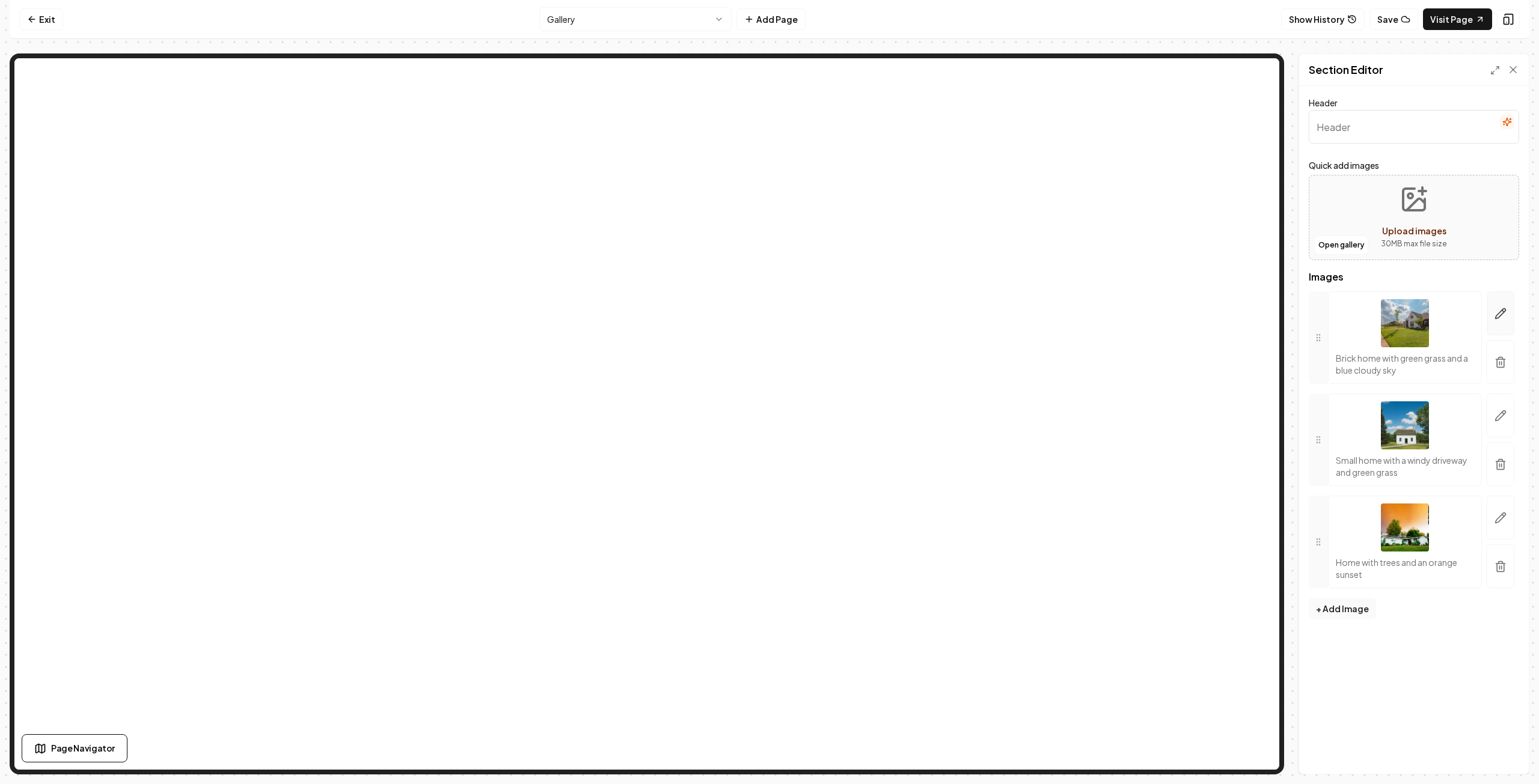
click at [1503, 315] on icon "button" at bounding box center [1501, 313] width 12 height 12
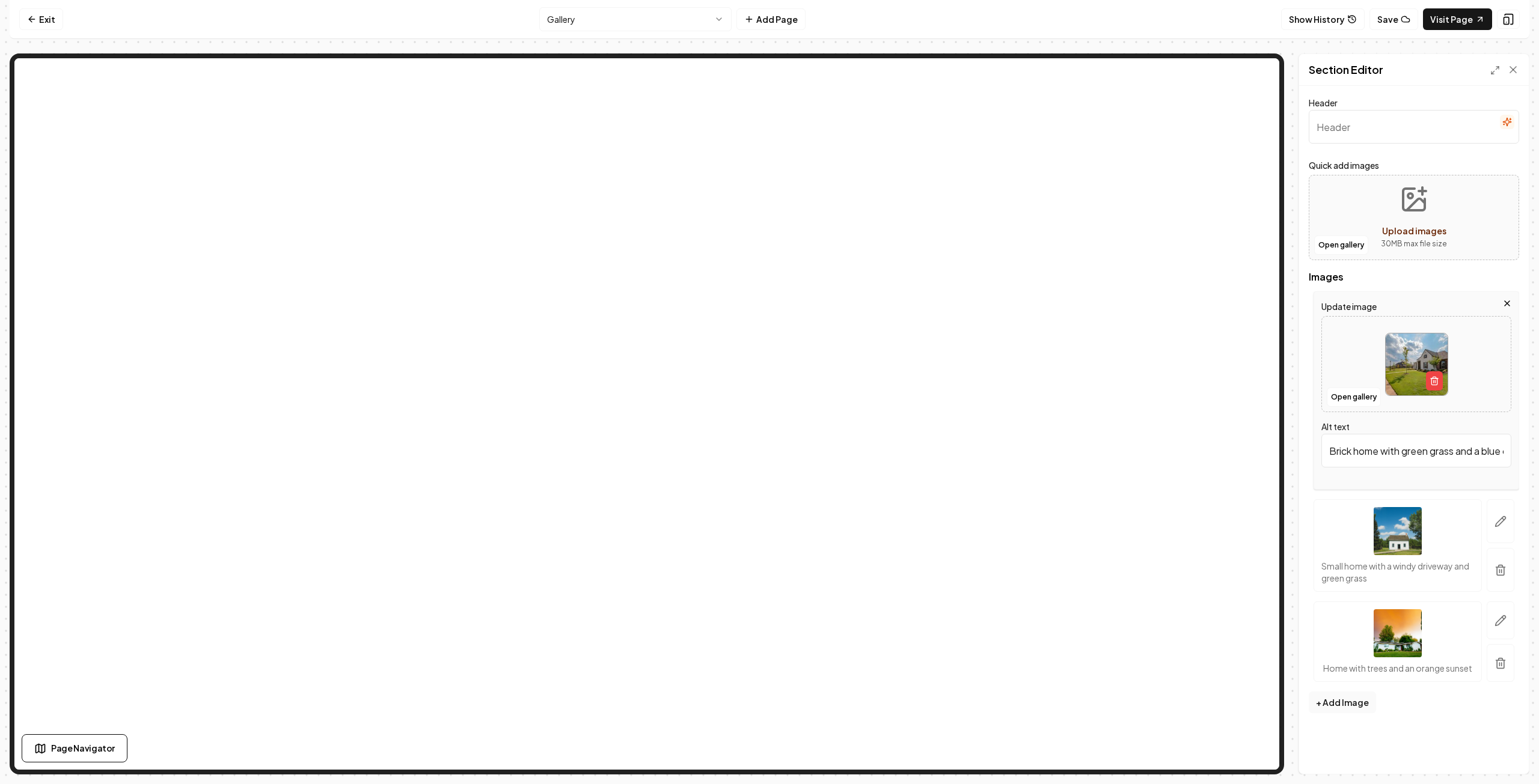
click at [1397, 370] on img at bounding box center [1417, 364] width 62 height 62
type input "**********"
click at [1506, 520] on icon "button" at bounding box center [1501, 521] width 12 height 12
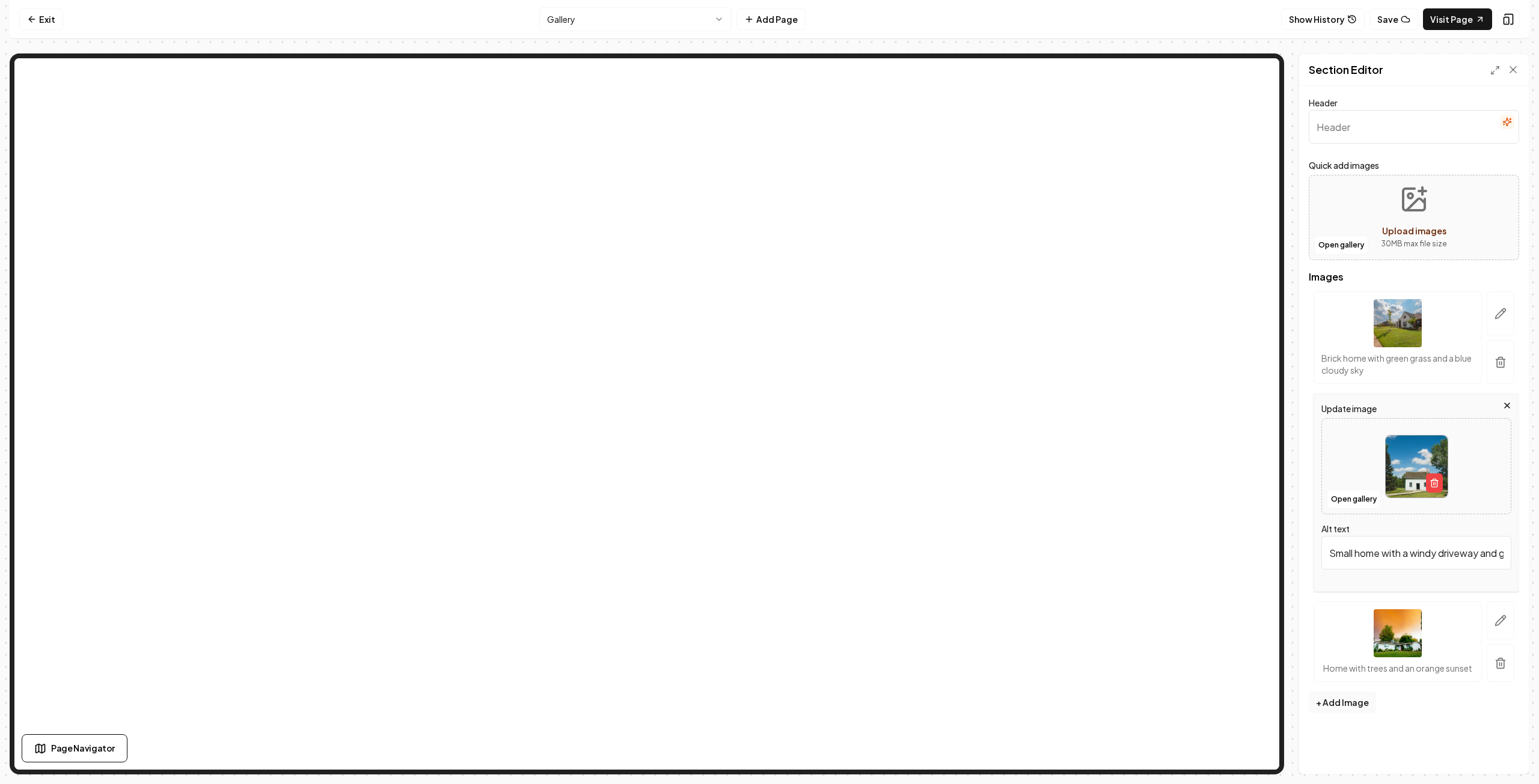
click at [1405, 461] on img at bounding box center [1417, 467] width 62 height 62
type input "**********"
click at [1500, 617] on icon "button" at bounding box center [1501, 621] width 10 height 10
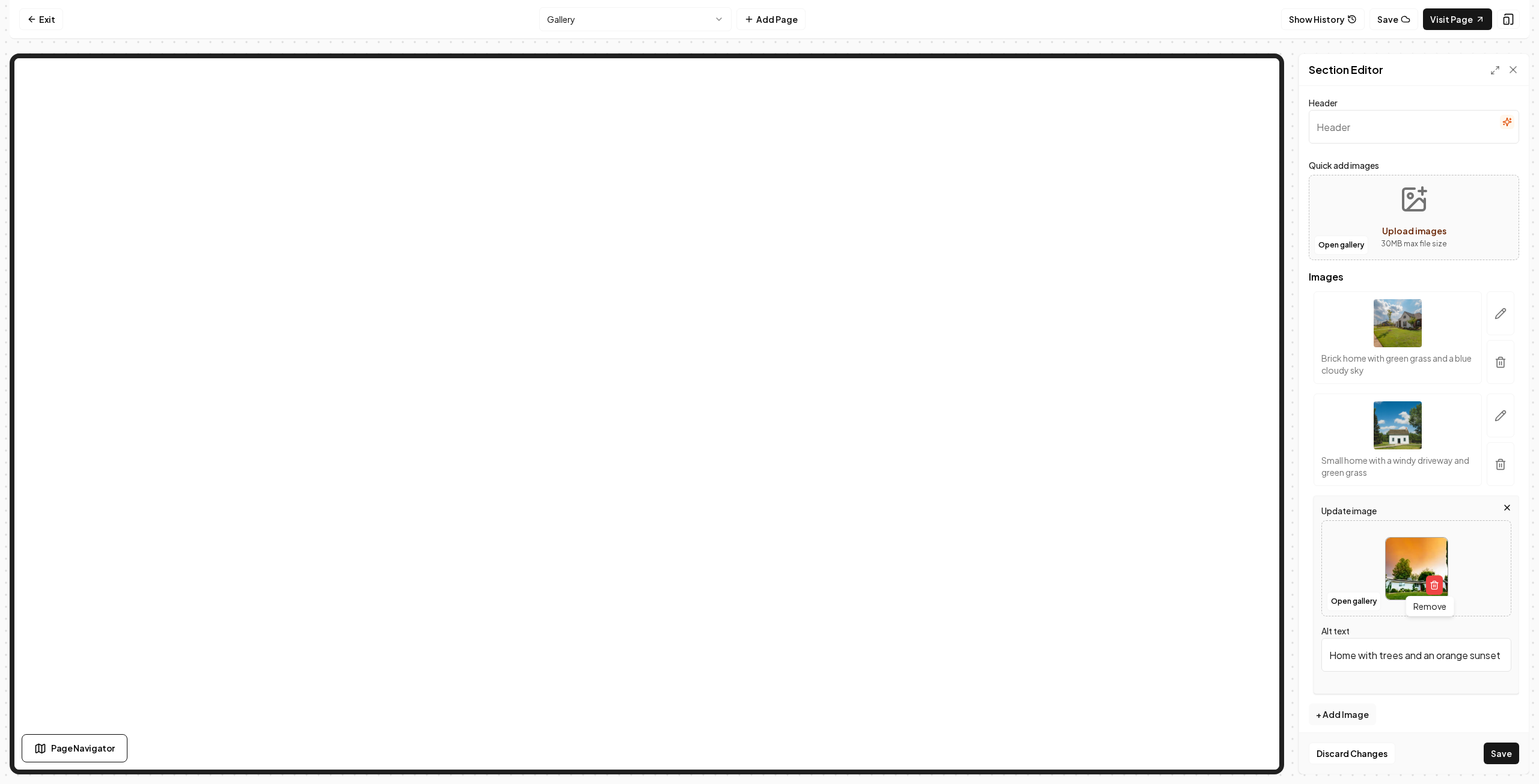
click at [1406, 562] on img at bounding box center [1417, 569] width 62 height 62
type input "**********"
click at [1498, 753] on button "Save" at bounding box center [1502, 753] width 36 height 22
type input "Modern restroom with tiled walls, sink, toilet, mirror, and accessibility featu…"
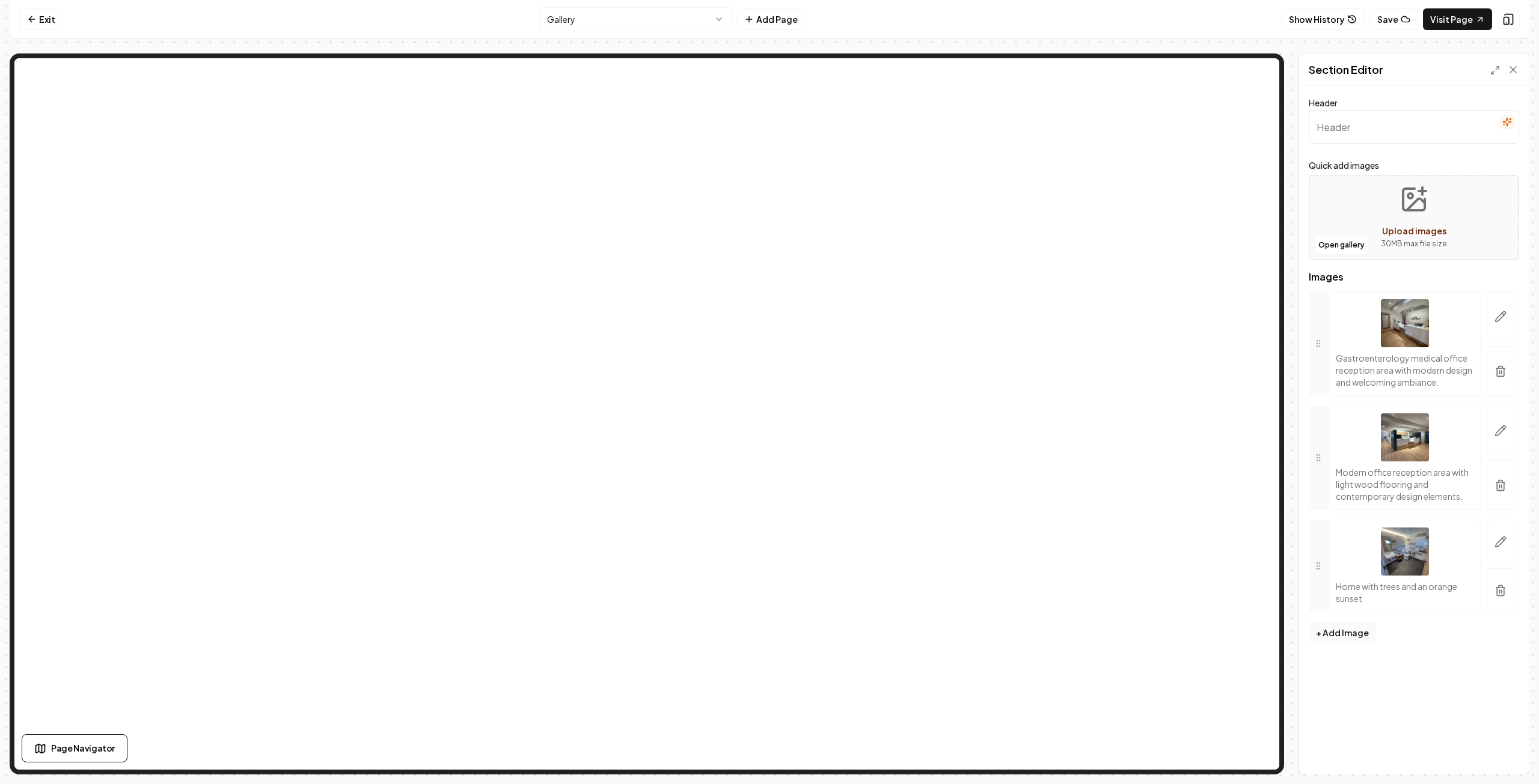
click at [624, 21] on html "Computer Required This feature is only available on a computer. Please switch t…" at bounding box center [770, 392] width 1539 height 784
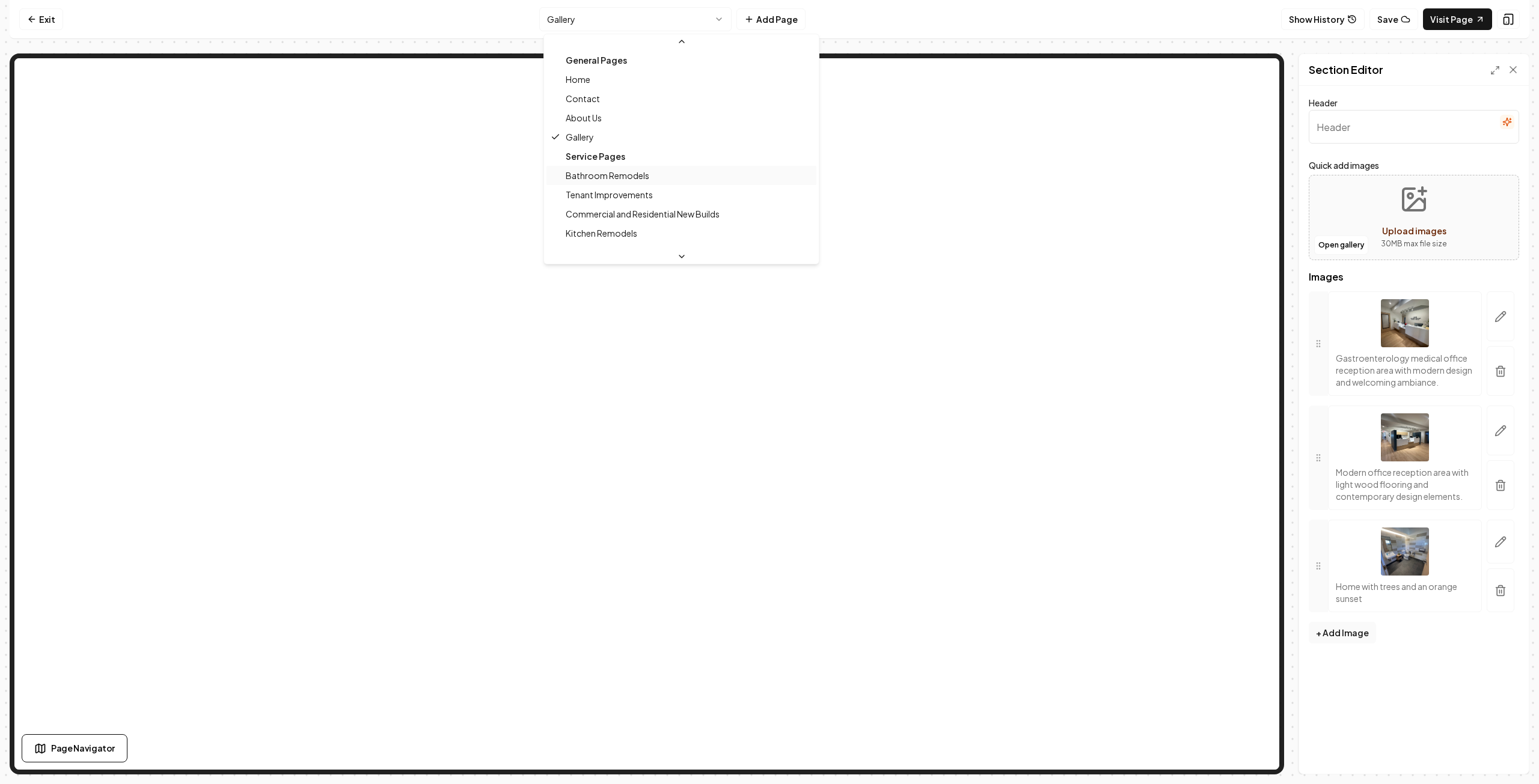
scroll to position [0, 0]
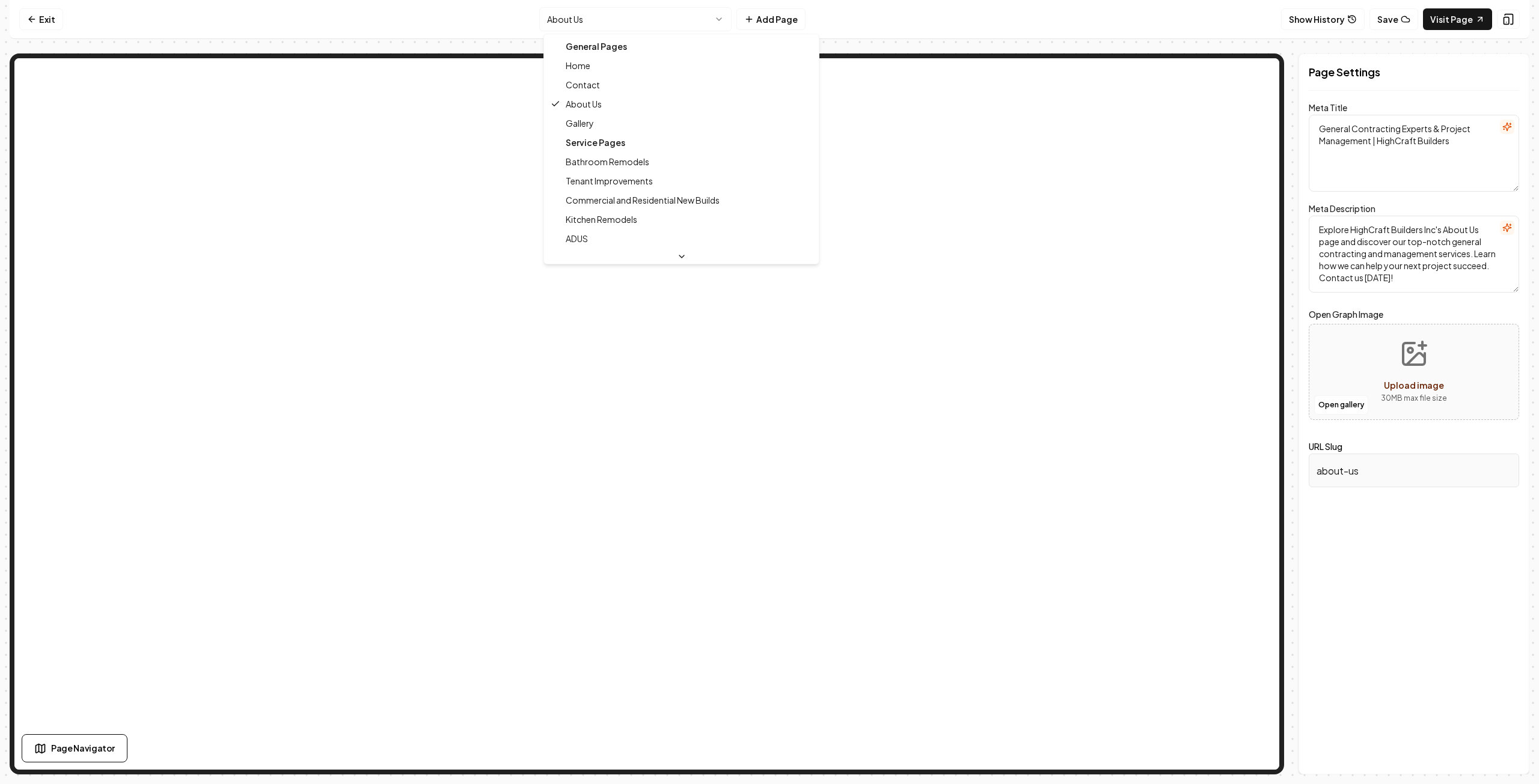
click at [627, 17] on html "Computer Required This feature is only available on a computer. Please switch t…" at bounding box center [770, 392] width 1539 height 784
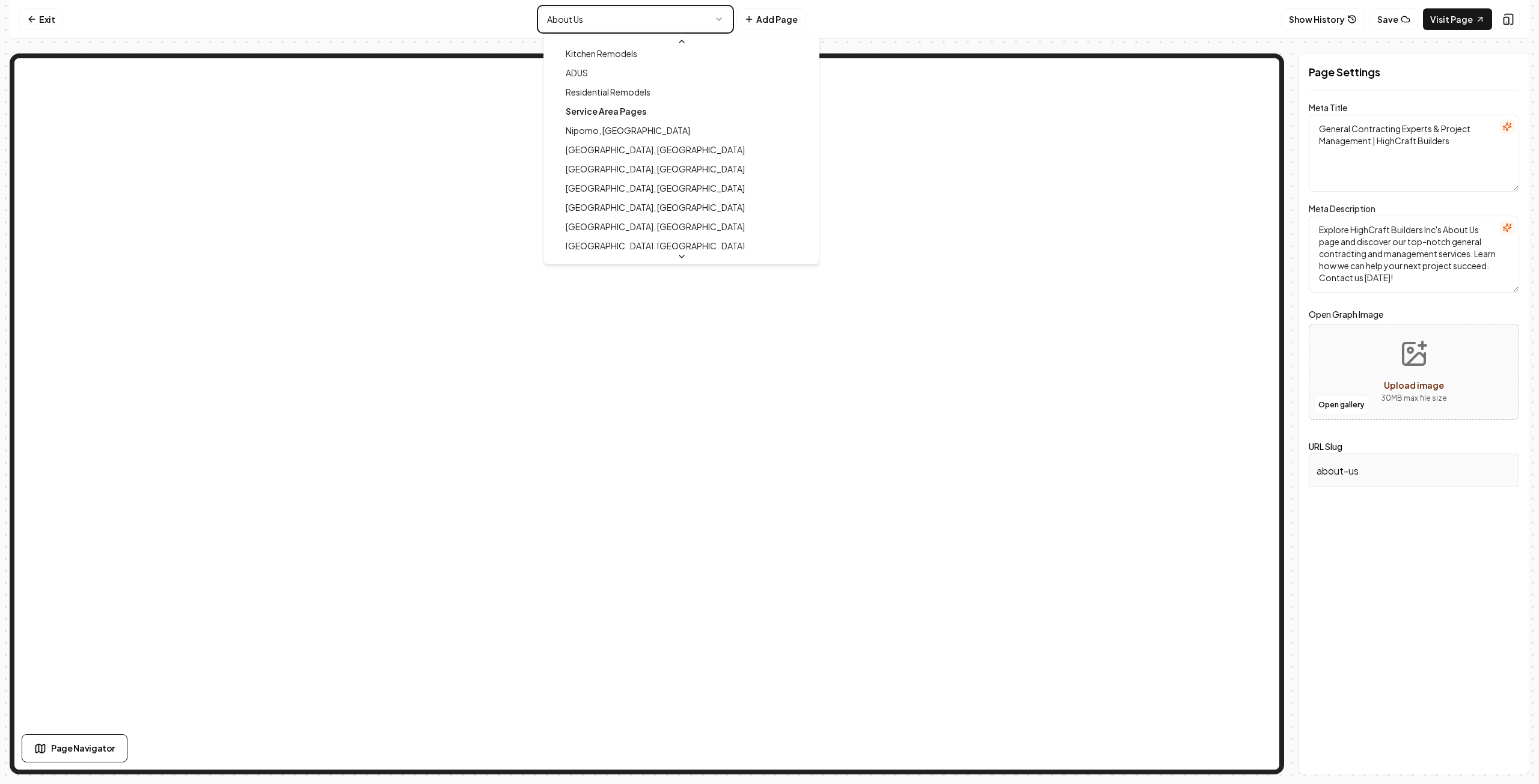
type textarea "Residential New Construction or Remodel Expertise | HighCraft Builders Inc"
type textarea "Transform your space with HighCraft Builders Inc's Residential Remodel. Expert …"
type input "residential-remodels"
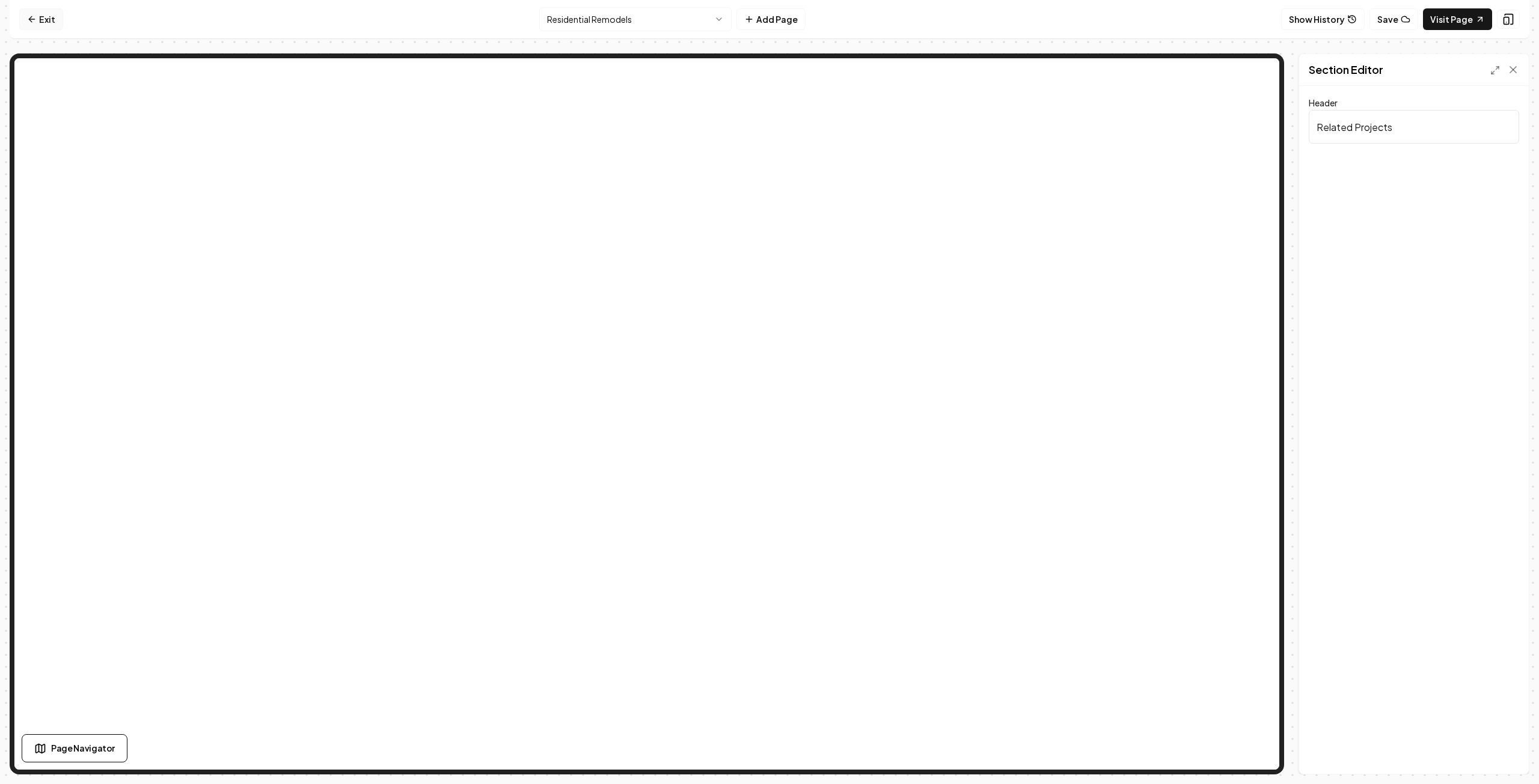
click at [42, 19] on link "Exit" at bounding box center [41, 19] width 44 height 22
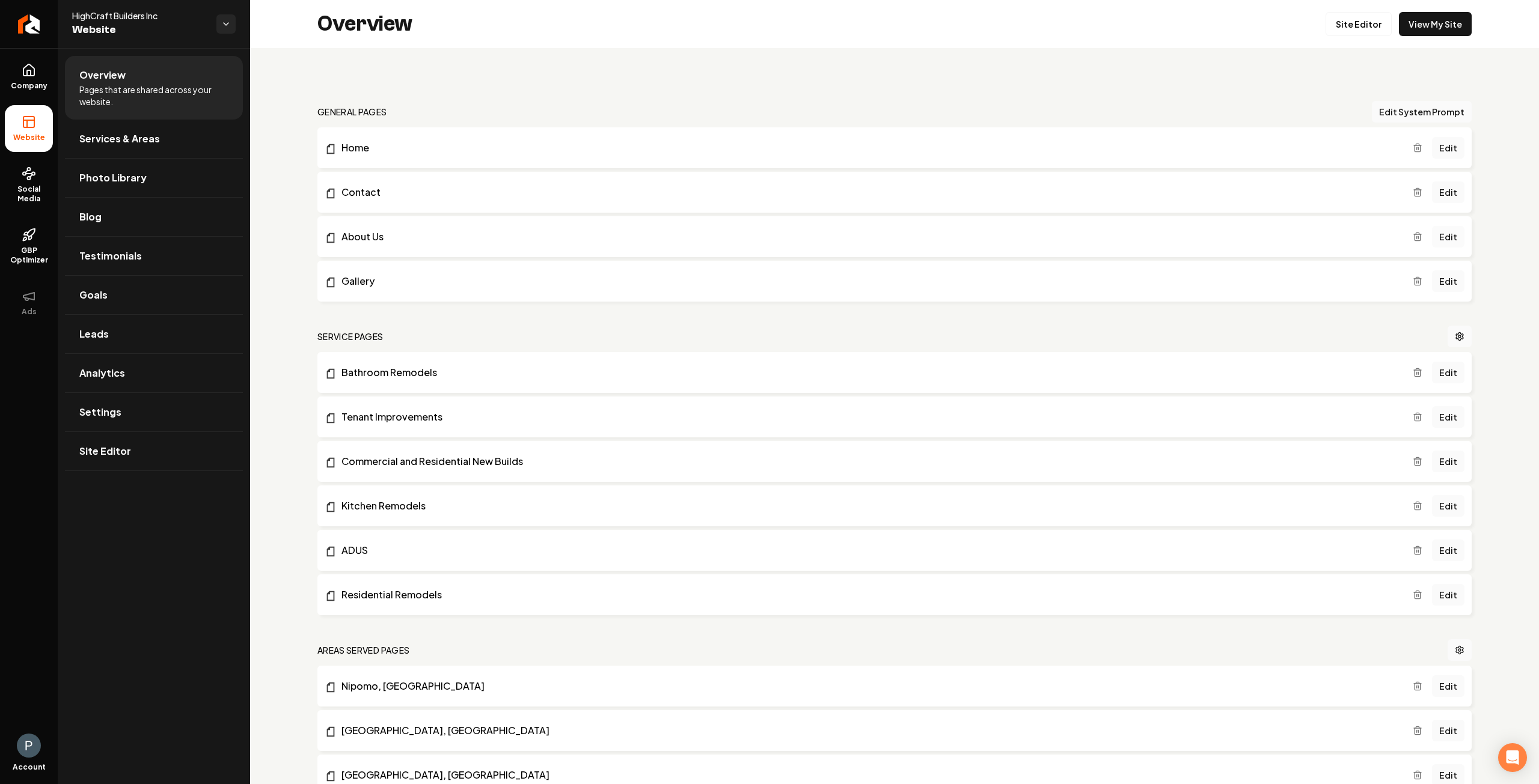
click at [1439, 239] on link "Edit" at bounding box center [1448, 237] width 32 height 22
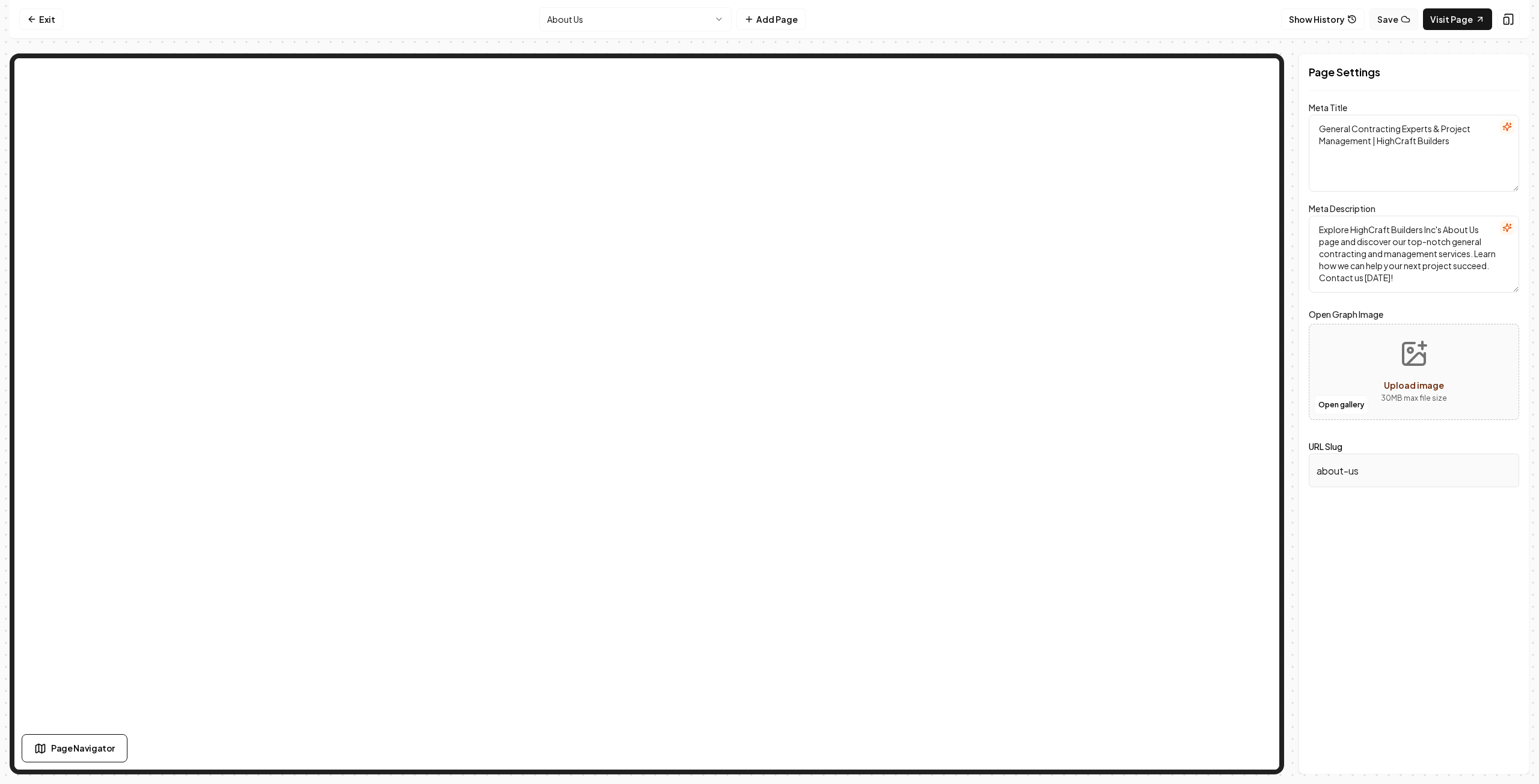
click at [1399, 21] on button "Save" at bounding box center [1394, 19] width 49 height 22
